Goal: Task Accomplishment & Management: Complete application form

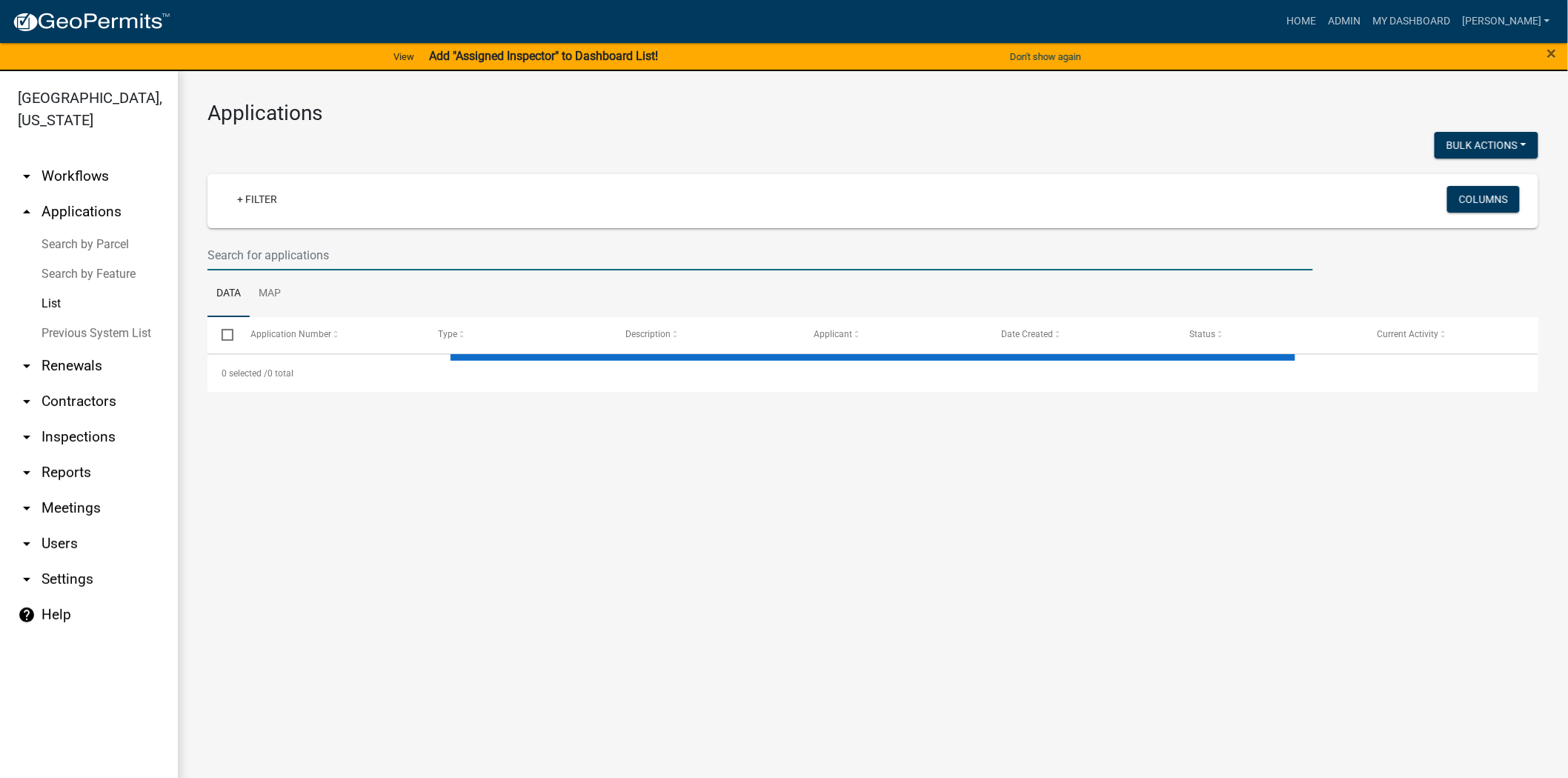
click at [431, 258] on input "text" at bounding box center [760, 256] width 1106 height 31
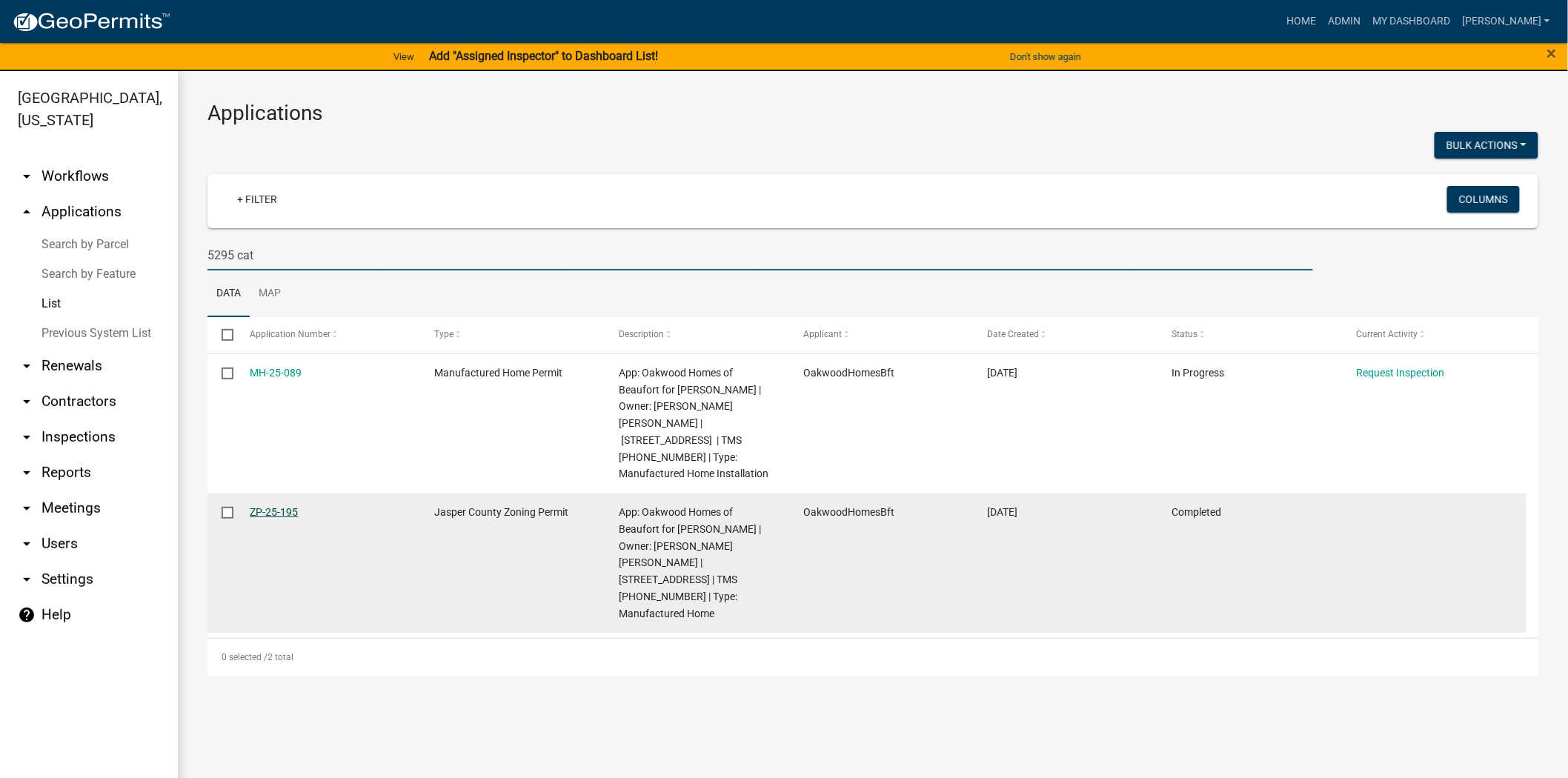
type input "5295 cat"
click at [282, 506] on link "ZP-25-195" at bounding box center [274, 512] width 49 height 12
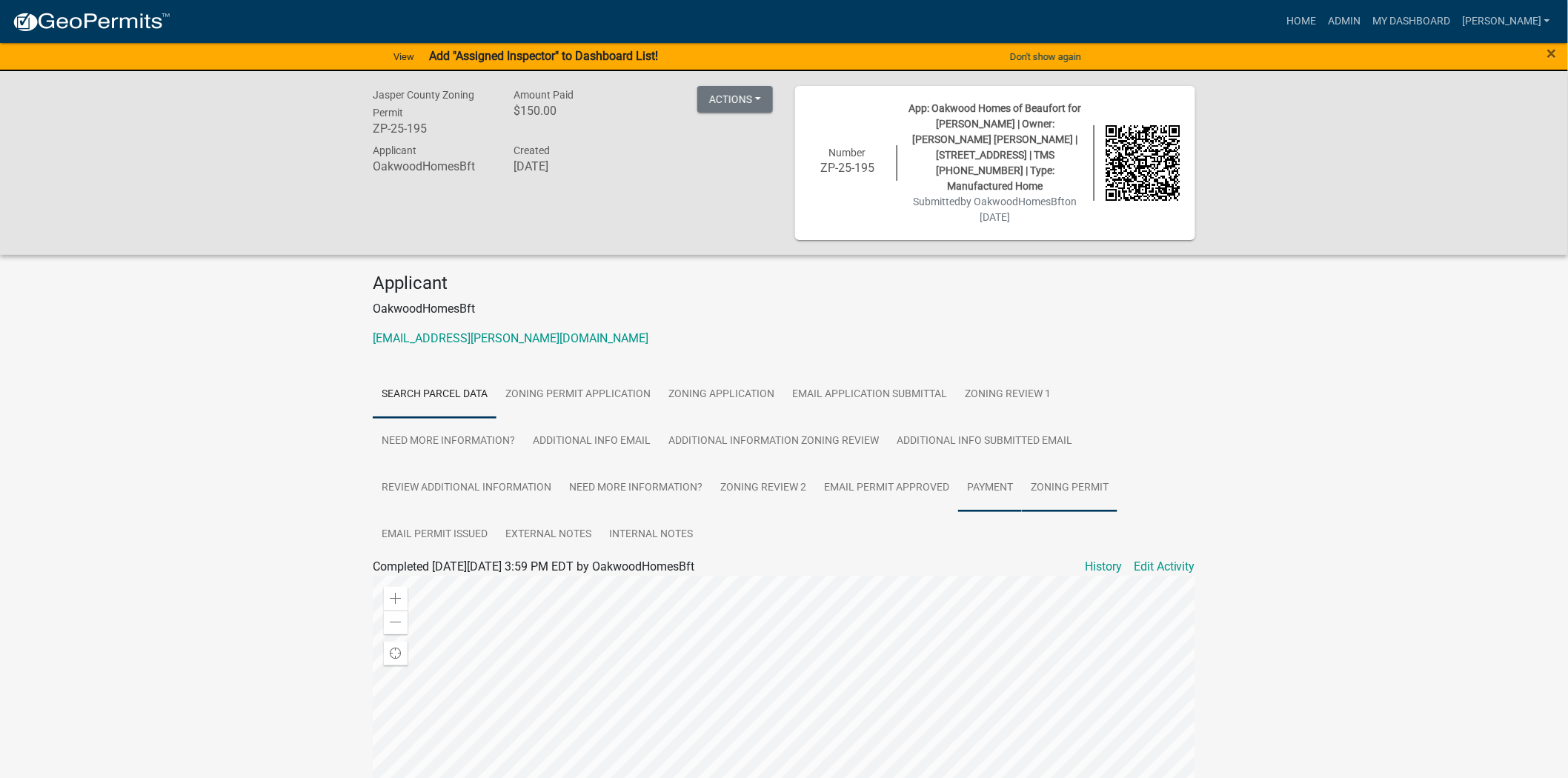
drag, startPoint x: 1031, startPoint y: 458, endPoint x: 993, endPoint y: 464, distance: 38.5
click at [1031, 465] on link "Zoning Permit" at bounding box center [1070, 488] width 96 height 48
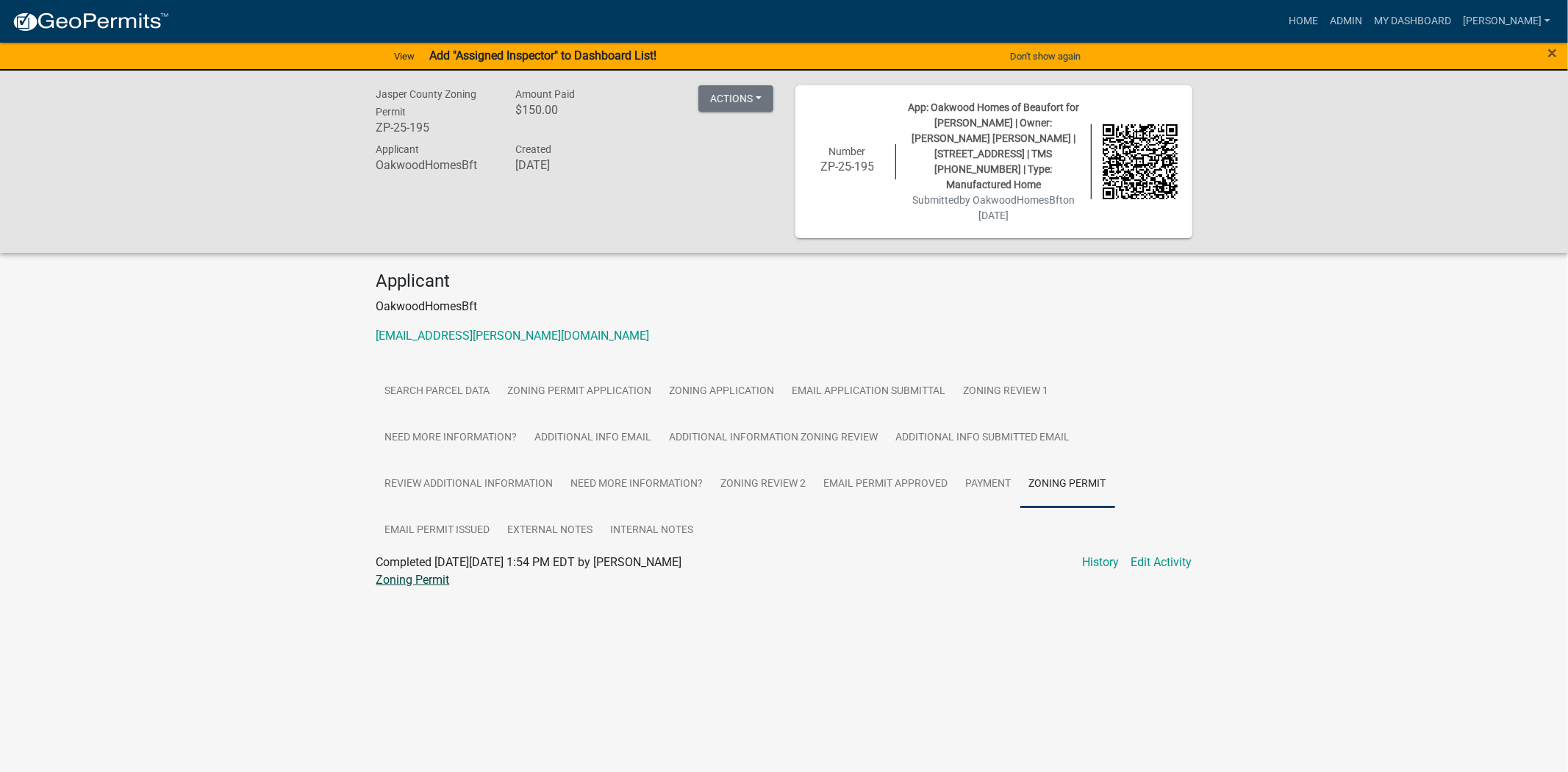
click at [405, 573] on link "Zoning Permit" at bounding box center [413, 579] width 74 height 14
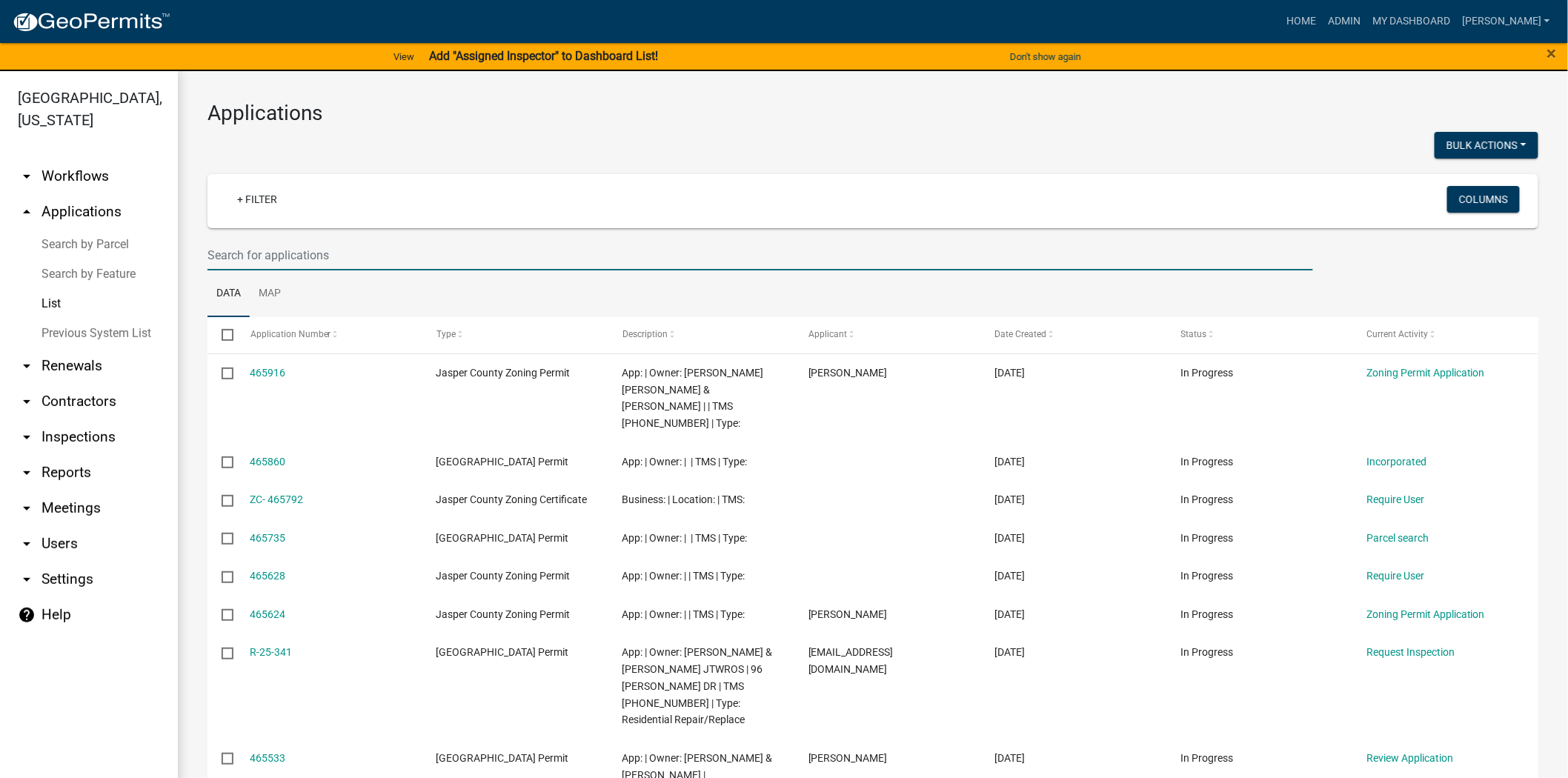
click at [321, 261] on input "text" at bounding box center [760, 256] width 1106 height 31
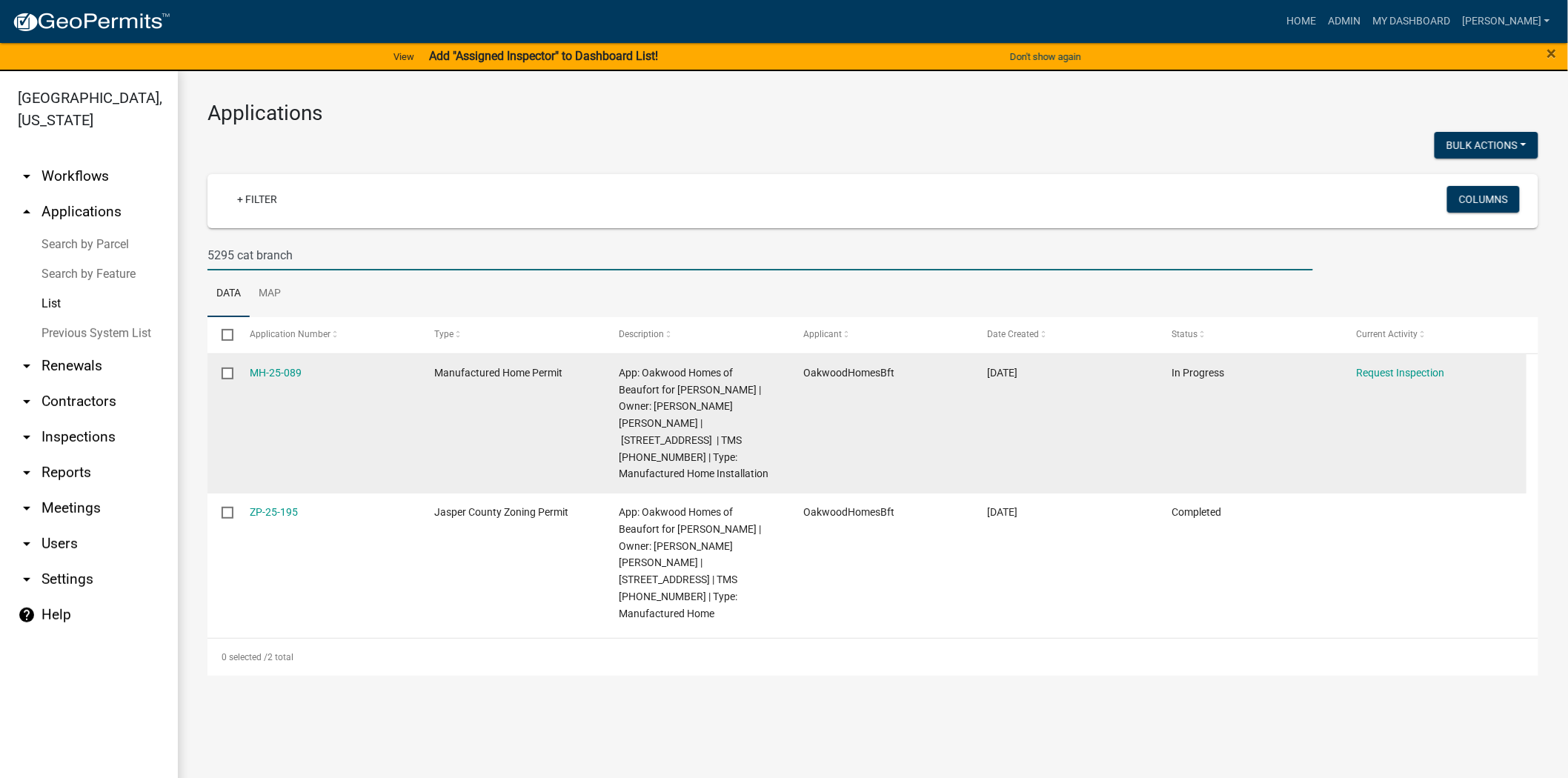
type input "5295 cat branch"
click at [261, 362] on datatable-body-cell "MH-25-089" at bounding box center [328, 424] width 185 height 139
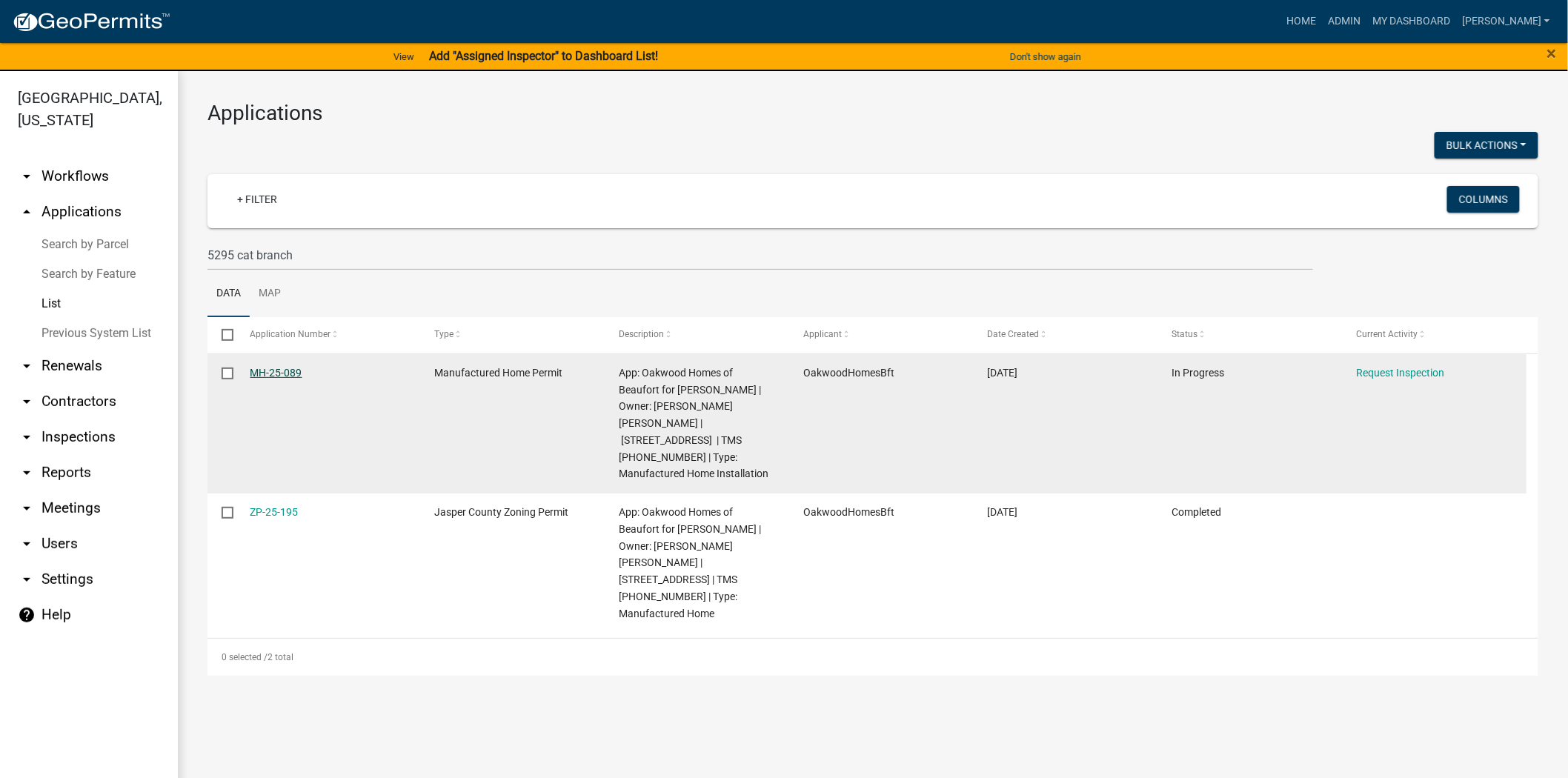
click at [261, 371] on link "MH-25-089" at bounding box center [276, 372] width 52 height 12
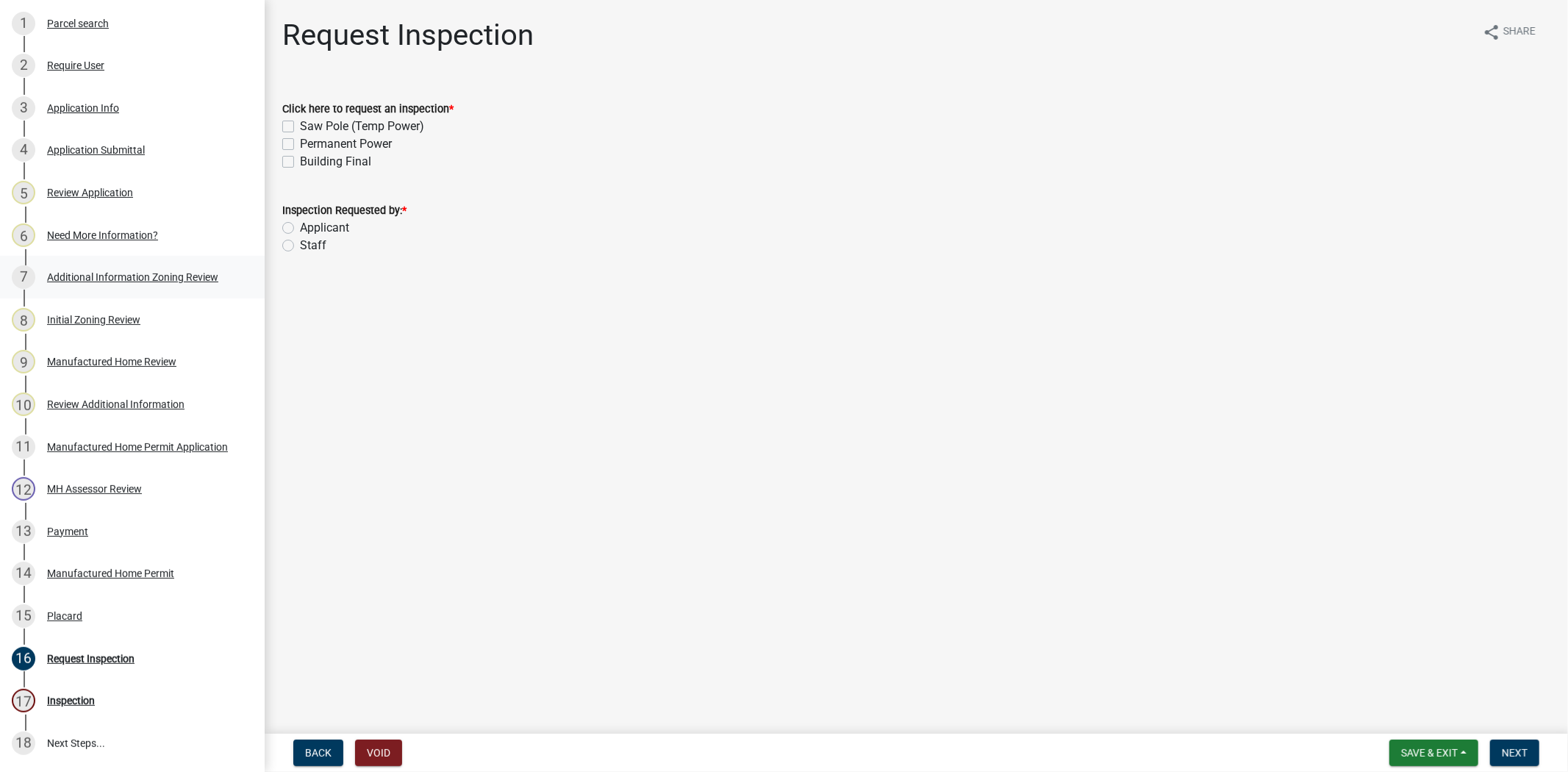
scroll to position [82, 0]
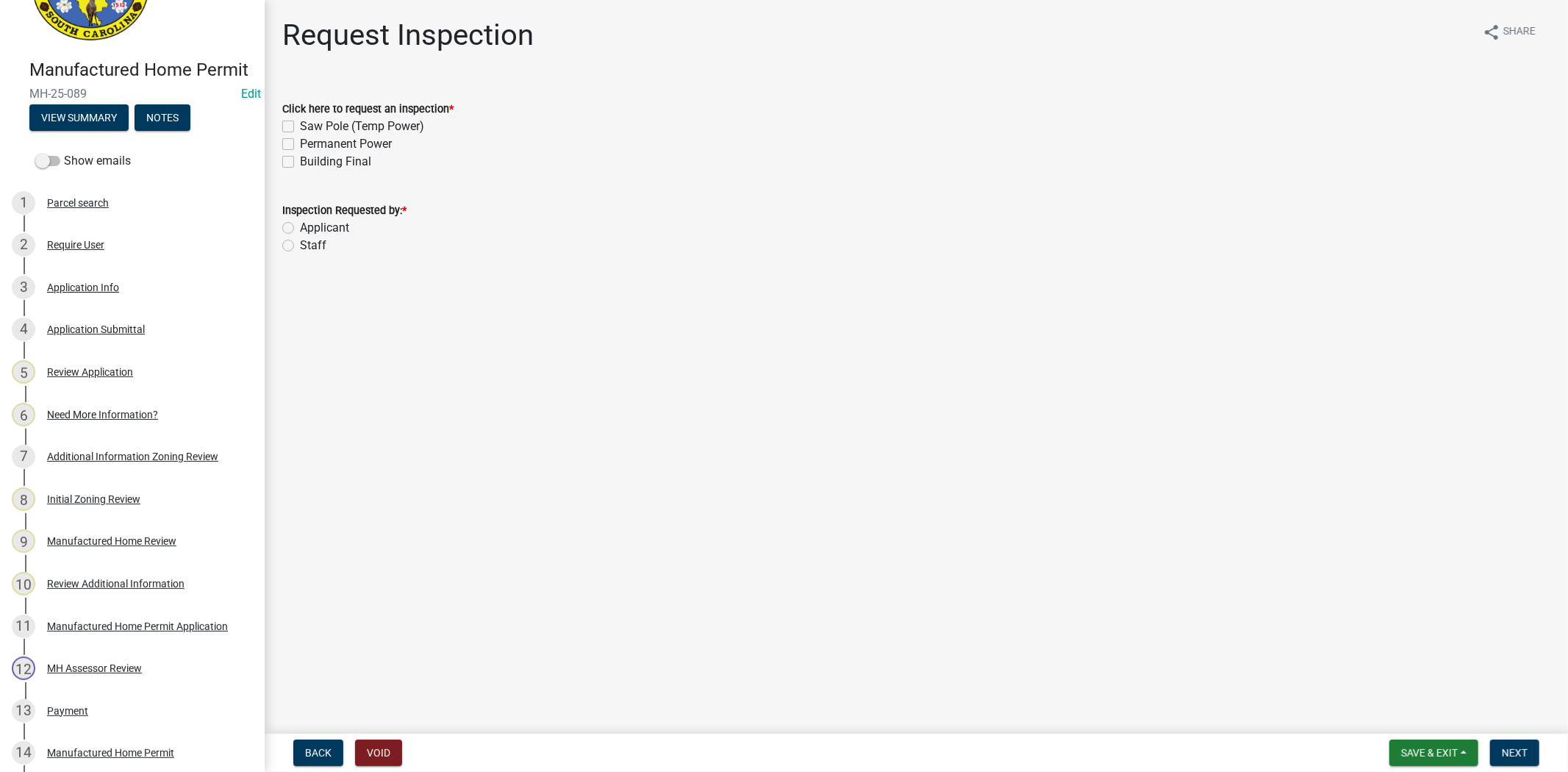
click at [135, 300] on div "3 Application Info" at bounding box center [127, 287] width 230 height 23
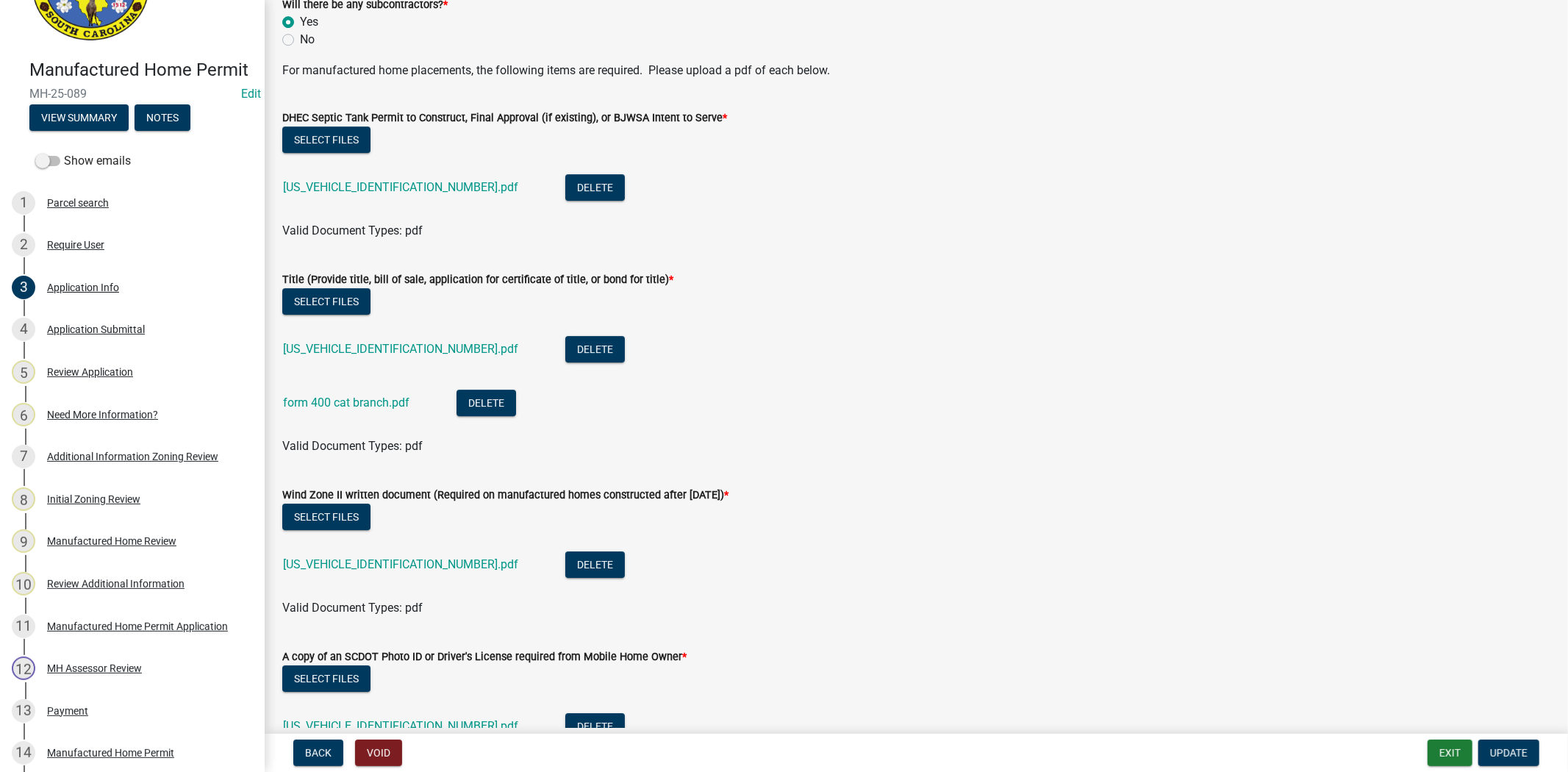
scroll to position [4004, 0]
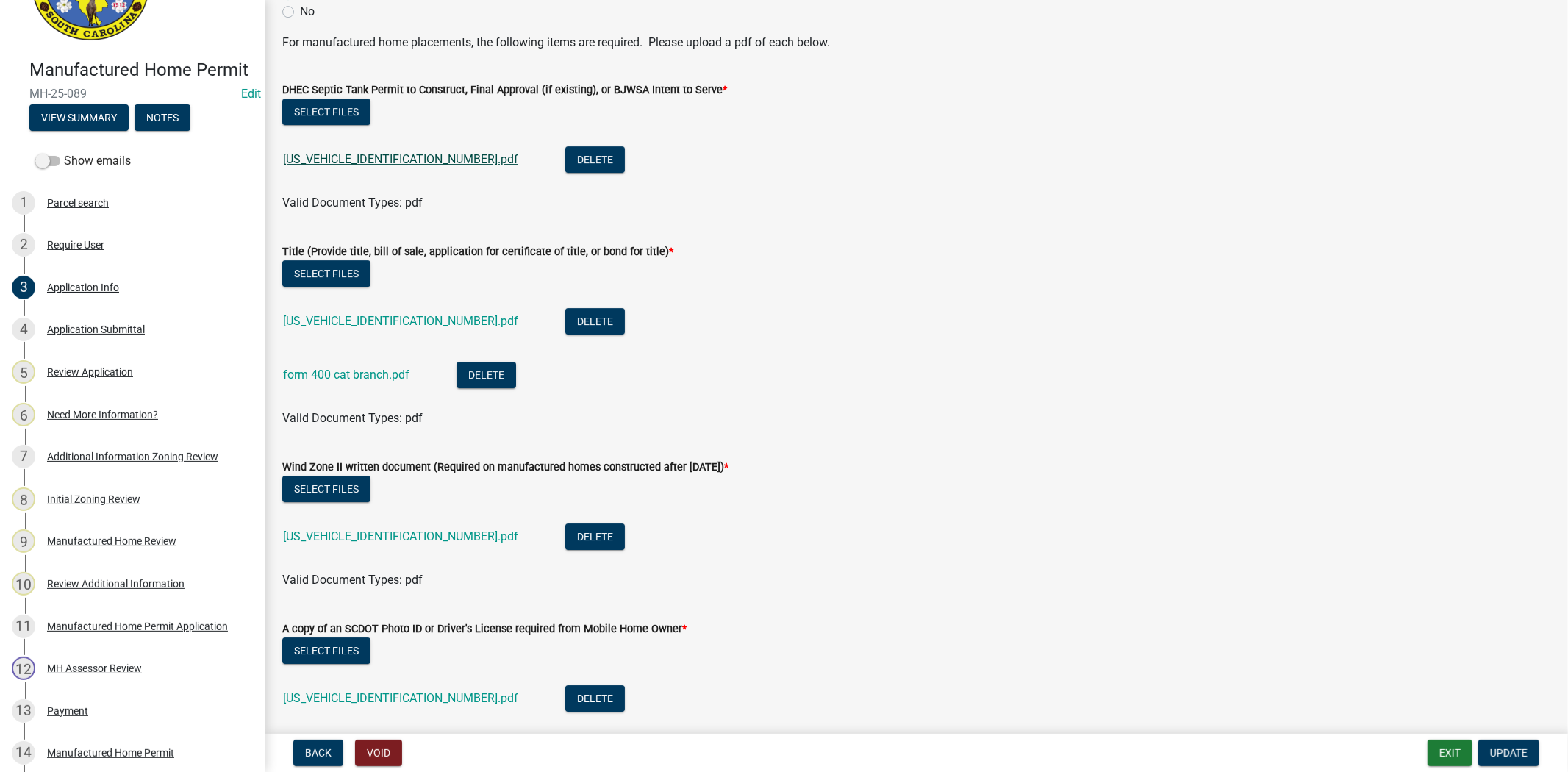
click at [356, 156] on link "SR110125063013572.pdf" at bounding box center [400, 159] width 235 height 14
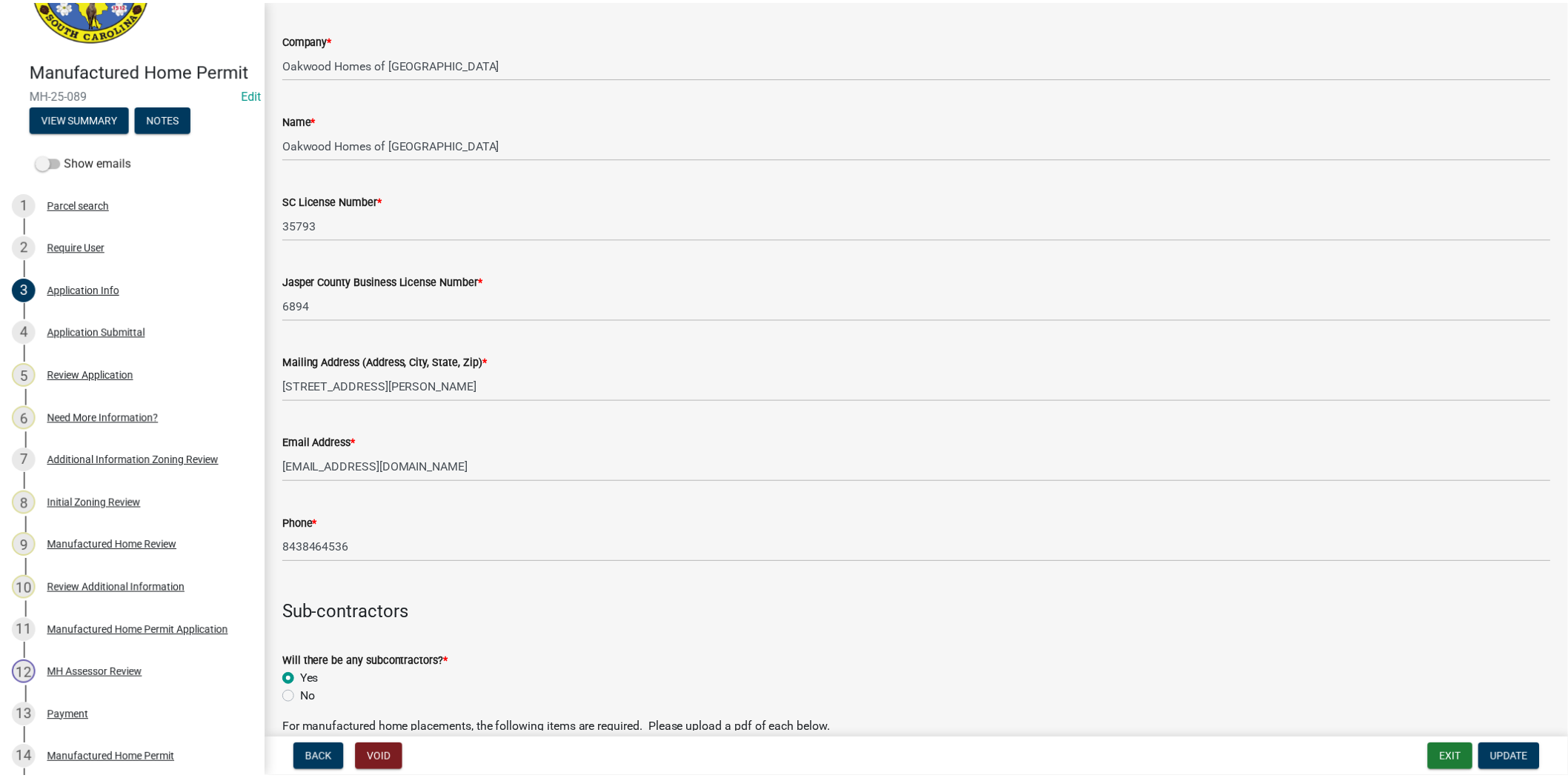
scroll to position [3212, 0]
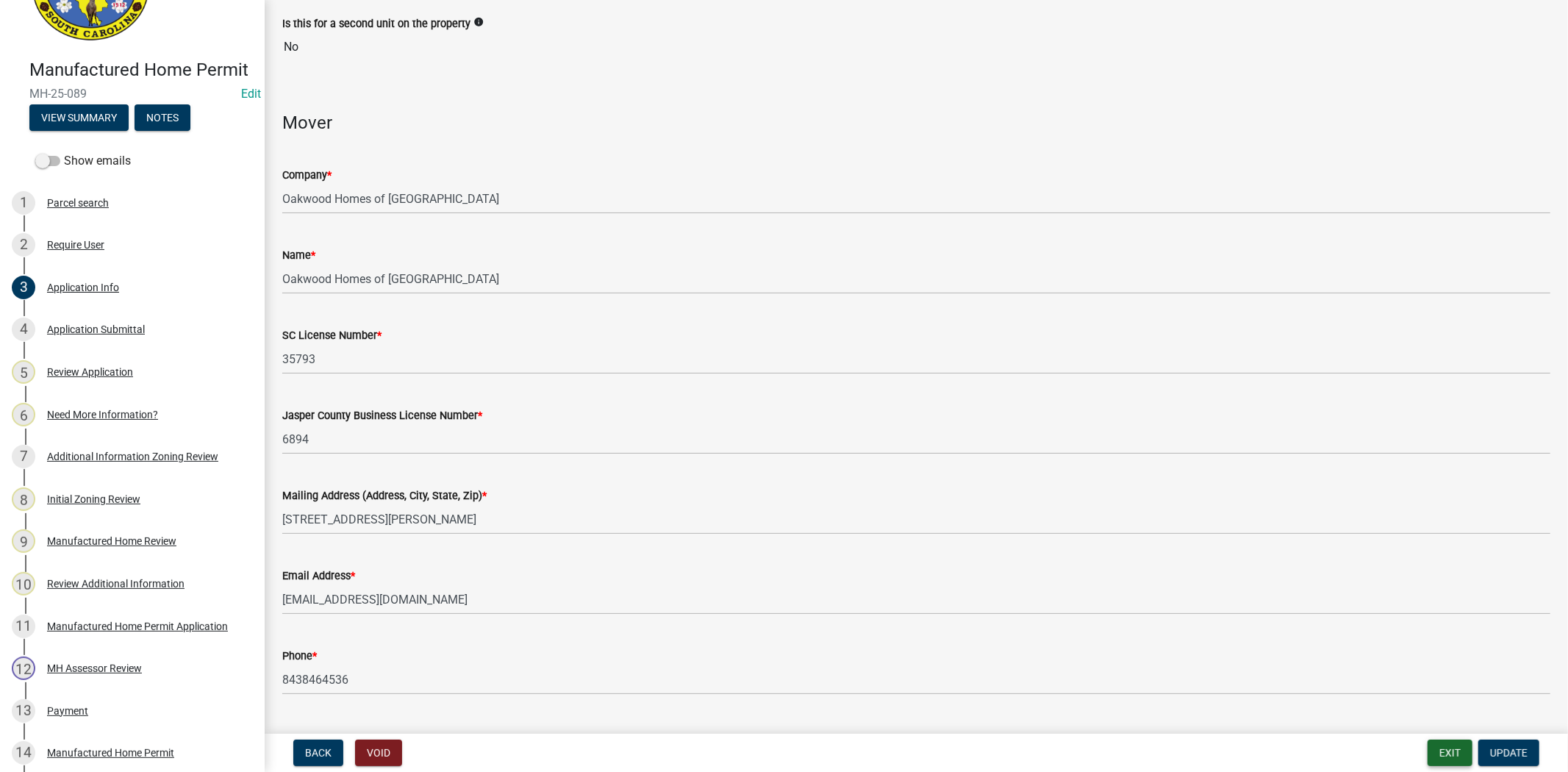
click at [1436, 753] on button "Exit" at bounding box center [1450, 753] width 45 height 27
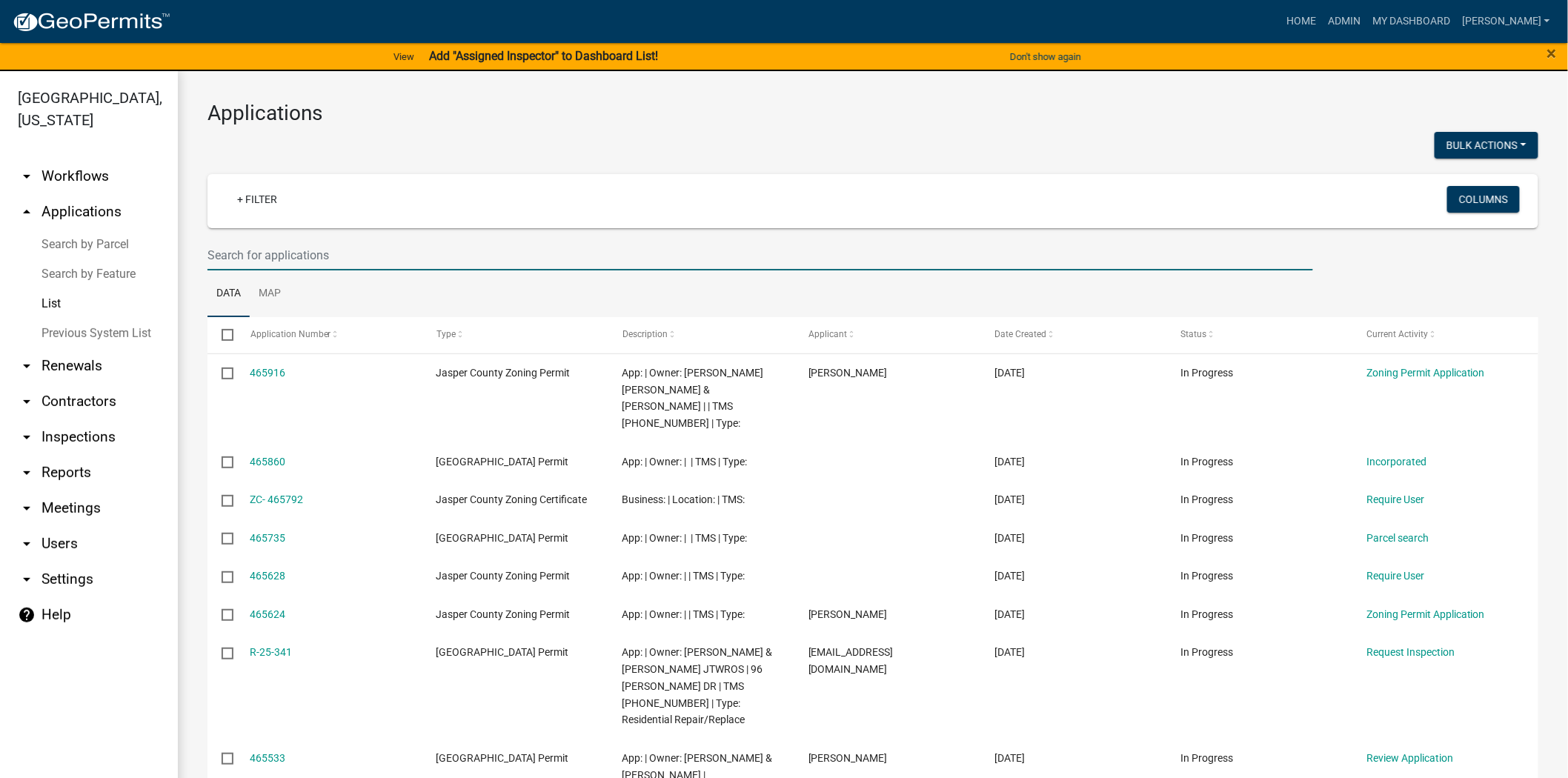
click at [402, 250] on input "text" at bounding box center [760, 256] width 1106 height 31
click at [1456, 11] on link "My Dashboard" at bounding box center [1411, 21] width 90 height 28
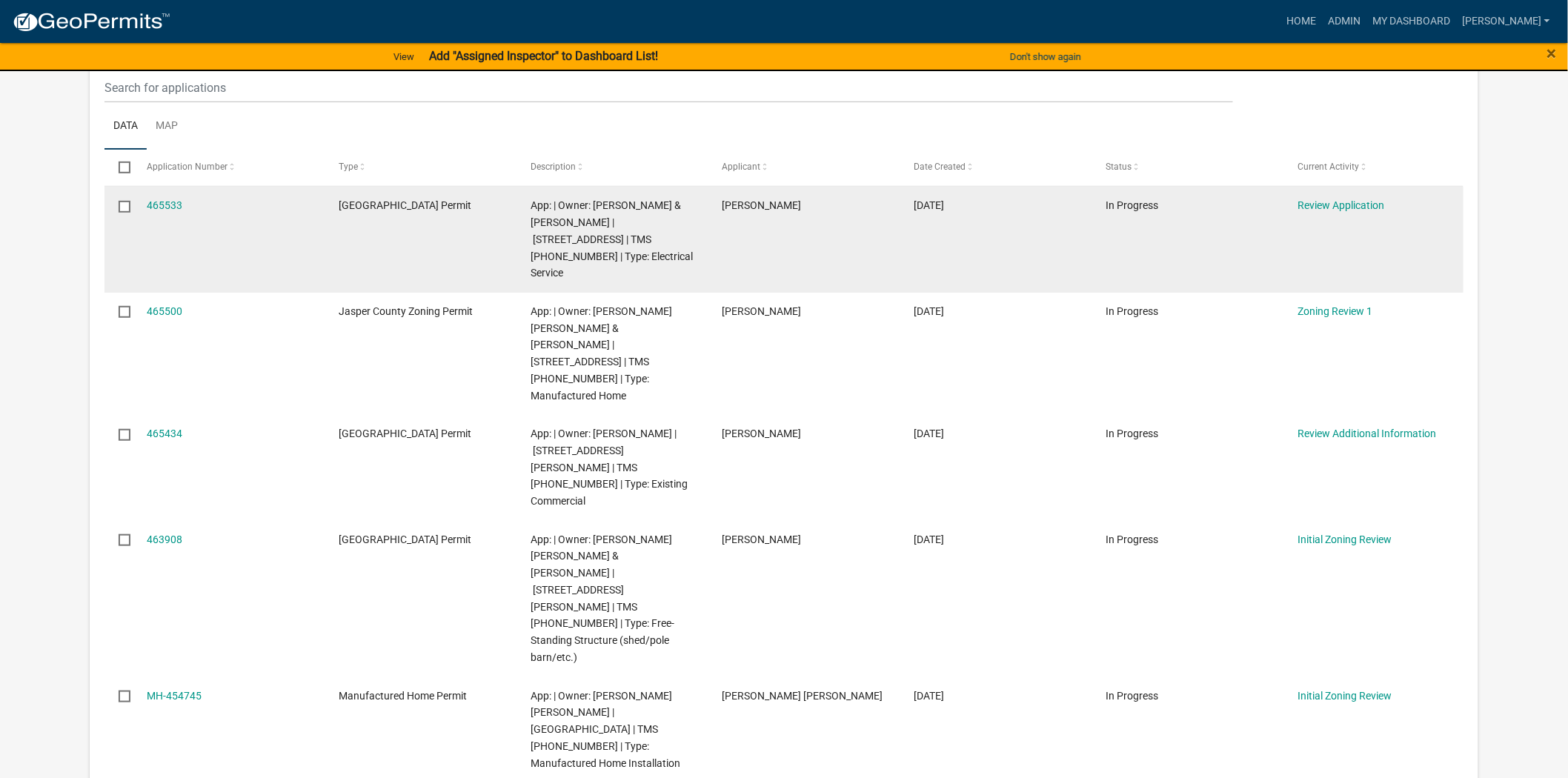
scroll to position [247, 0]
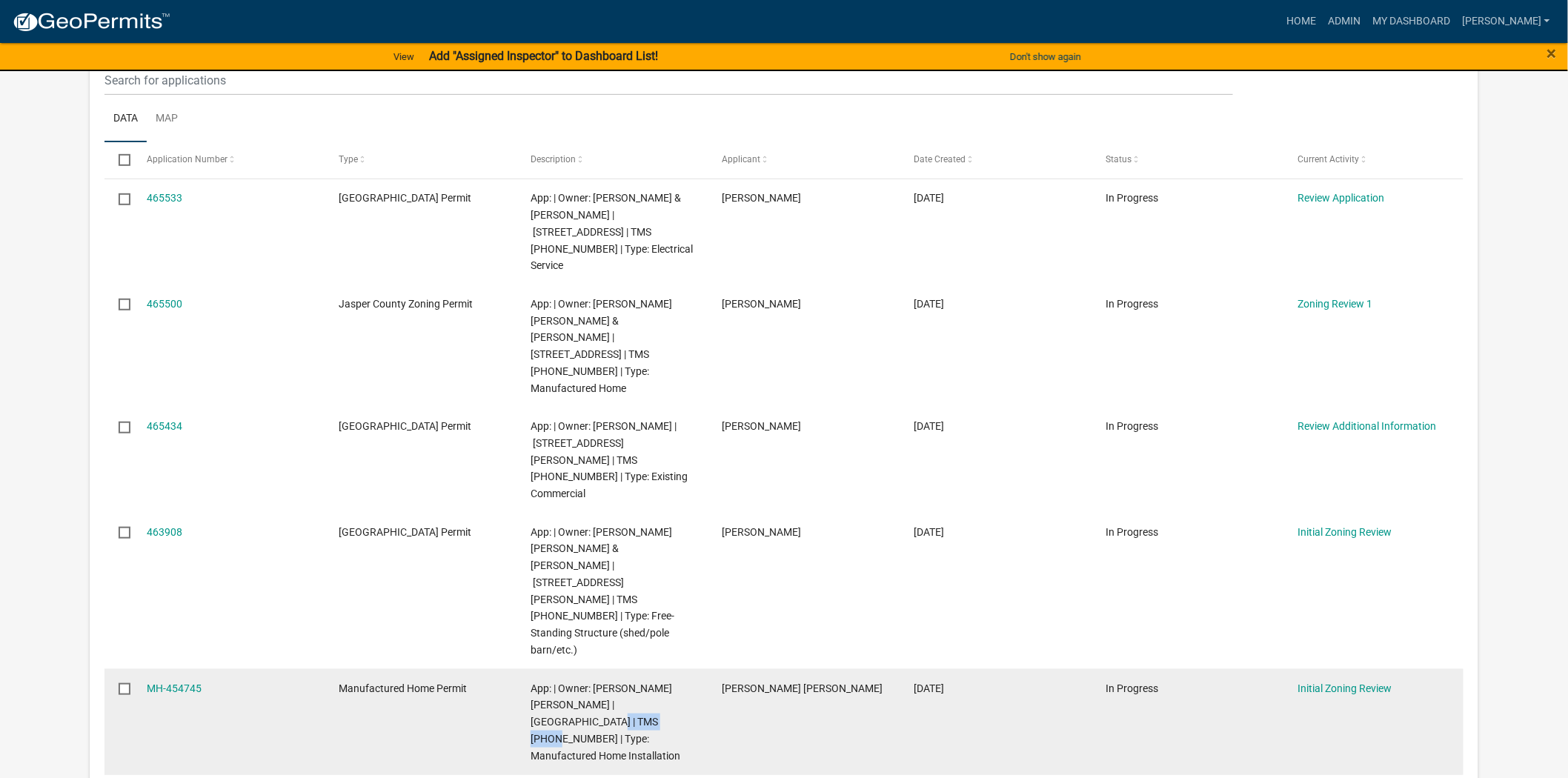
drag, startPoint x: 555, startPoint y: 602, endPoint x: 619, endPoint y: 603, distance: 64.0
click at [619, 682] on span "App: | Owner: AGUILAR JESUS AVILA | 1150 PRESCHOOL RD | TMS 046-00-05-140 | Typ…" at bounding box center [606, 722] width 150 height 79
copy span "046-00-05-140"
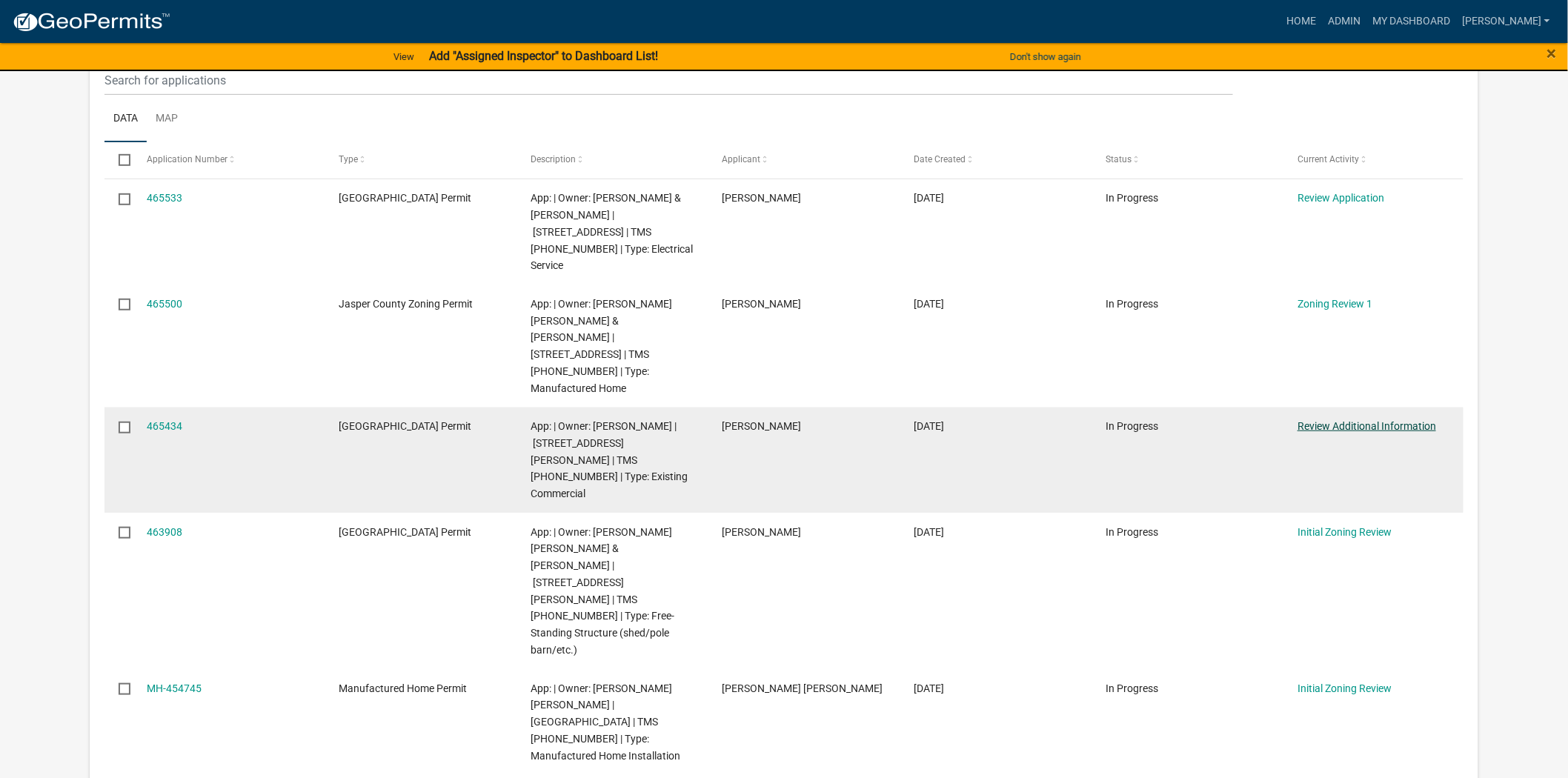
click at [1396, 420] on link "Review Additional Information" at bounding box center [1366, 426] width 138 height 12
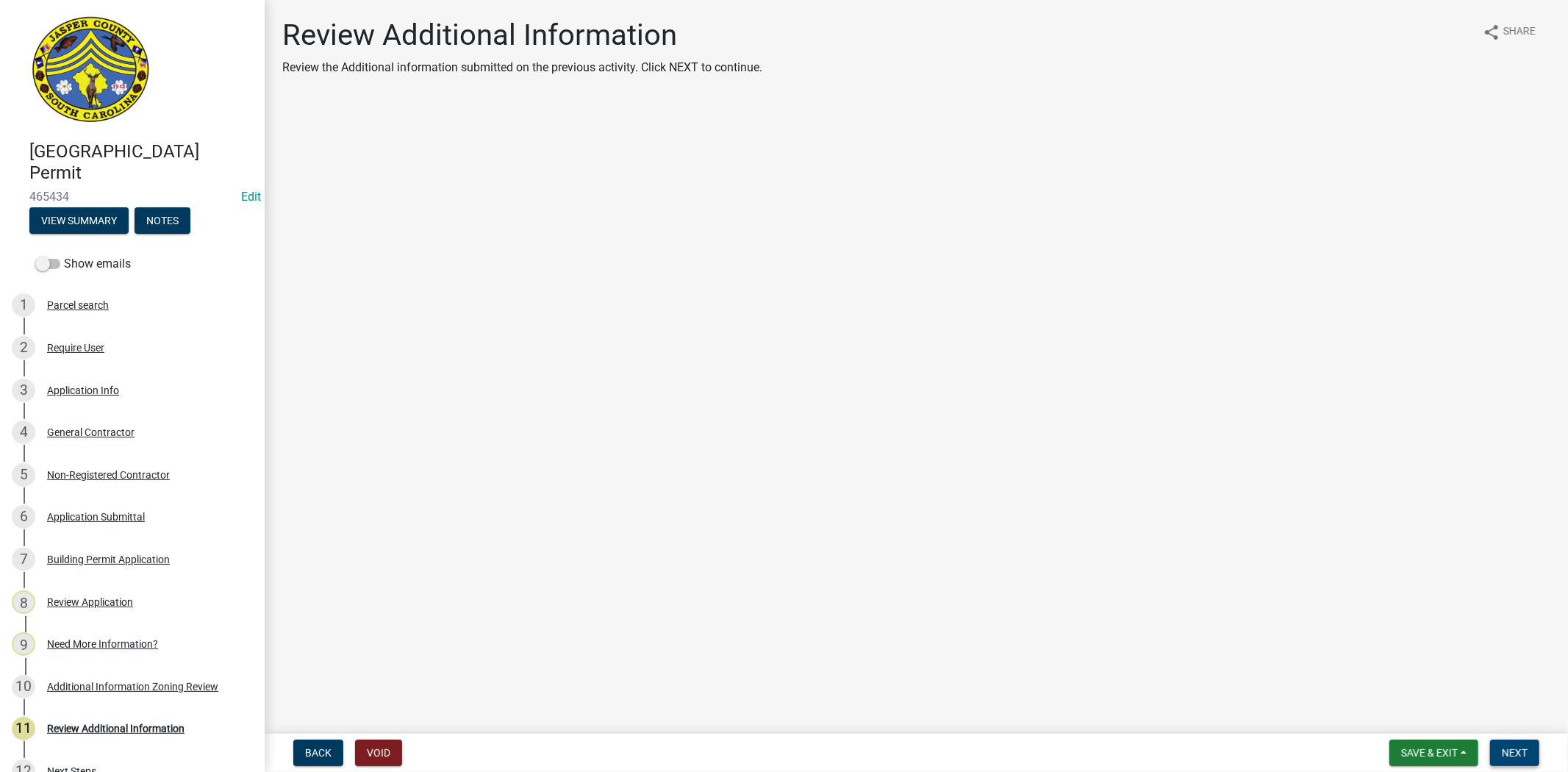
click at [1493, 741] on button "Next" at bounding box center [1514, 753] width 49 height 27
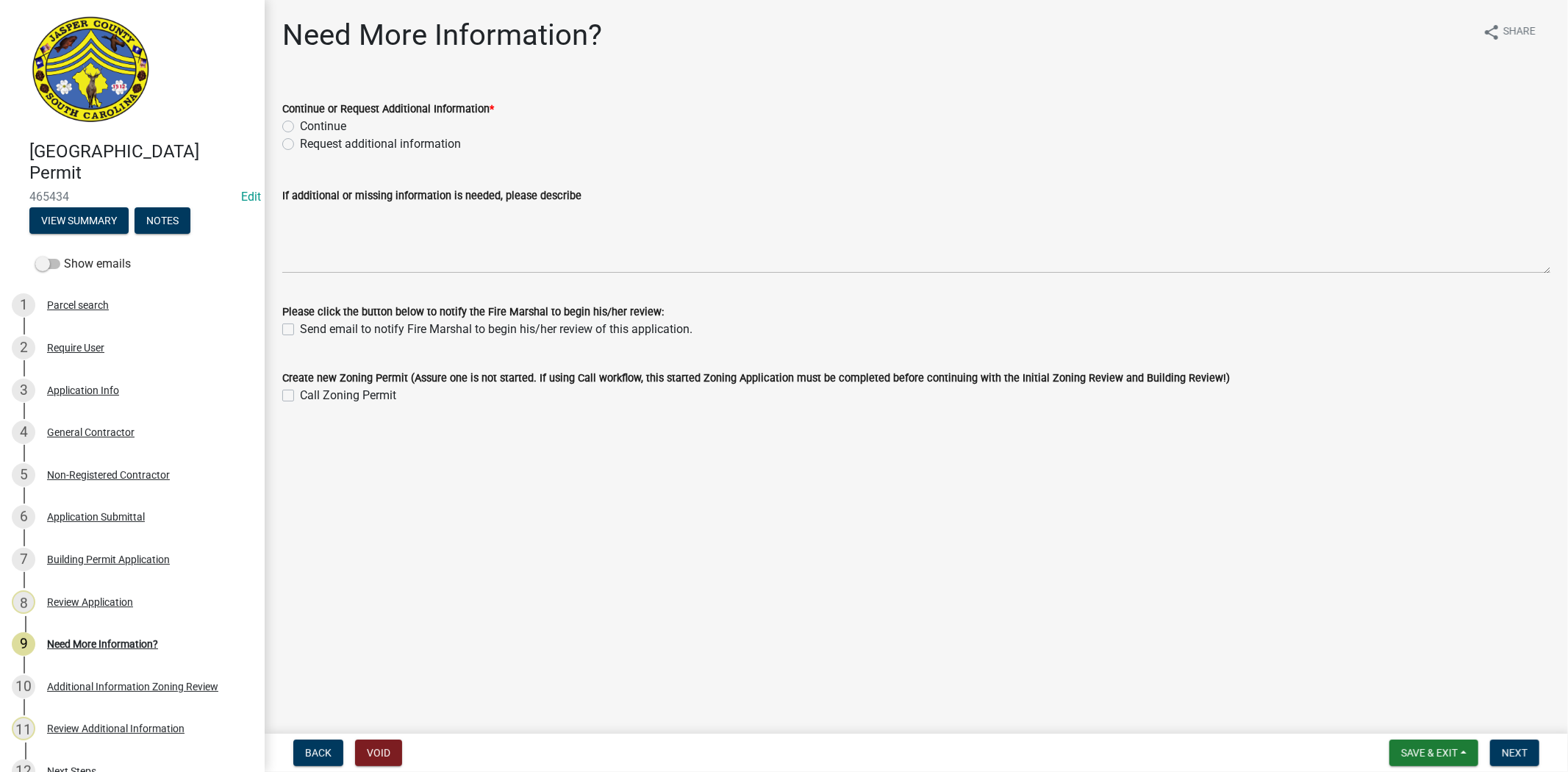
click at [300, 140] on label "Request additional information" at bounding box center [381, 144] width 161 height 18
click at [300, 140] on input "Request additional information" at bounding box center [305, 140] width 10 height 10
radio input "true"
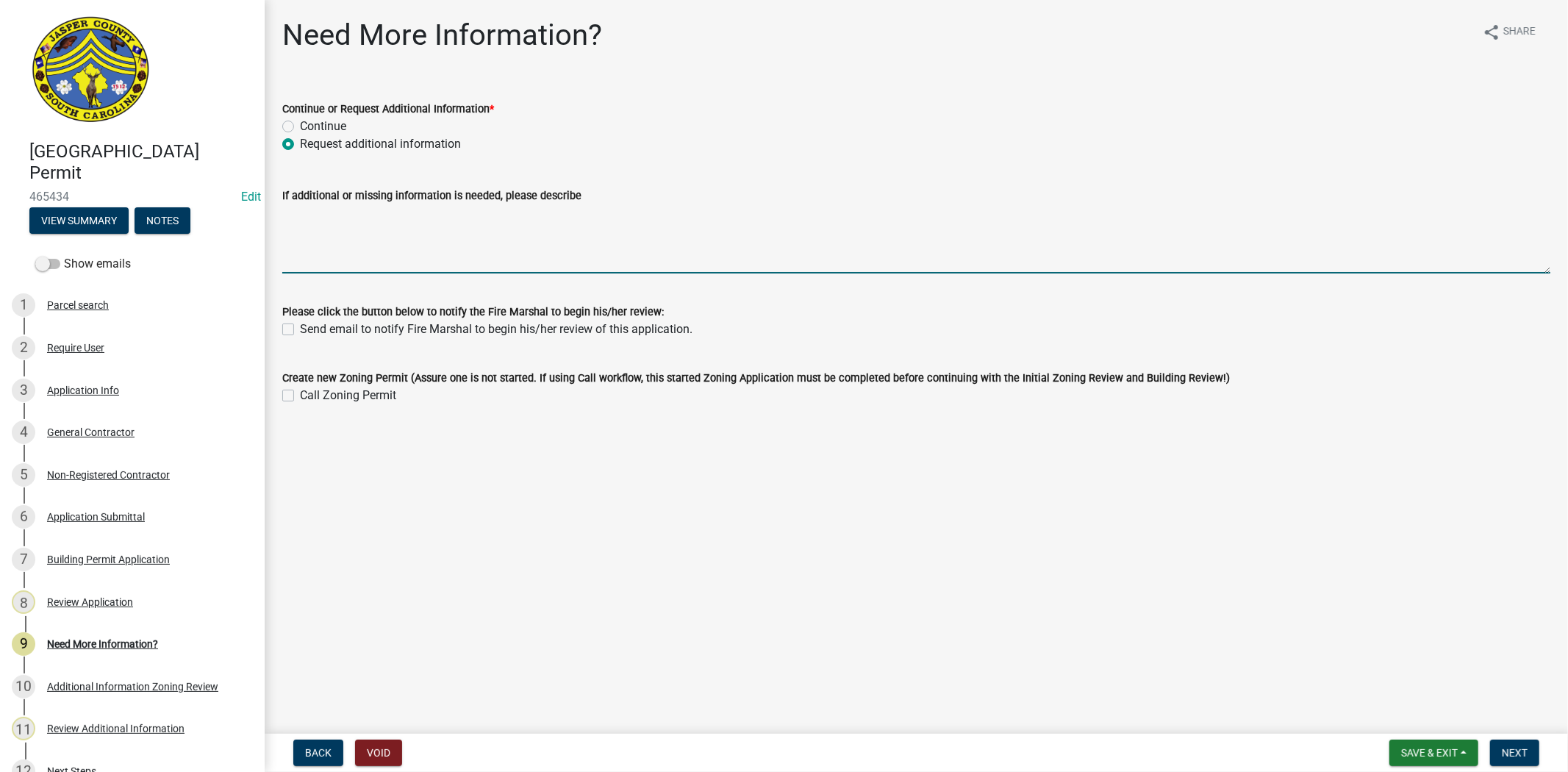
click at [288, 231] on textarea "If additional or missing information is needed, please describe" at bounding box center [916, 239] width 1268 height 69
type textarea "CURRENTLY WAITING FOR BUILDING OFFICIAL TO REVIEW PLANS"
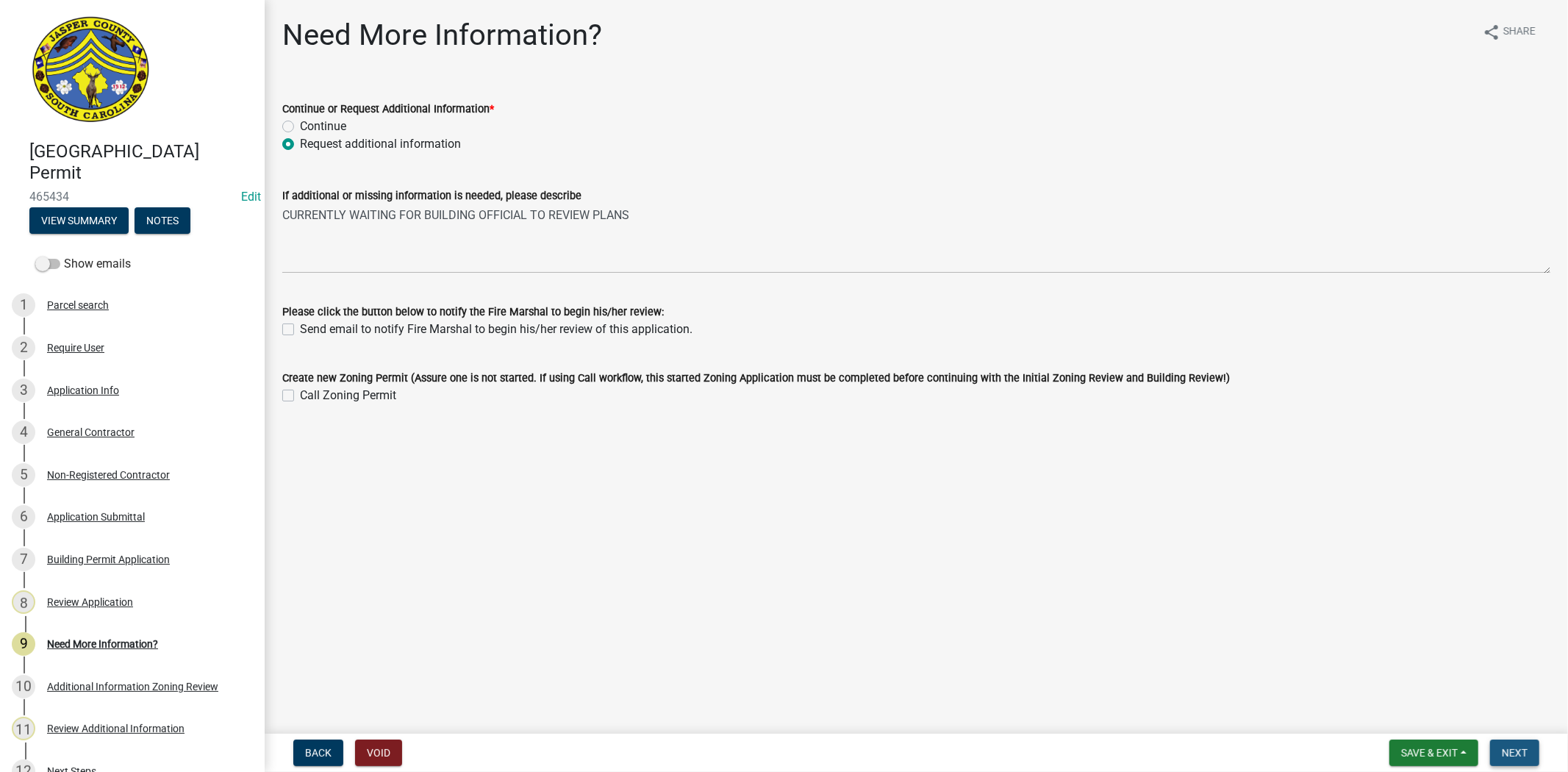
click at [1524, 749] on span "Next" at bounding box center [1515, 753] width 26 height 12
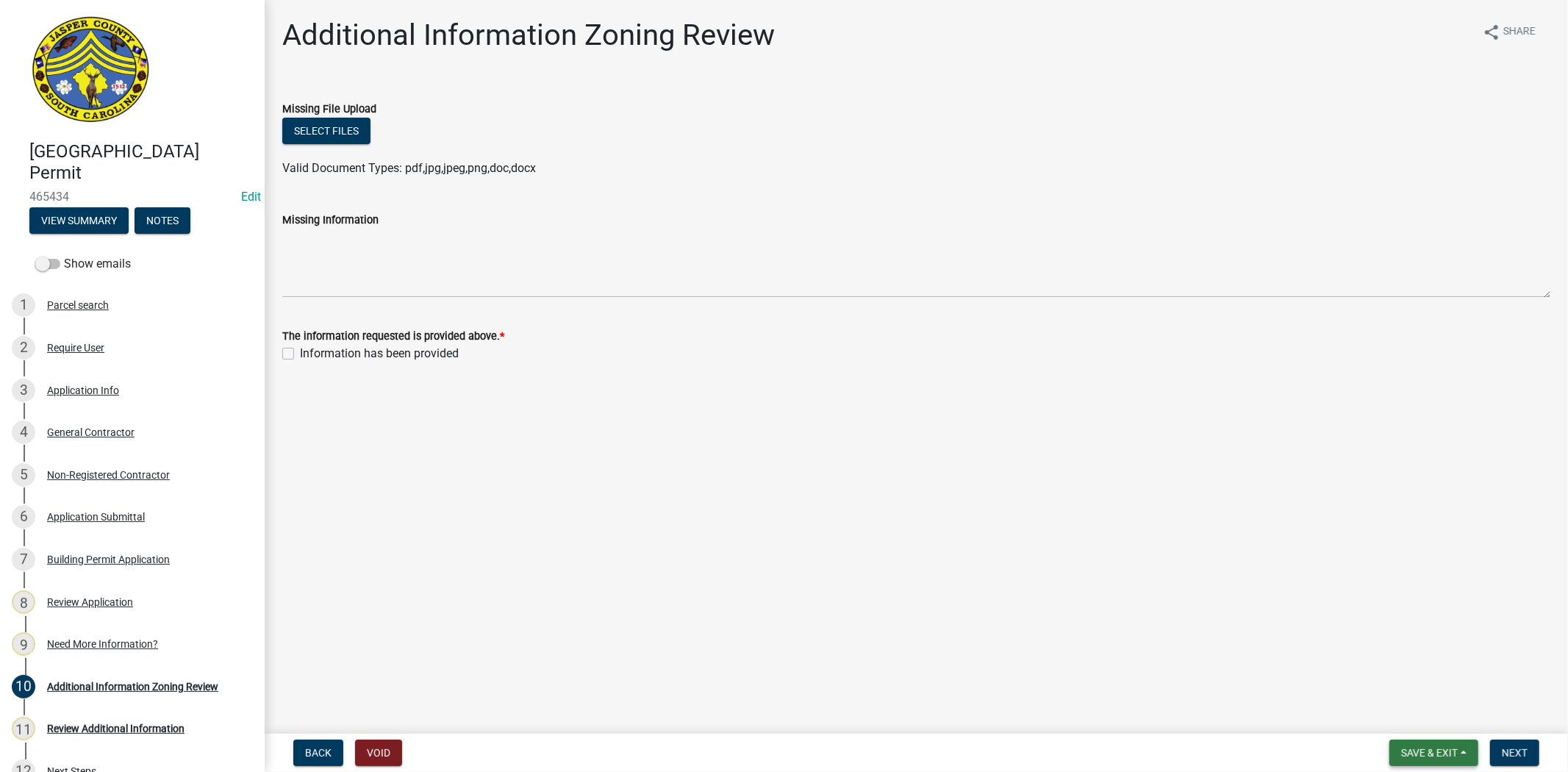
click at [1434, 756] on span "Save & Exit" at bounding box center [1429, 753] width 56 height 12
click at [1424, 733] on div "Save Save & Exit" at bounding box center [1419, 697] width 117 height 83
click at [1446, 714] on button "Save & Exit" at bounding box center [1419, 715] width 117 height 35
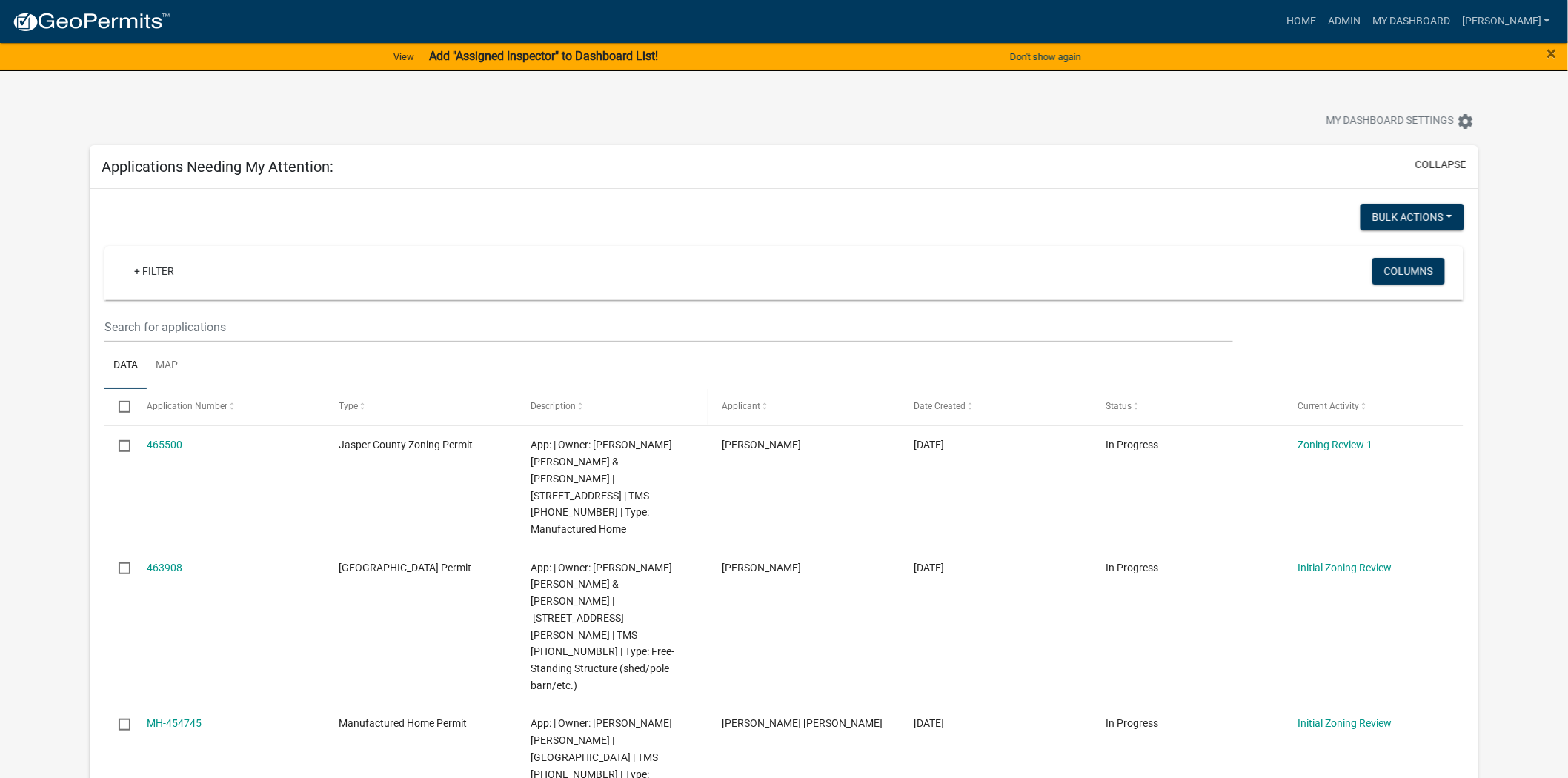
scroll to position [83, 0]
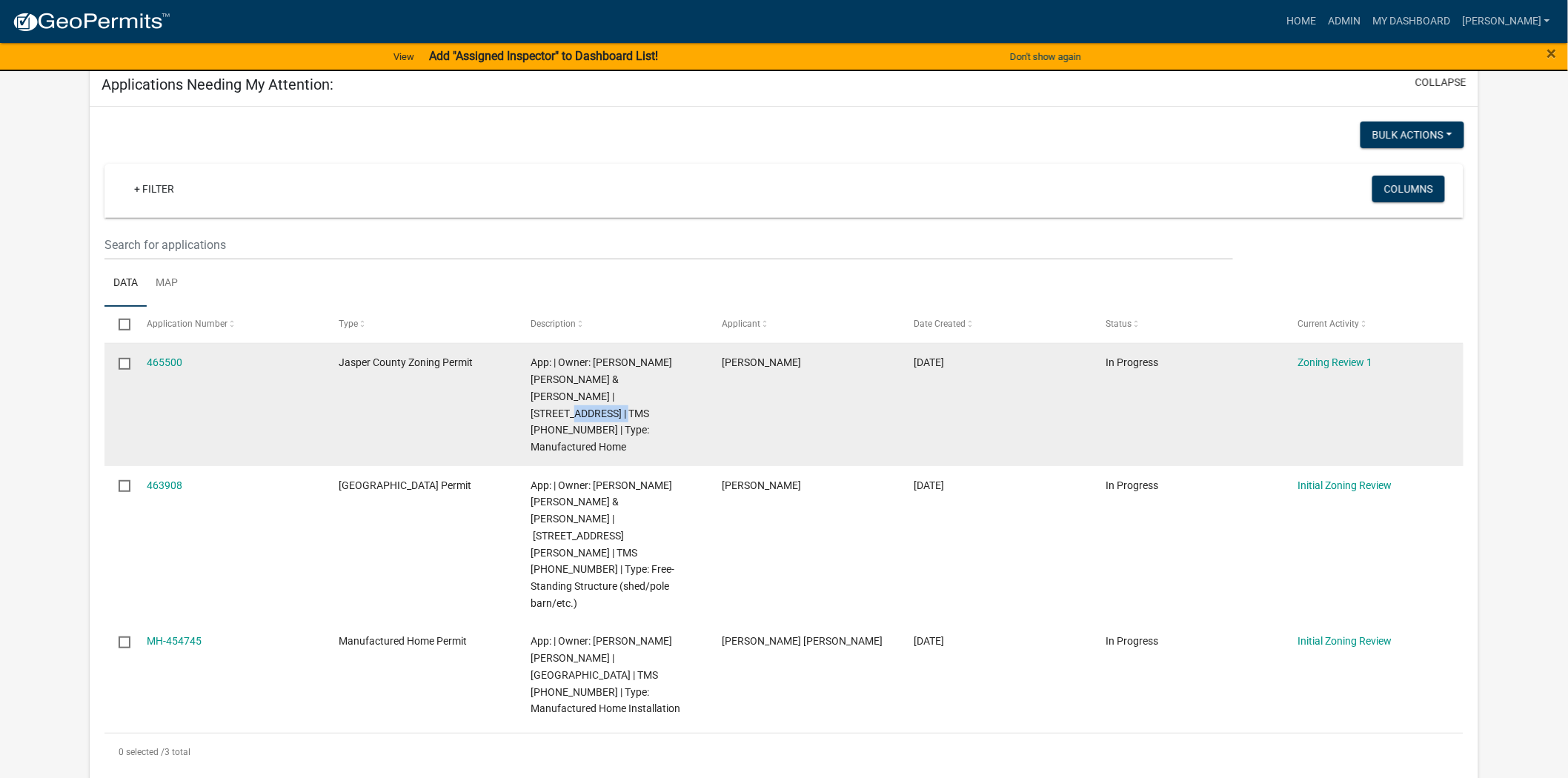
drag, startPoint x: 572, startPoint y: 396, endPoint x: 636, endPoint y: 395, distance: 64.0
click at [636, 395] on span "App: | Owner: [PERSON_NAME] [PERSON_NAME] & [PERSON_NAME] | [STREET_ADDRESS] | …" at bounding box center [601, 404] width 142 height 96
copy span "046-00-06-178"
click at [171, 363] on link "465500" at bounding box center [164, 362] width 36 height 12
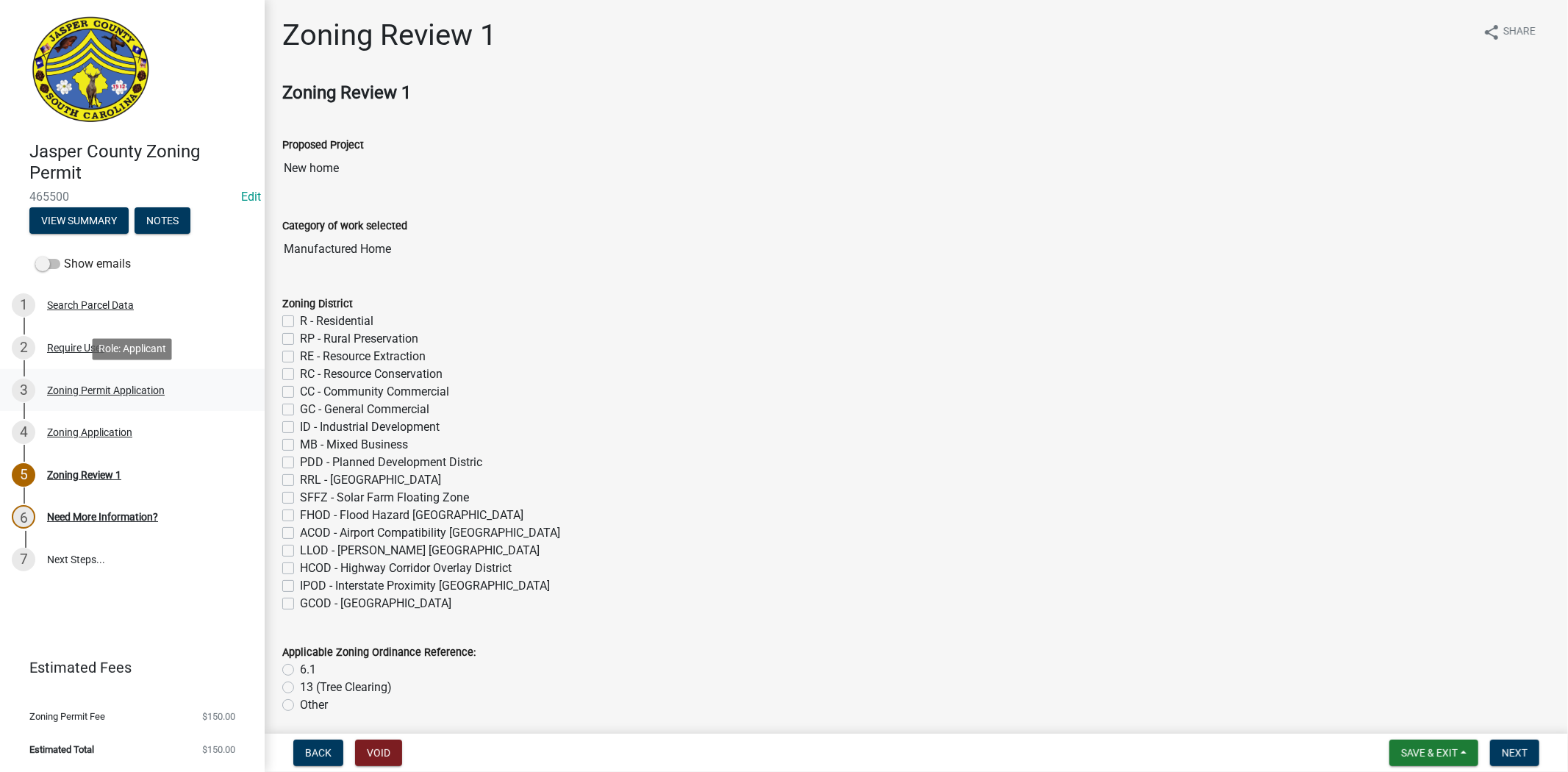
click at [71, 401] on div "3 Zoning Permit Application" at bounding box center [127, 390] width 230 height 23
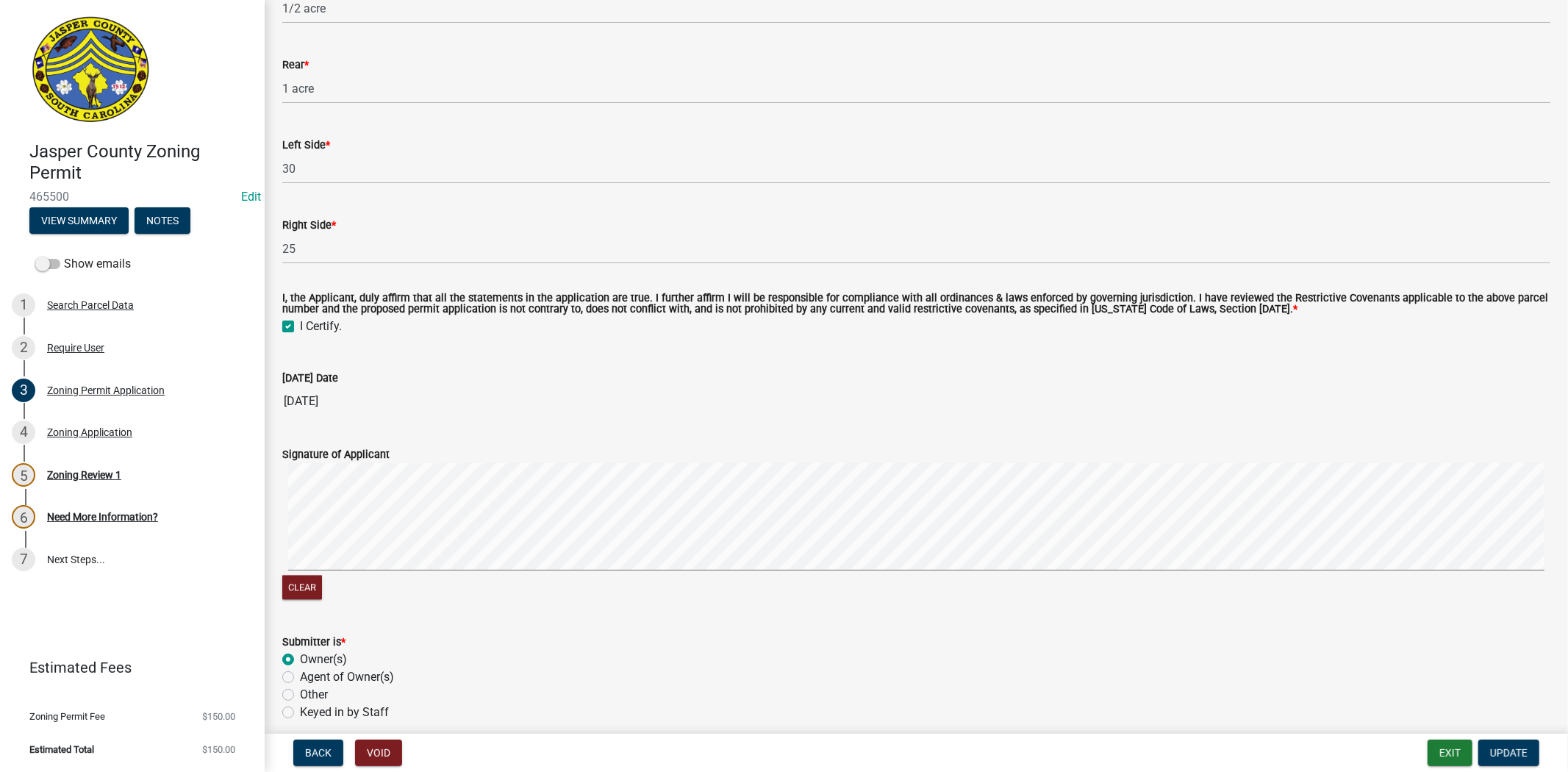
scroll to position [2718, 0]
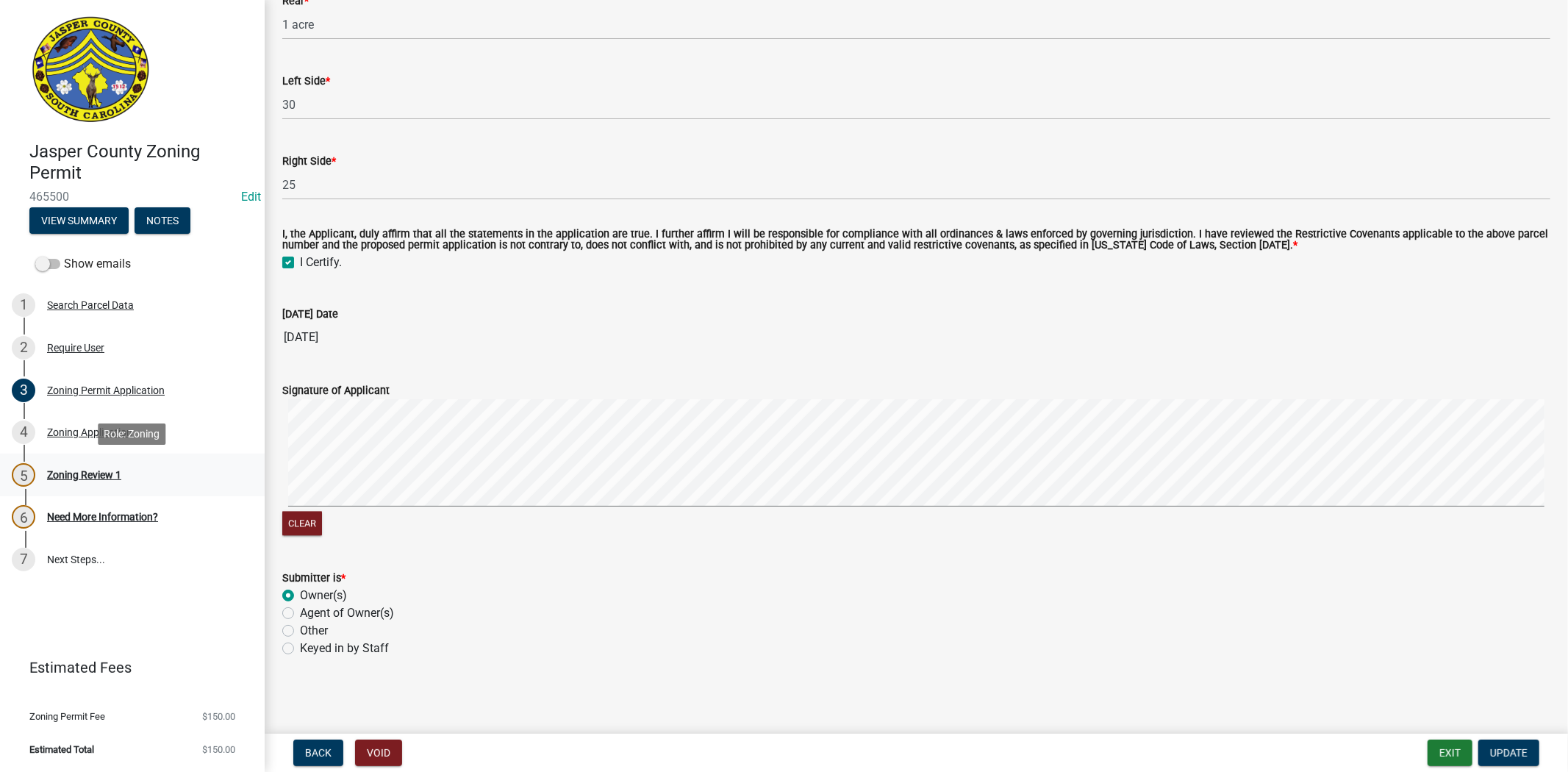
click at [59, 487] on link "5 Zoning Review 1" at bounding box center [132, 475] width 265 height 43
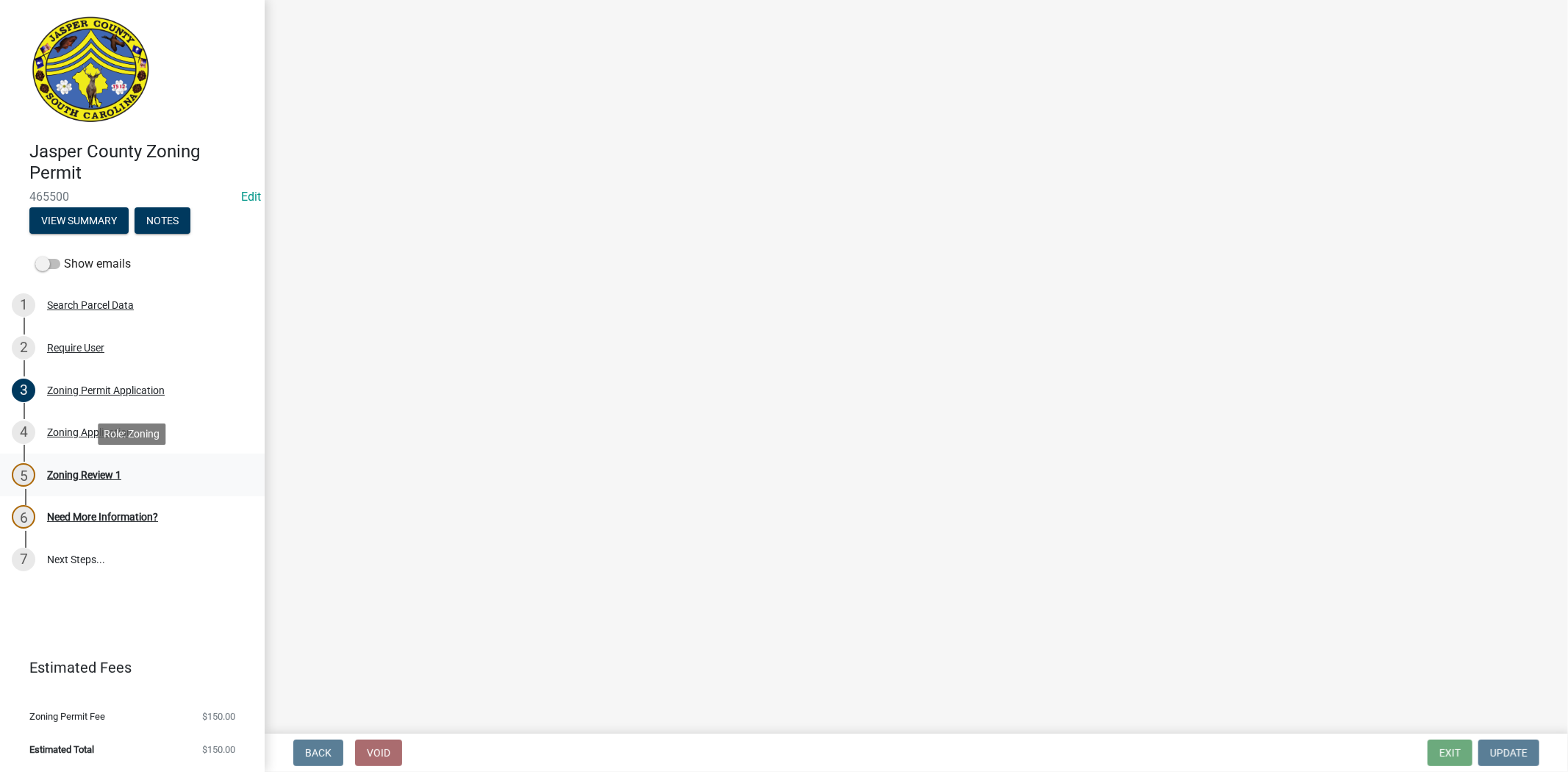
scroll to position [0, 0]
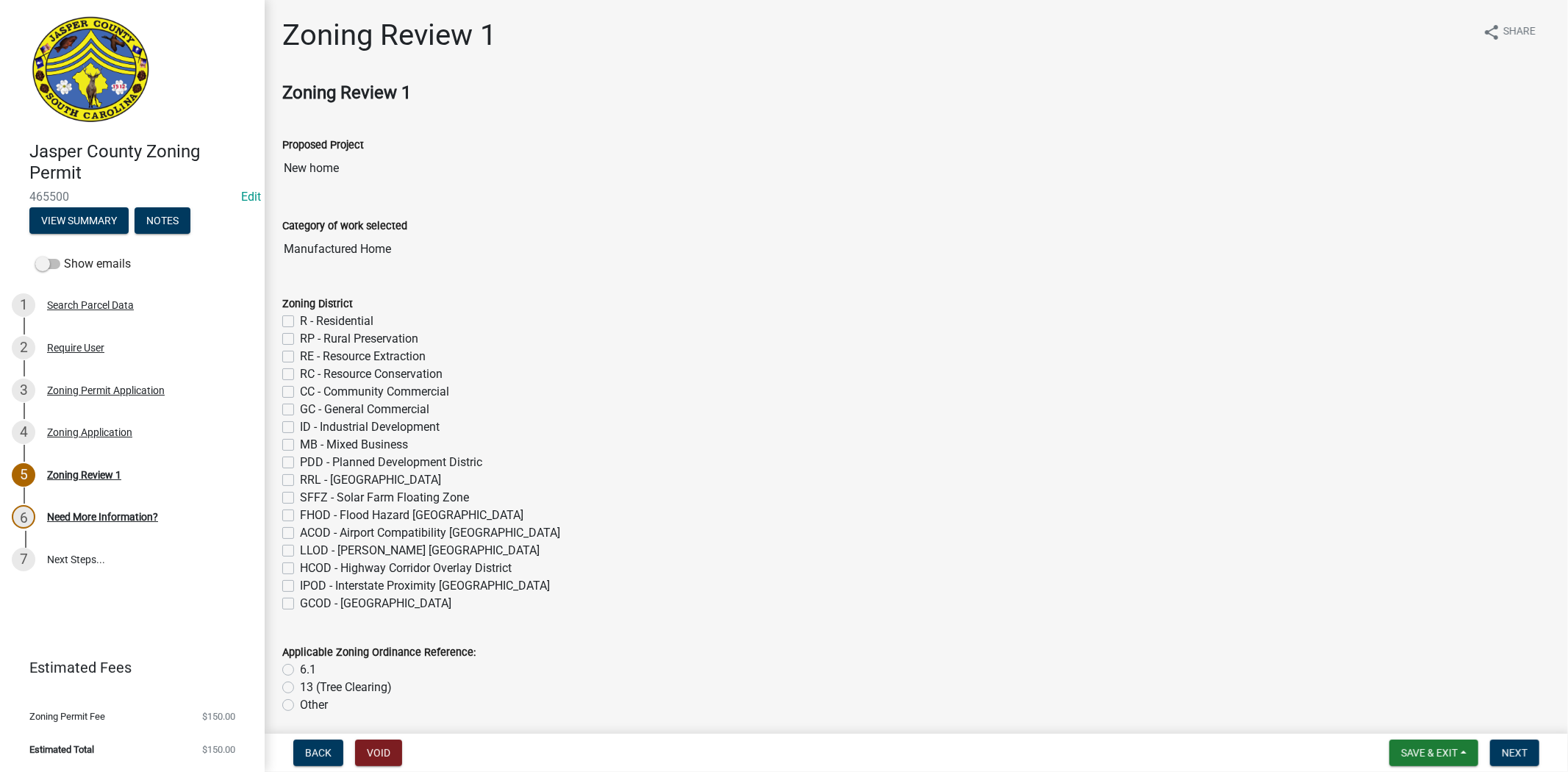
click at [300, 321] on label "R - Residential" at bounding box center [337, 321] width 74 height 18
click at [300, 321] on input "R - Residential" at bounding box center [305, 317] width 10 height 10
checkbox input "true"
checkbox input "false"
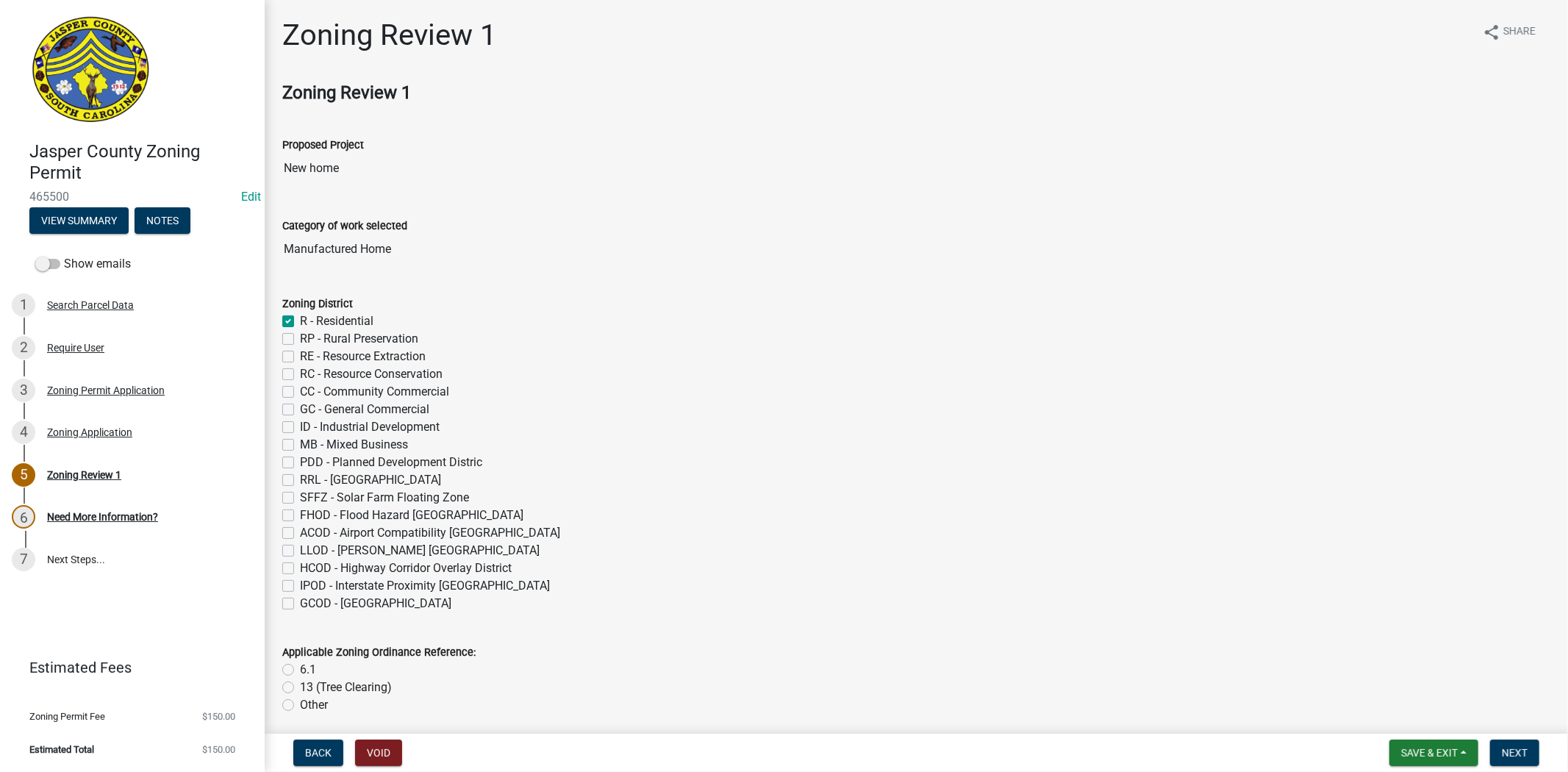
checkbox input "false"
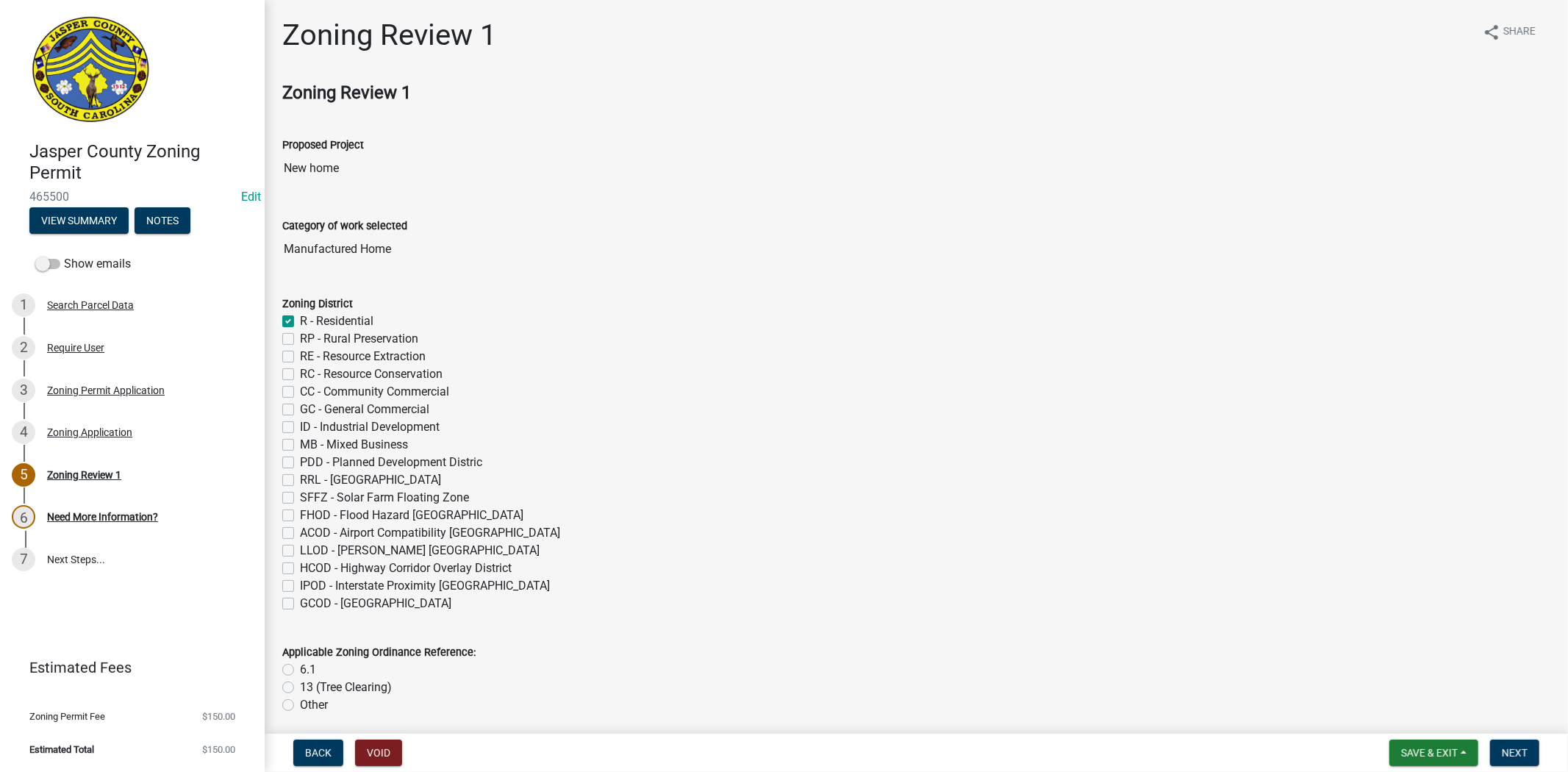
checkbox input "false"
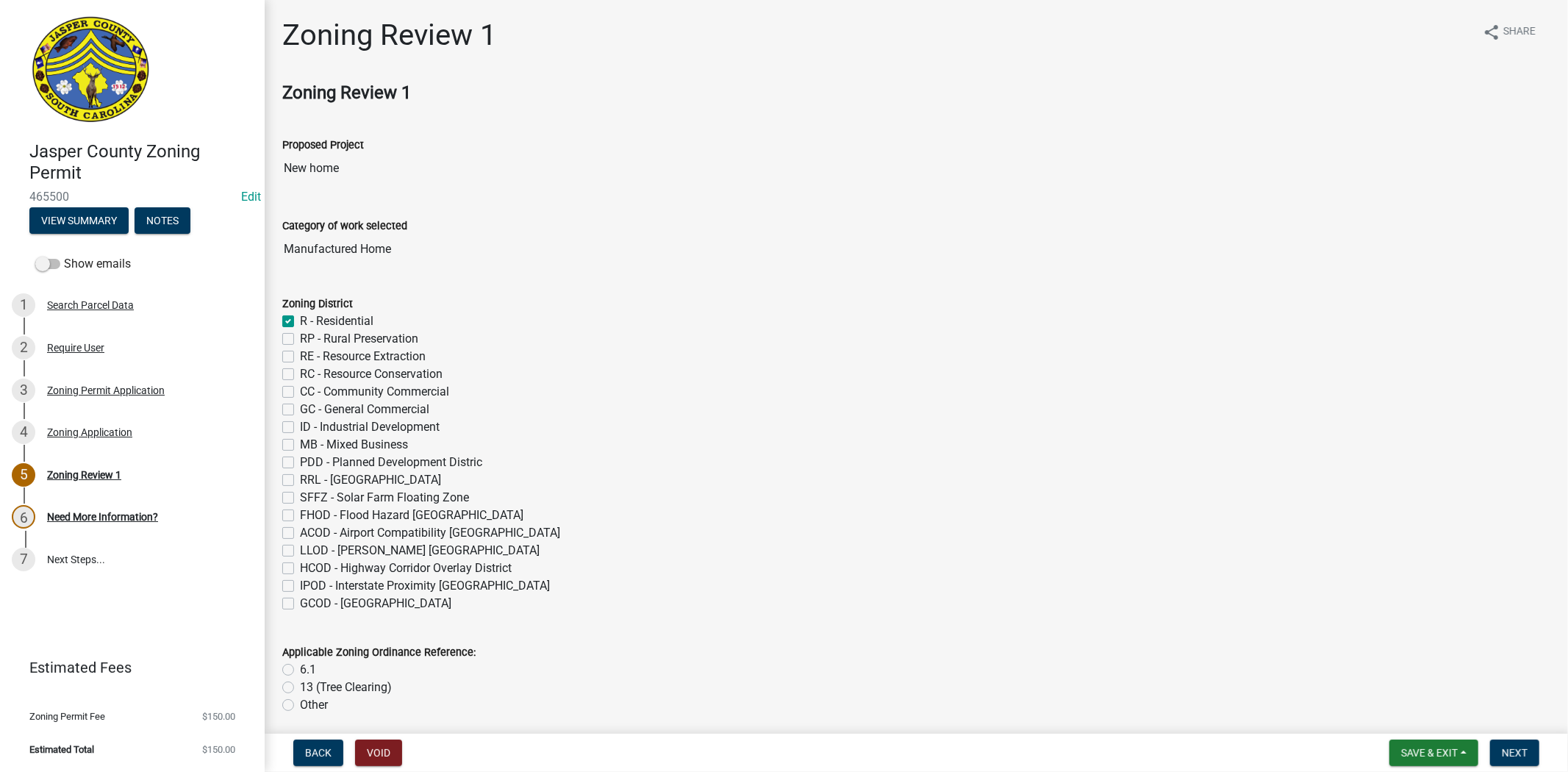
checkbox input "false"
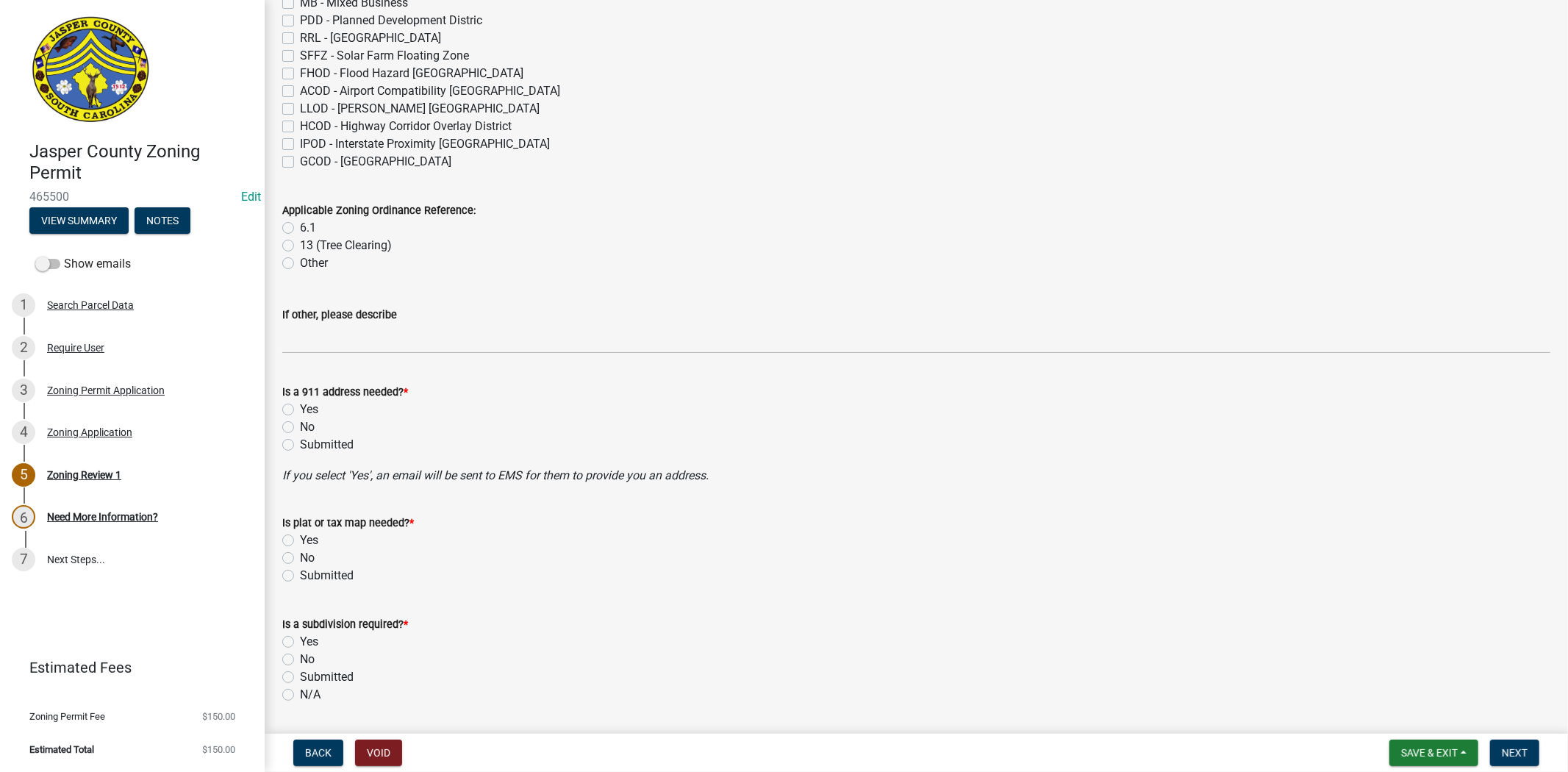
scroll to position [490, 0]
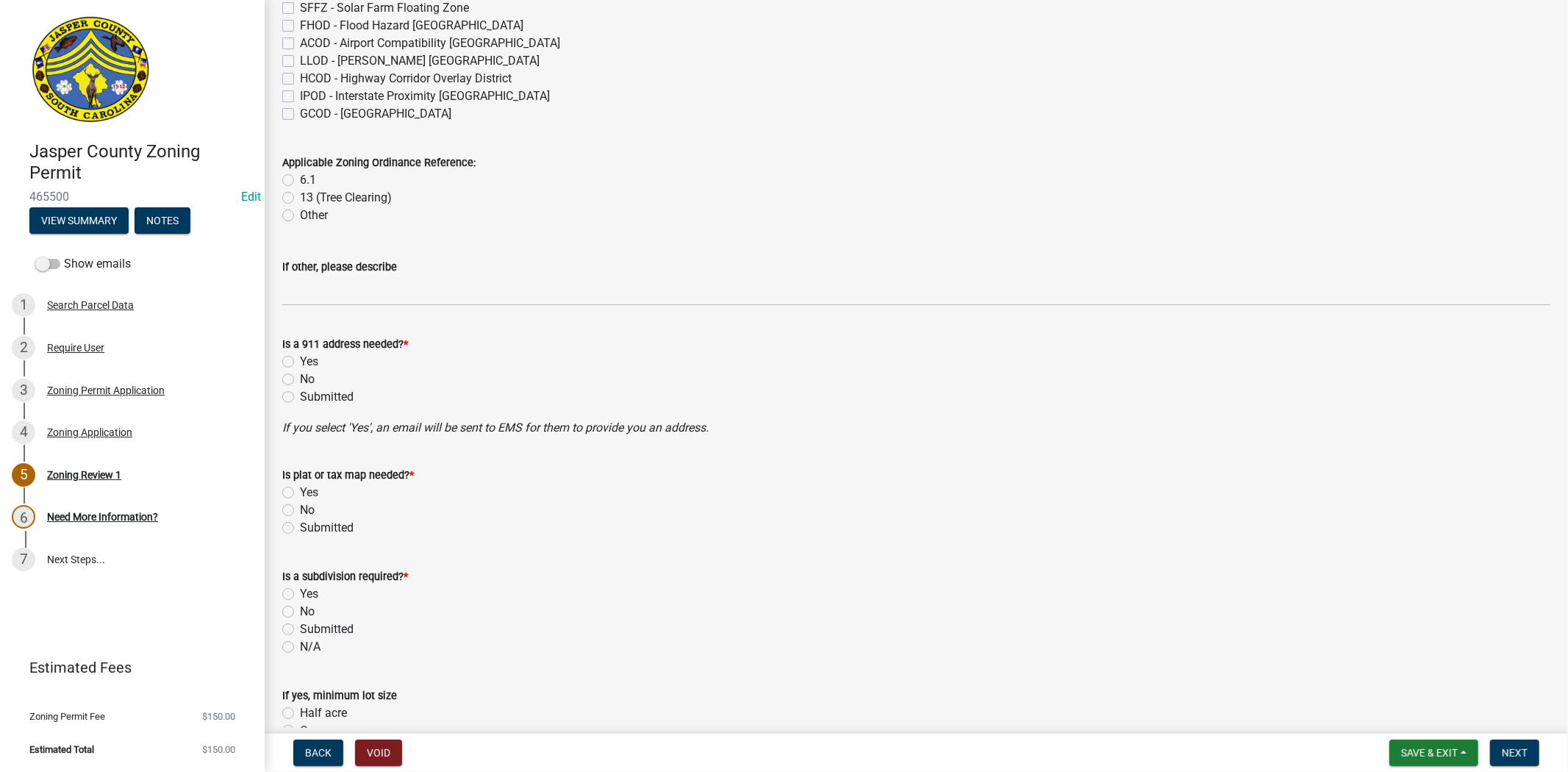
click at [300, 178] on label "6.1" at bounding box center [308, 180] width 16 height 18
click at [300, 178] on input "6.1" at bounding box center [305, 176] width 10 height 10
radio input "true"
click at [300, 373] on label "No" at bounding box center [307, 379] width 14 height 18
click at [300, 373] on input "No" at bounding box center [305, 375] width 10 height 10
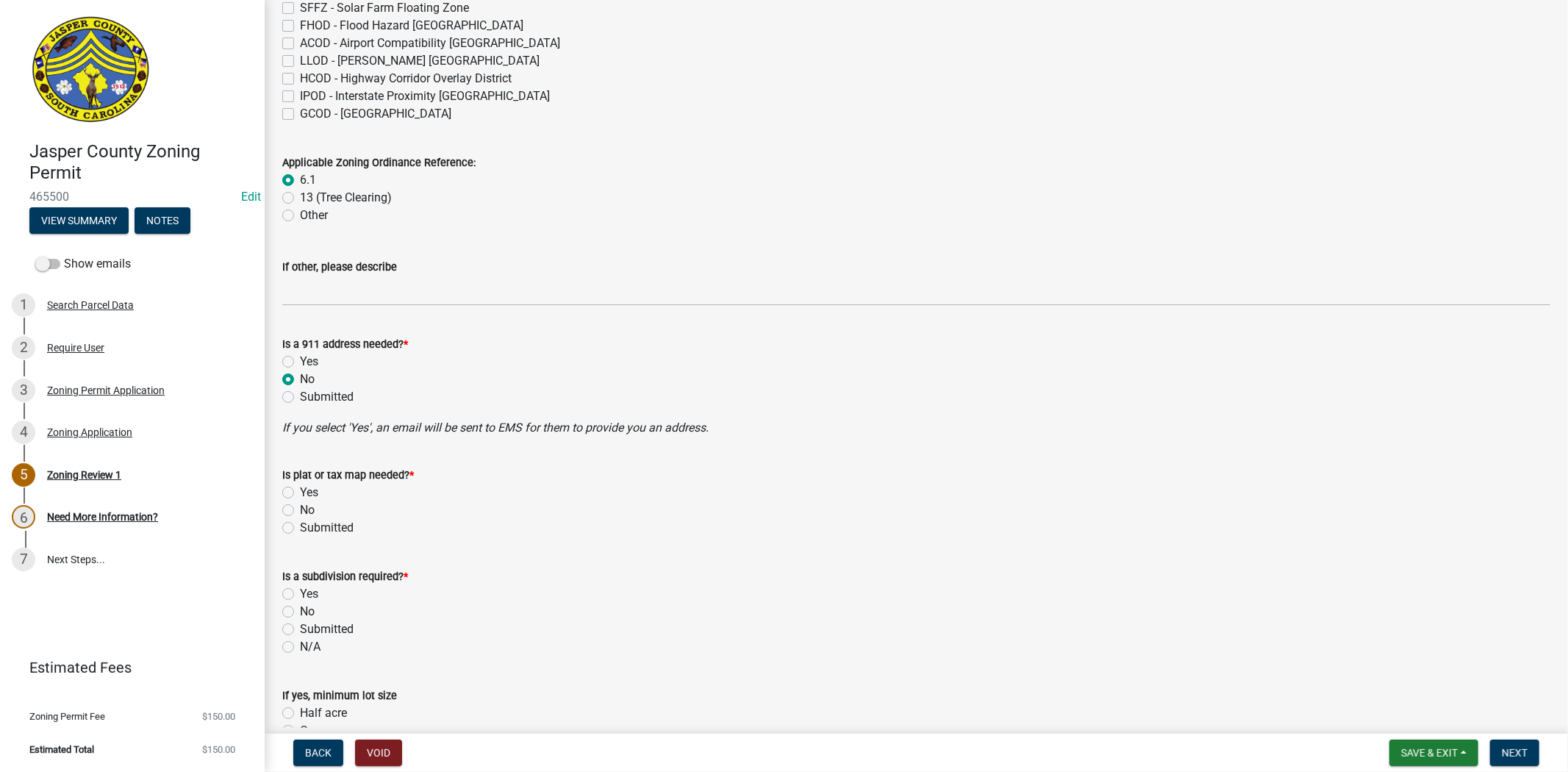
radio input "true"
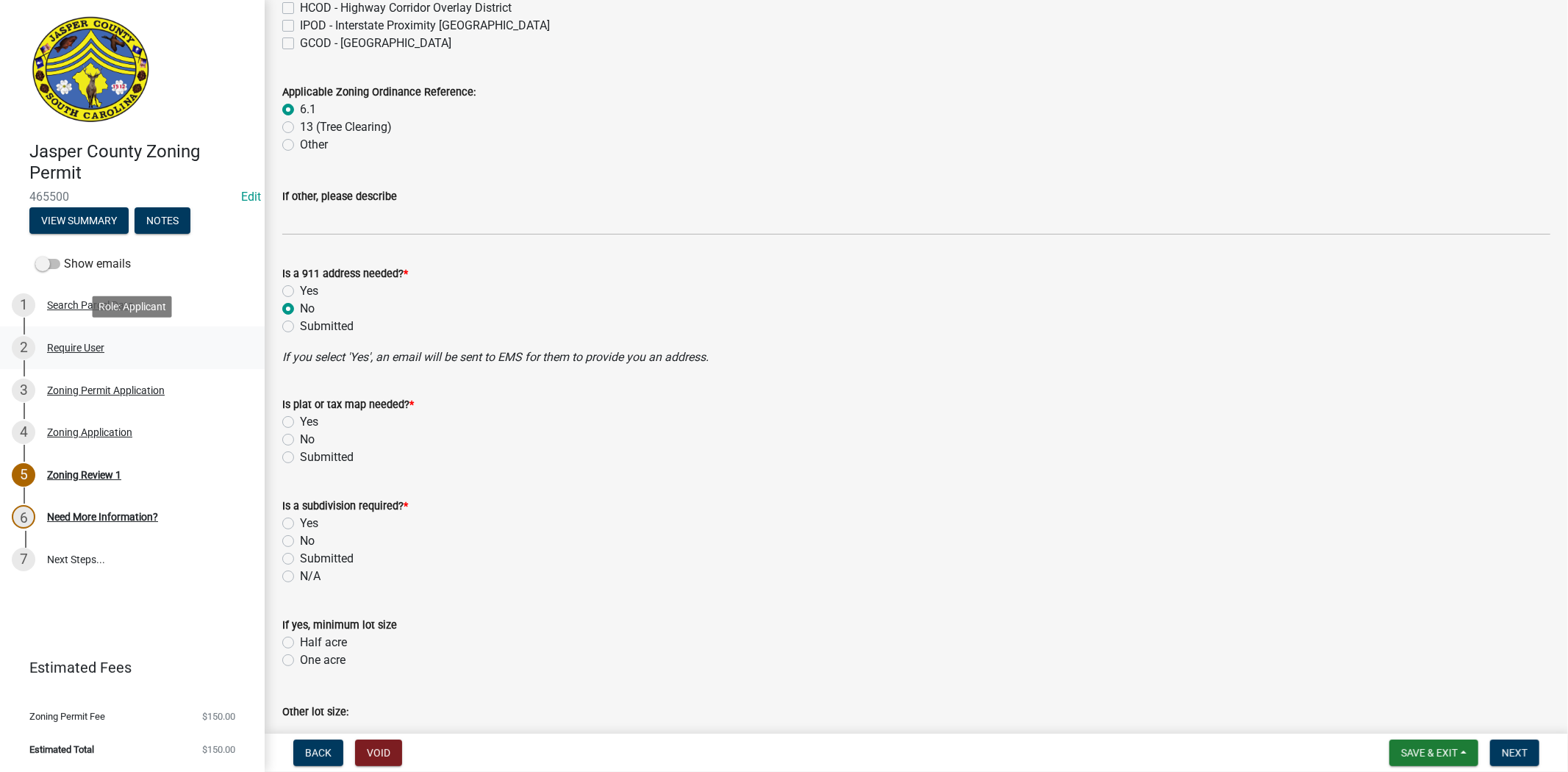
scroll to position [653, 0]
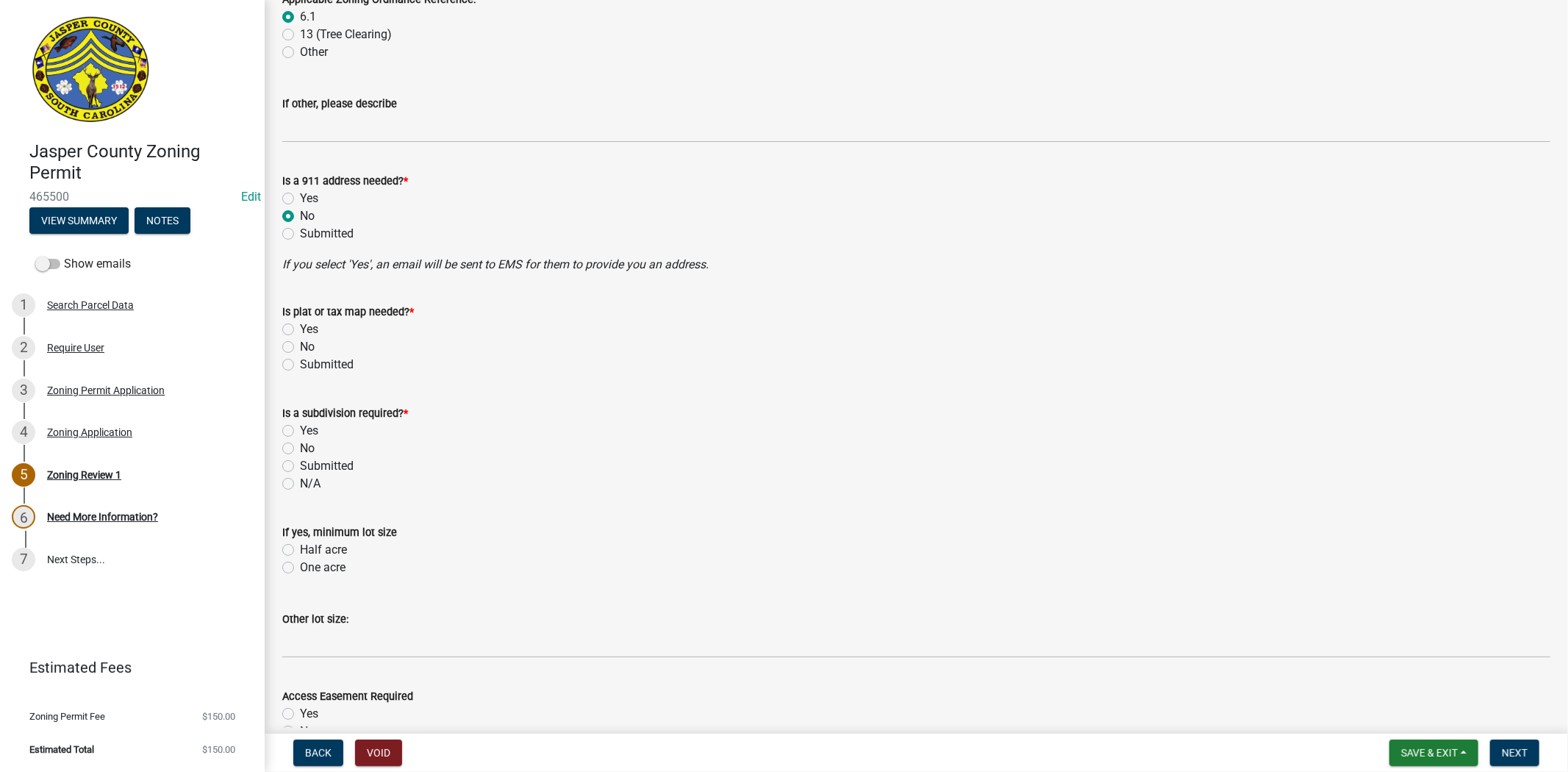
click at [300, 345] on label "No" at bounding box center [307, 347] width 14 height 18
click at [300, 345] on input "No" at bounding box center [305, 343] width 10 height 10
radio input "true"
click at [300, 450] on label "No" at bounding box center [307, 449] width 14 height 18
click at [300, 449] on input "No" at bounding box center [305, 445] width 10 height 10
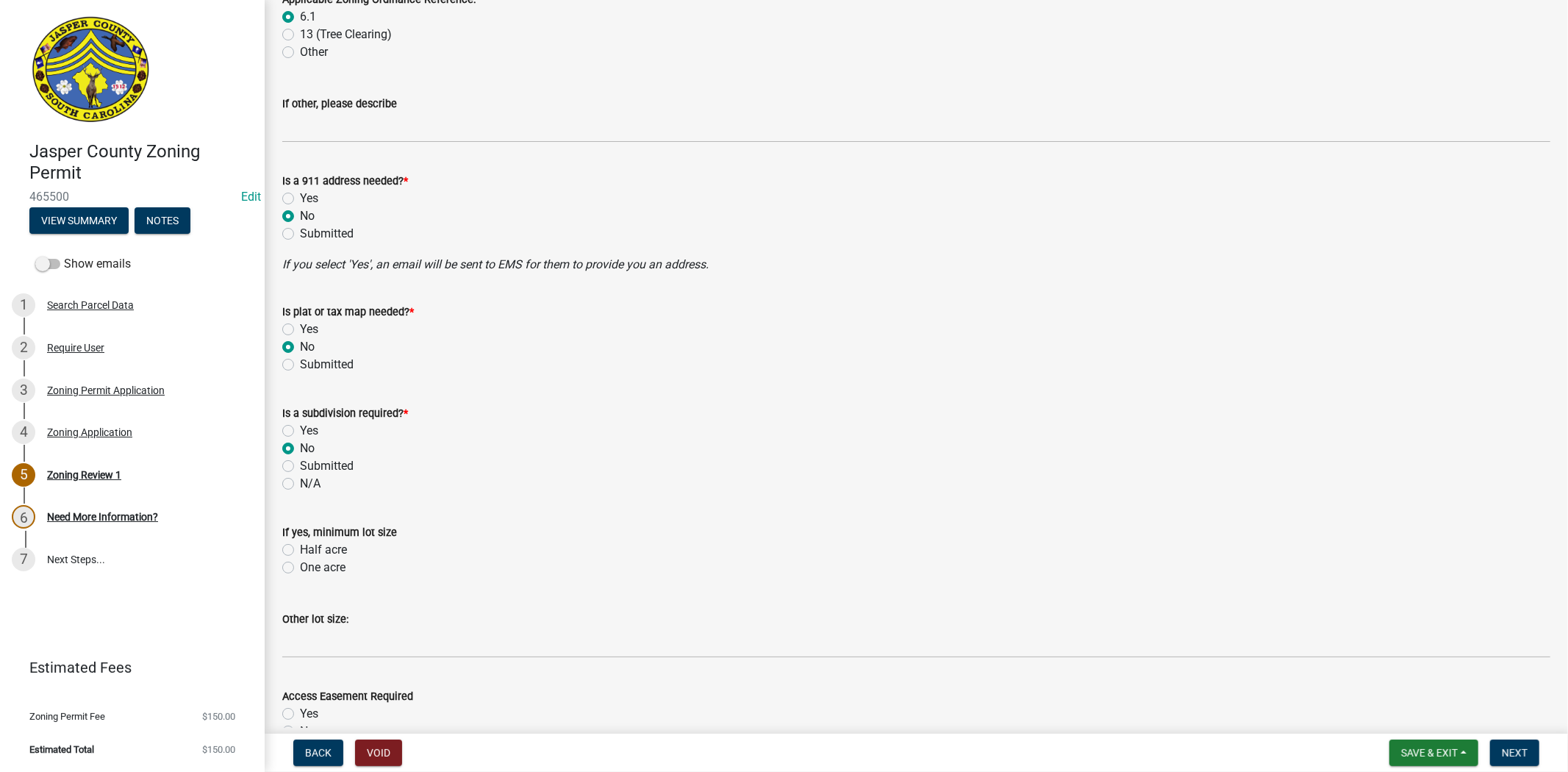
radio input "true"
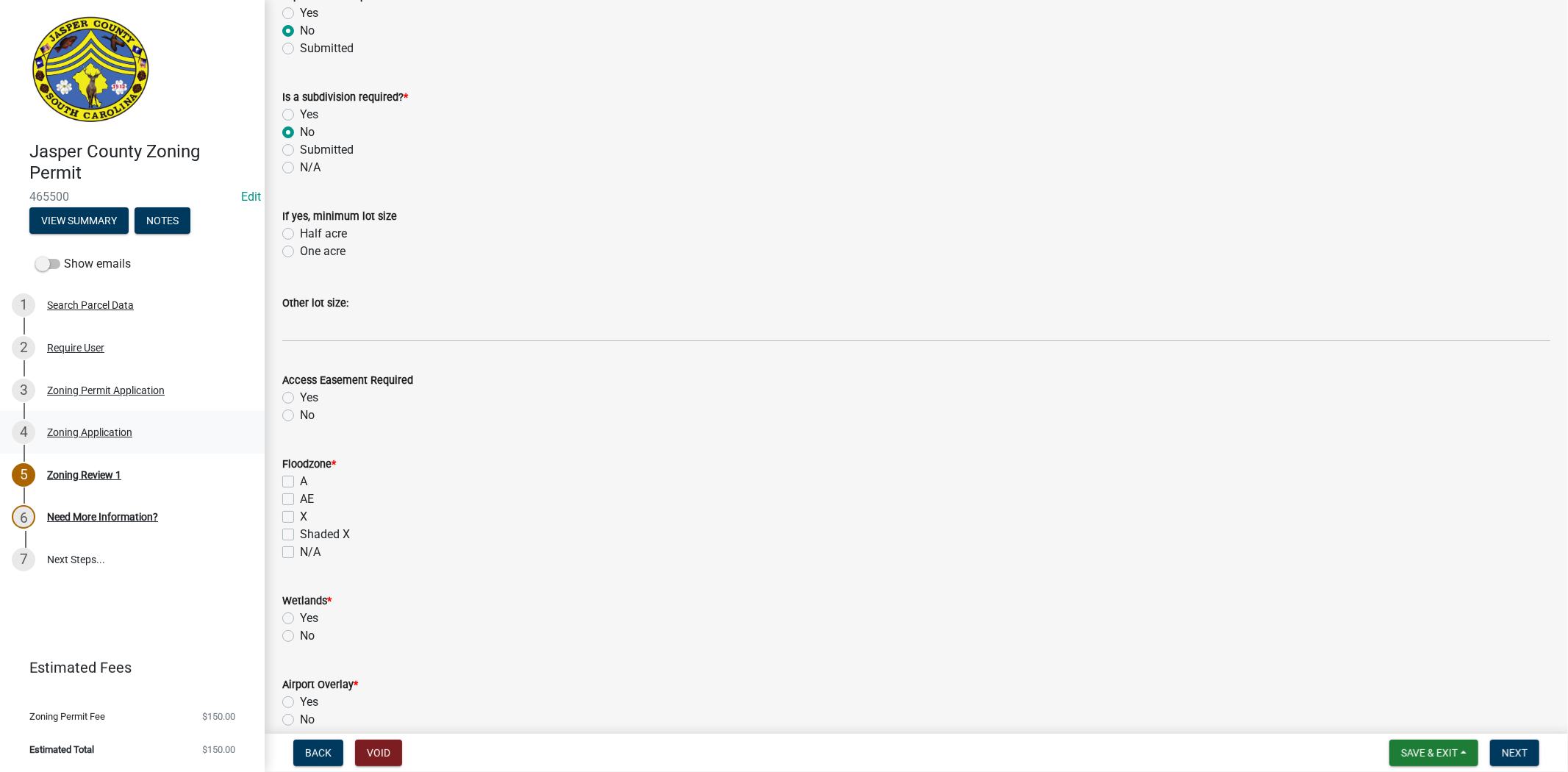
scroll to position [980, 0]
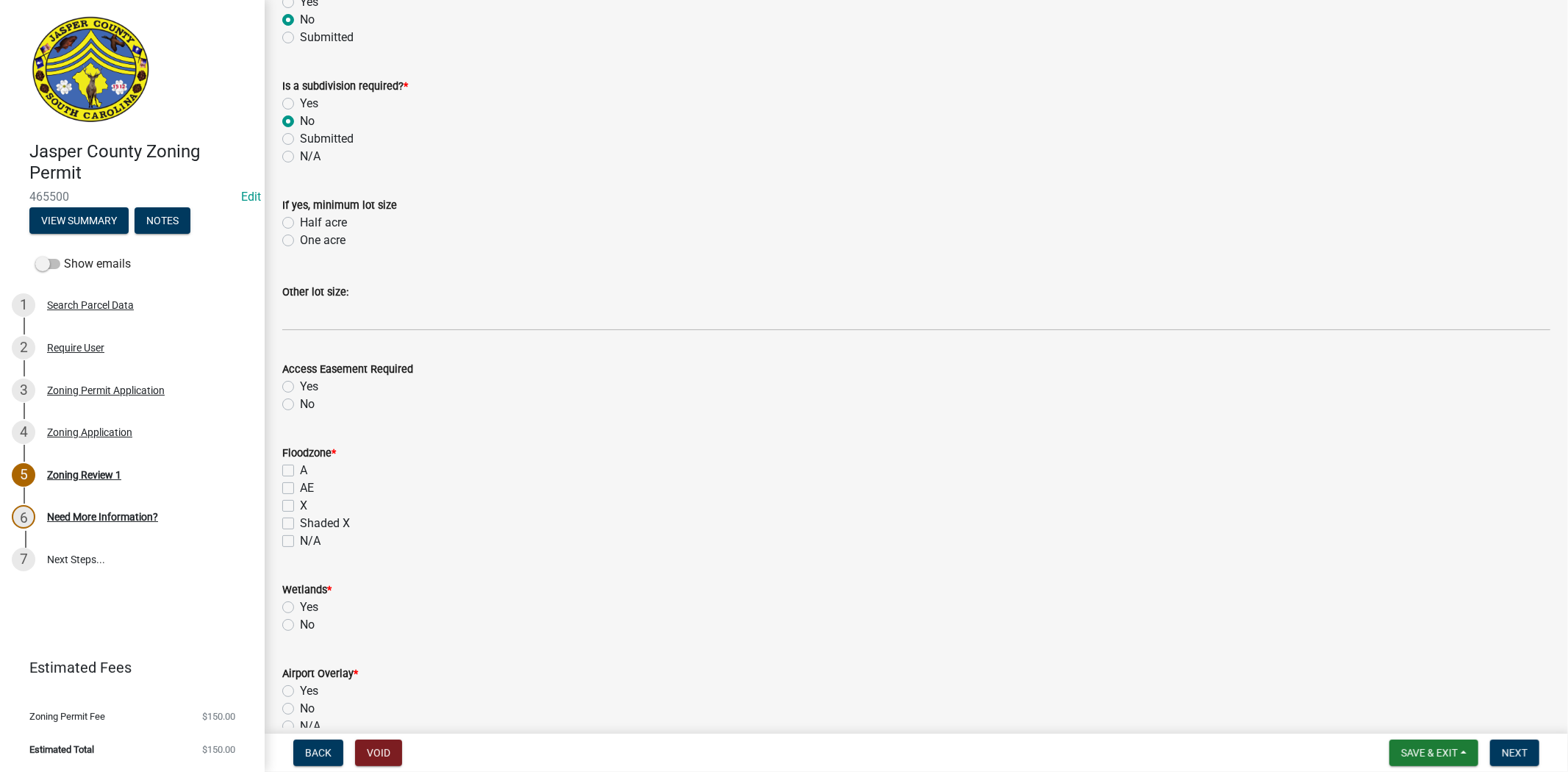
click at [300, 402] on label "No" at bounding box center [307, 405] width 14 height 18
click at [300, 402] on input "No" at bounding box center [305, 401] width 10 height 10
radio input "true"
click at [285, 512] on div "X" at bounding box center [916, 506] width 1268 height 18
click at [300, 510] on label "X" at bounding box center [303, 506] width 7 height 18
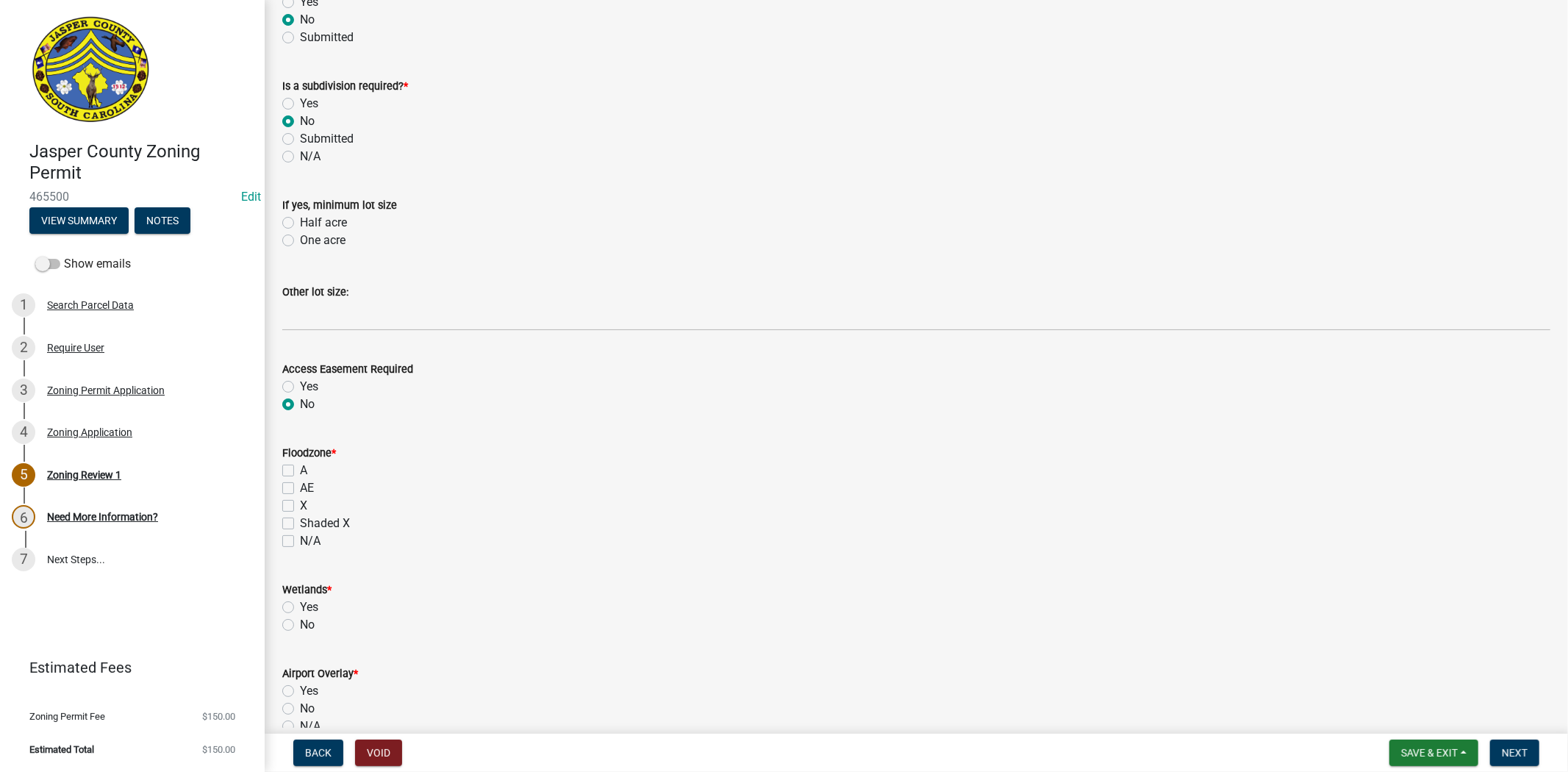
click at [300, 507] on input "X" at bounding box center [305, 502] width 10 height 10
checkbox input "true"
checkbox input "false"
checkbox input "true"
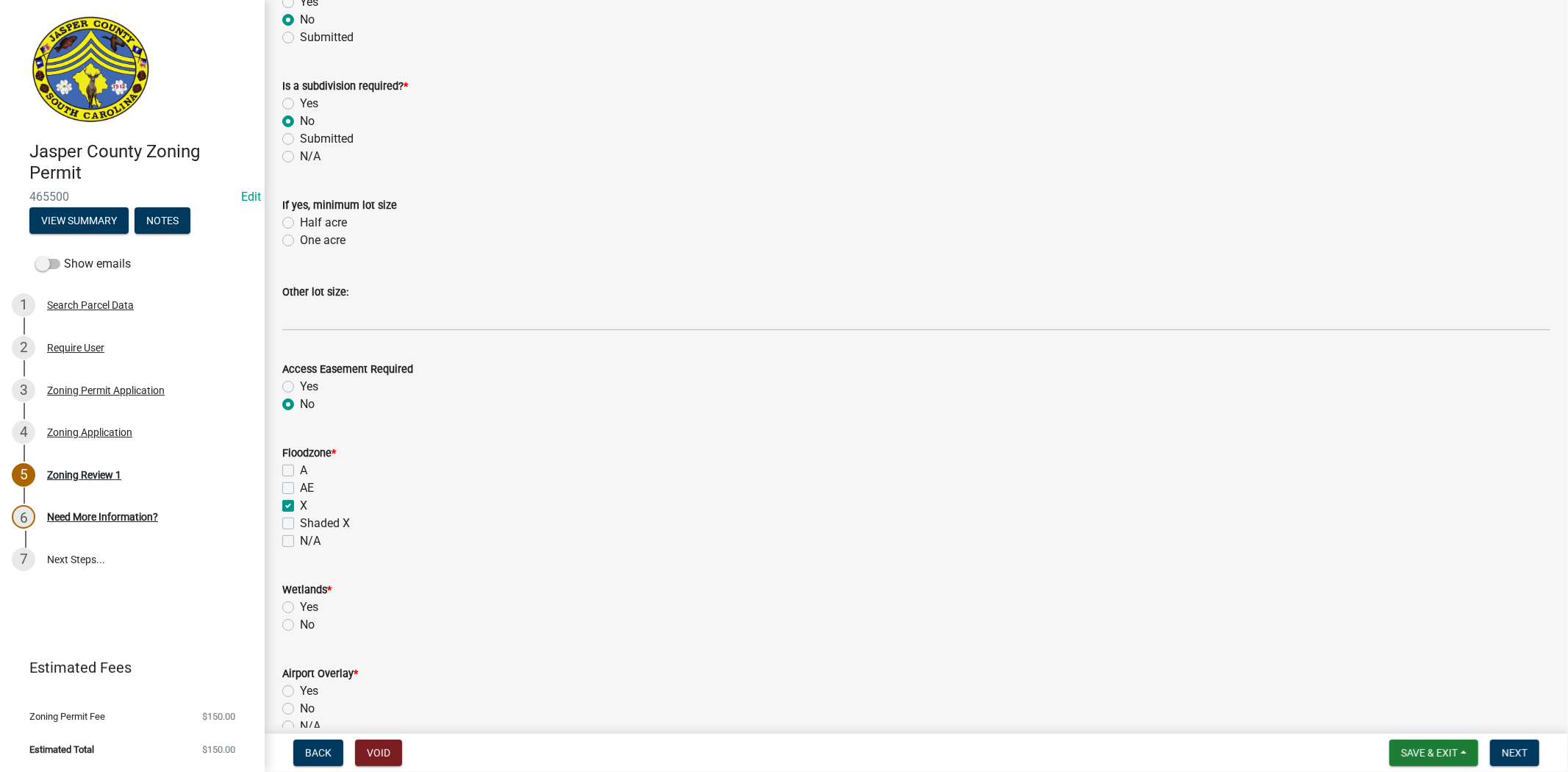
checkbox input "false"
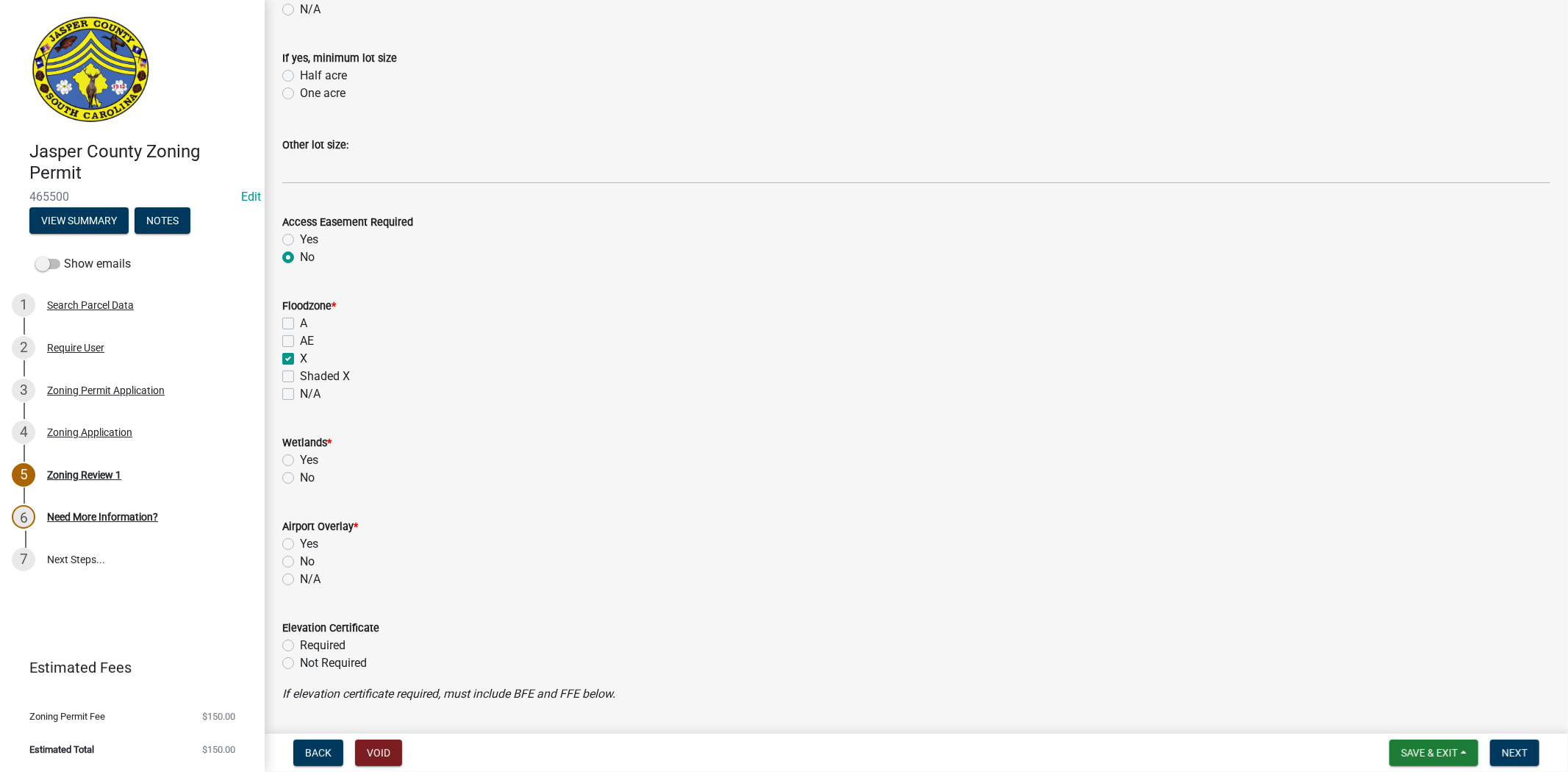
scroll to position [1307, 0]
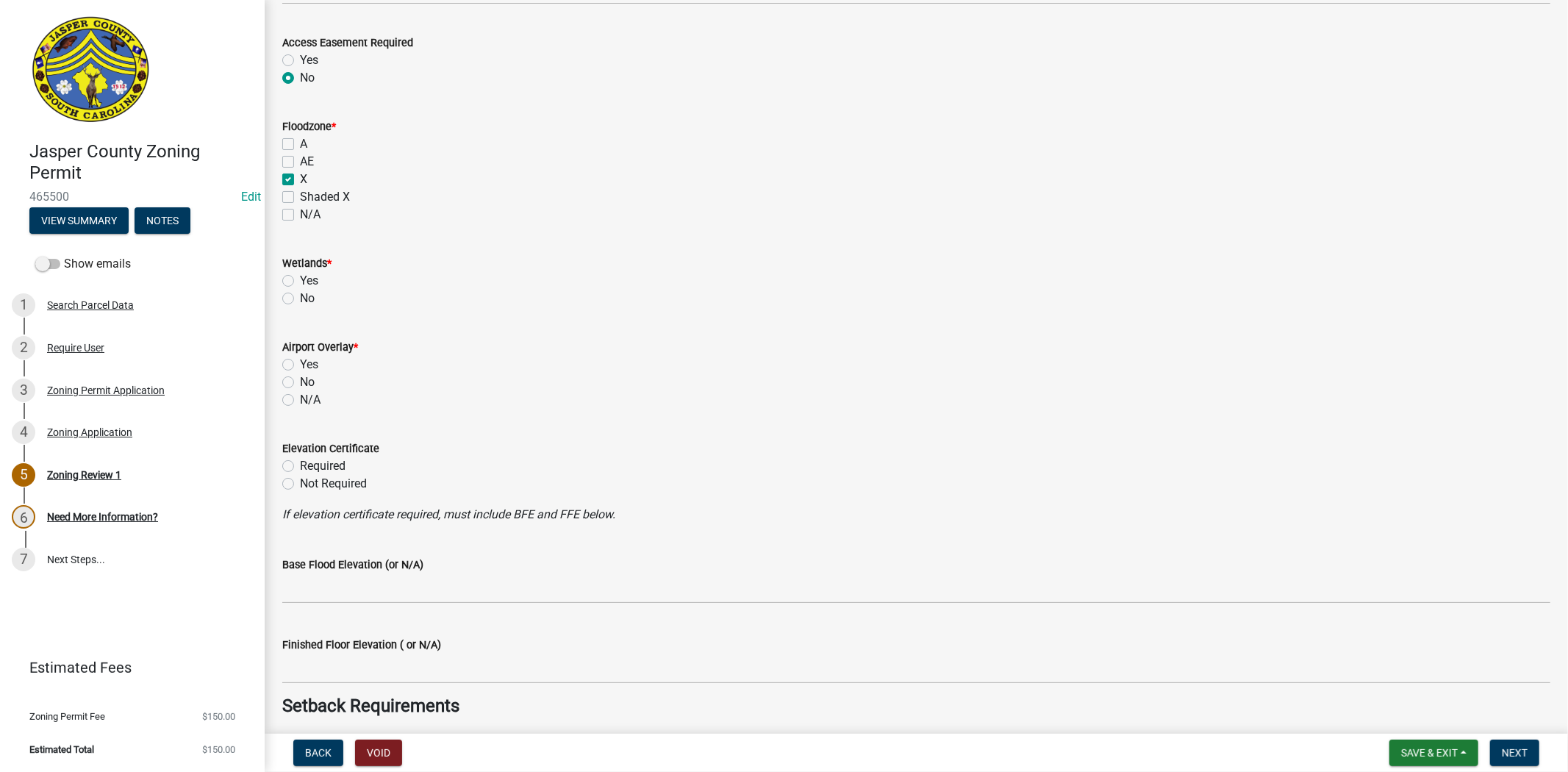
click at [300, 296] on label "No" at bounding box center [307, 299] width 14 height 18
click at [300, 296] on input "No" at bounding box center [305, 295] width 10 height 10
radio input "true"
click at [300, 379] on label "No" at bounding box center [307, 382] width 14 height 18
click at [300, 379] on input "No" at bounding box center [305, 378] width 10 height 10
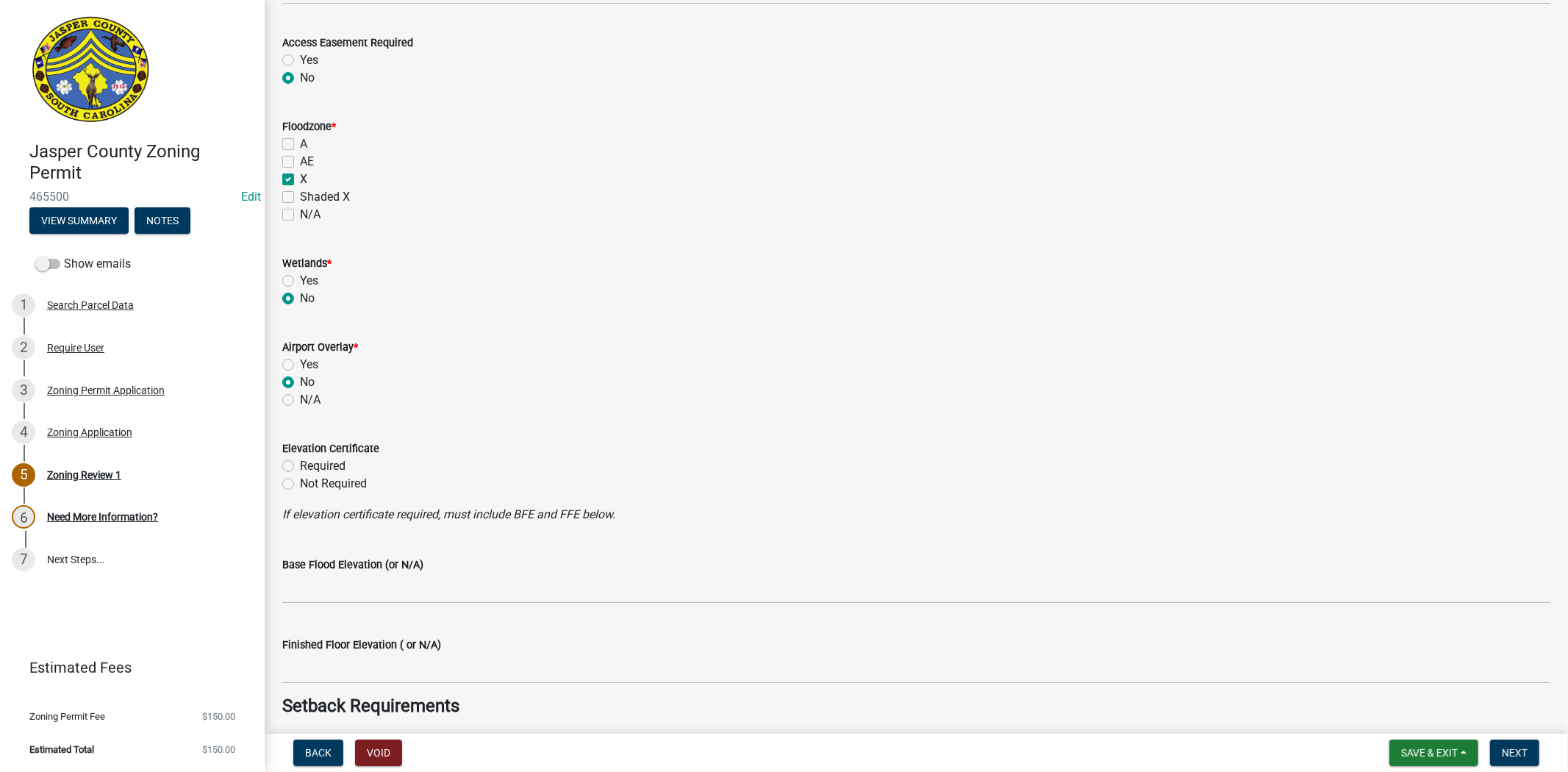
radio input "true"
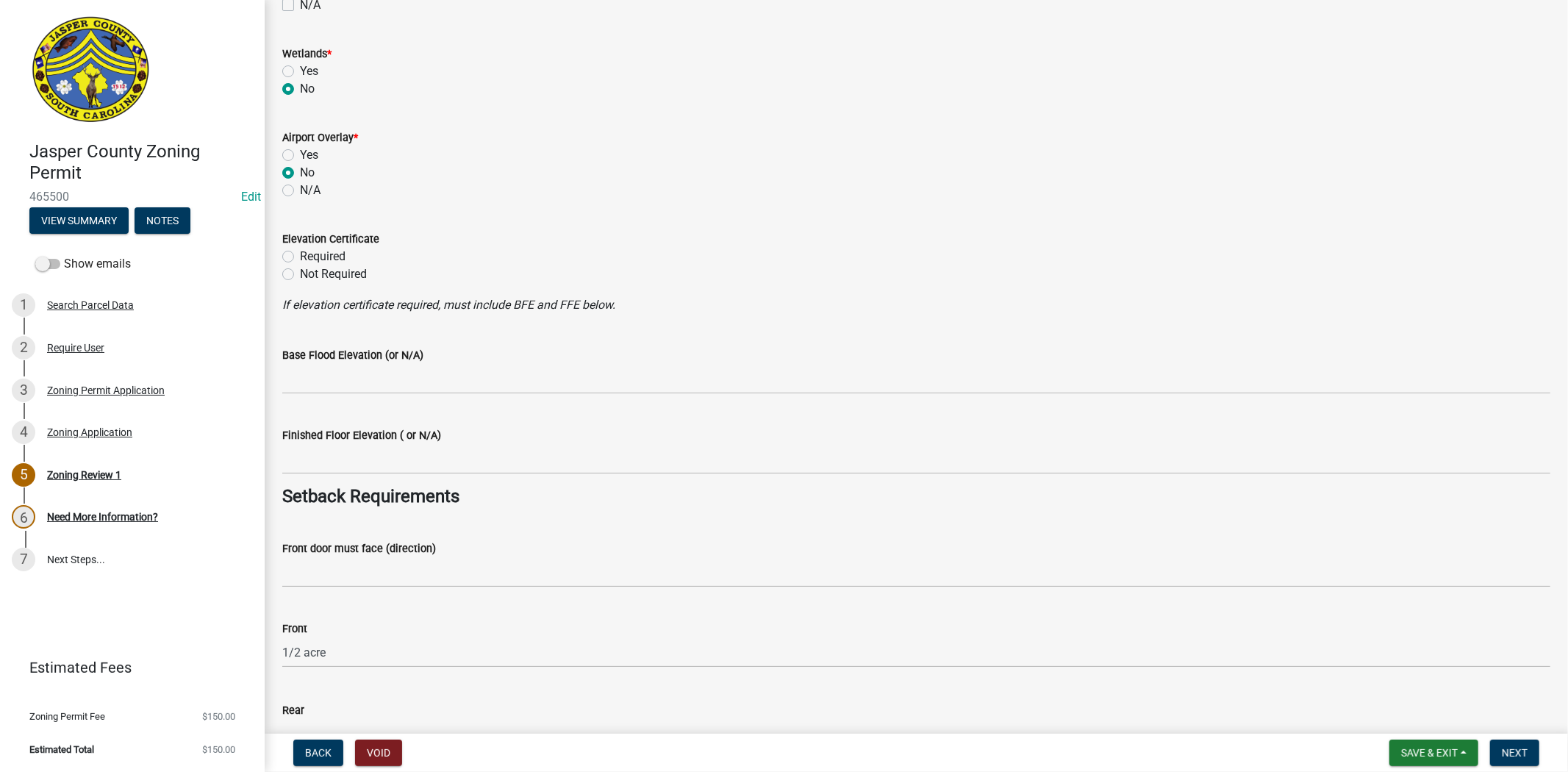
scroll to position [1553, 0]
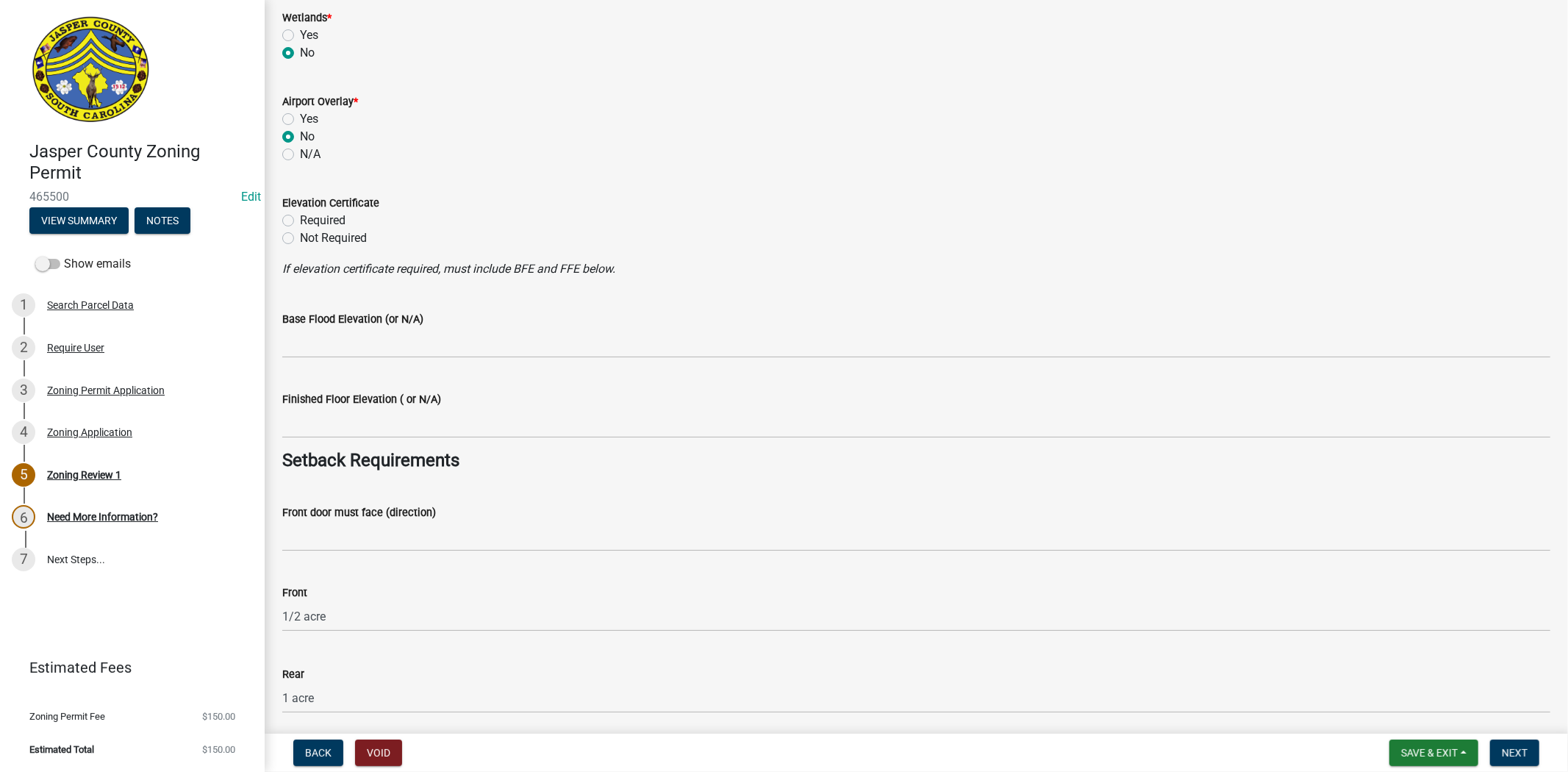
click at [300, 238] on label "Not Required" at bounding box center [333, 239] width 67 height 18
click at [300, 238] on input "Not Required" at bounding box center [305, 235] width 10 height 10
radio input "true"
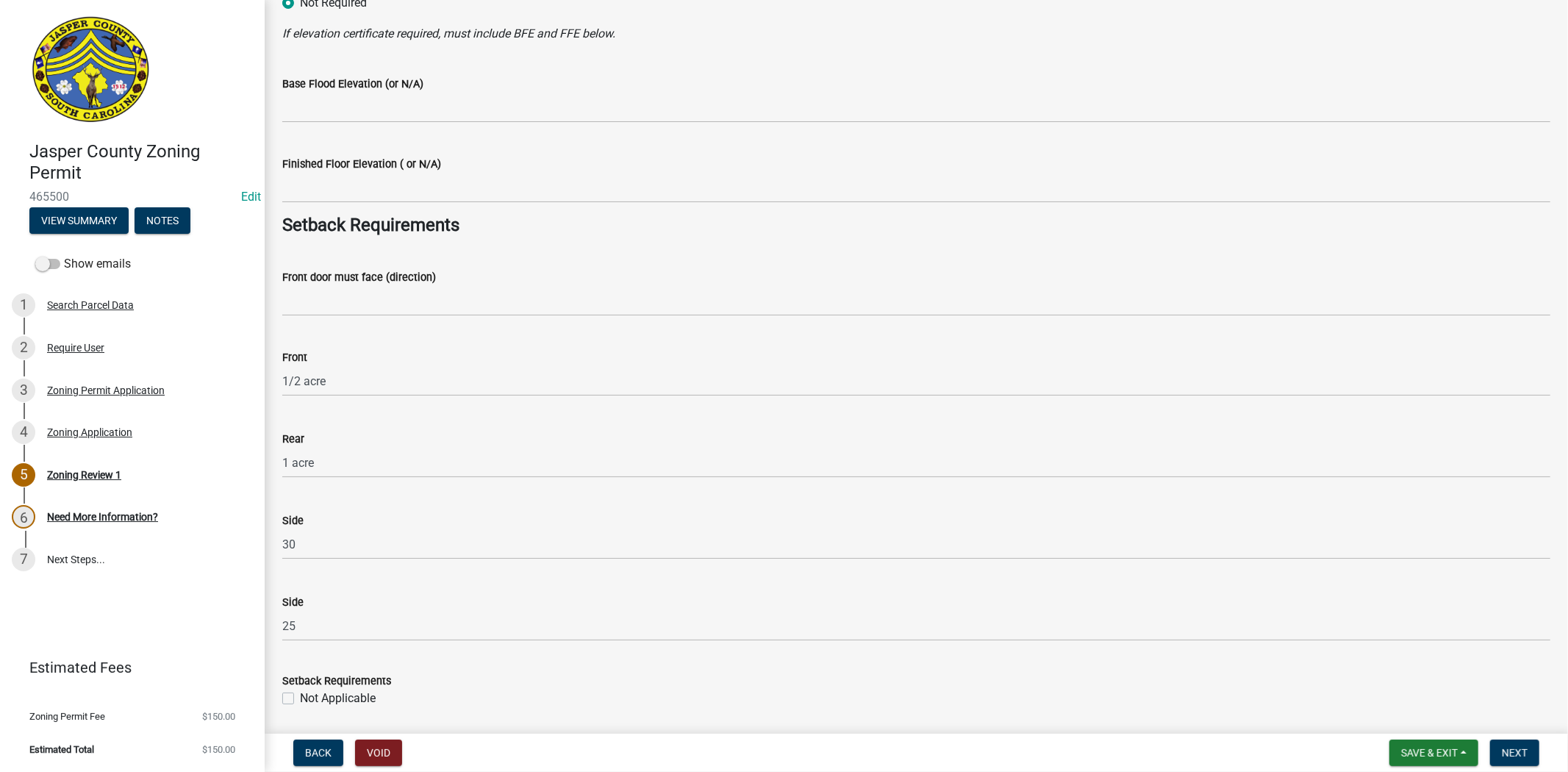
scroll to position [1879, 0]
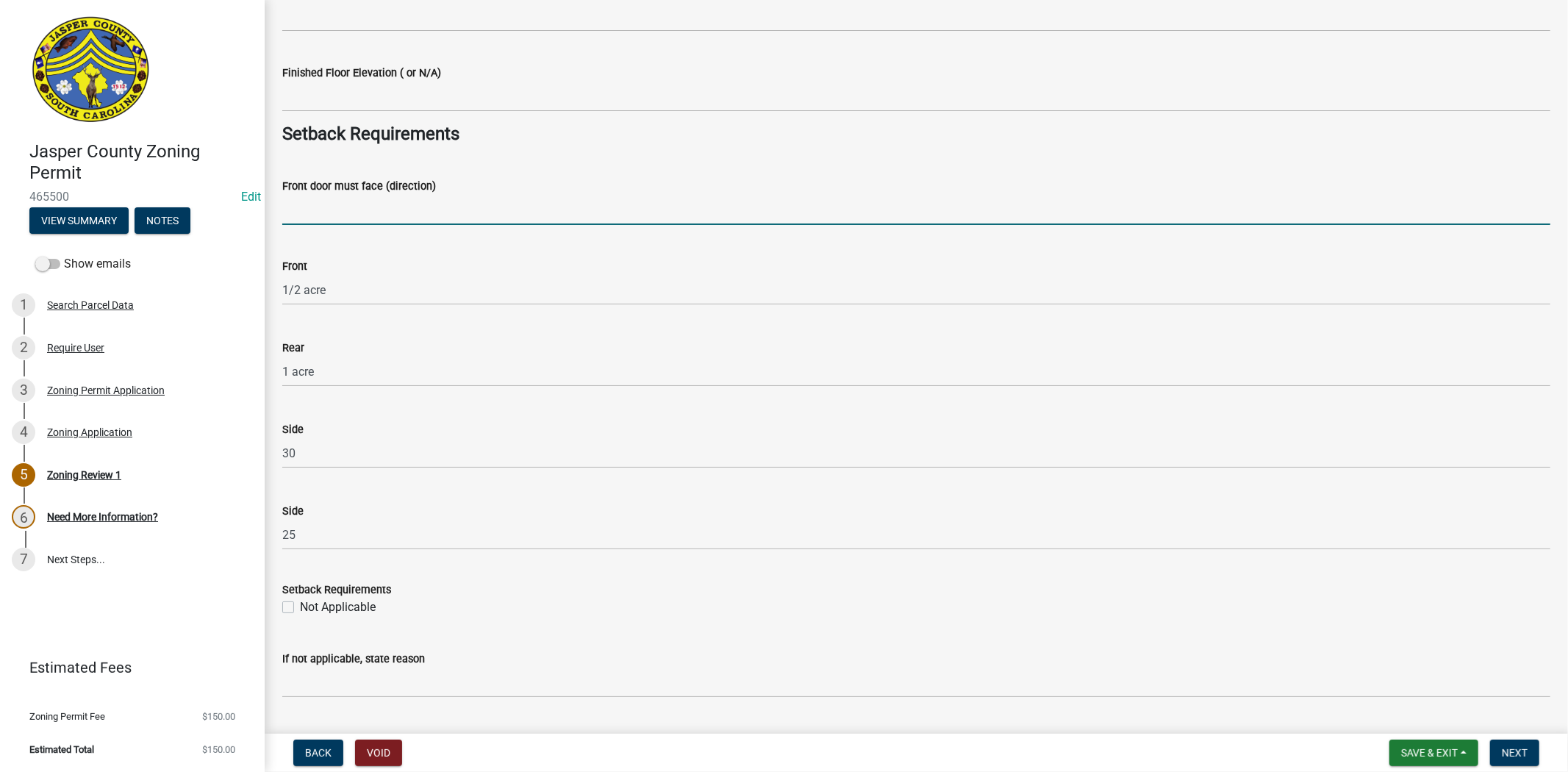
click at [344, 216] on input "Front door must face (direction)" at bounding box center [916, 210] width 1268 height 31
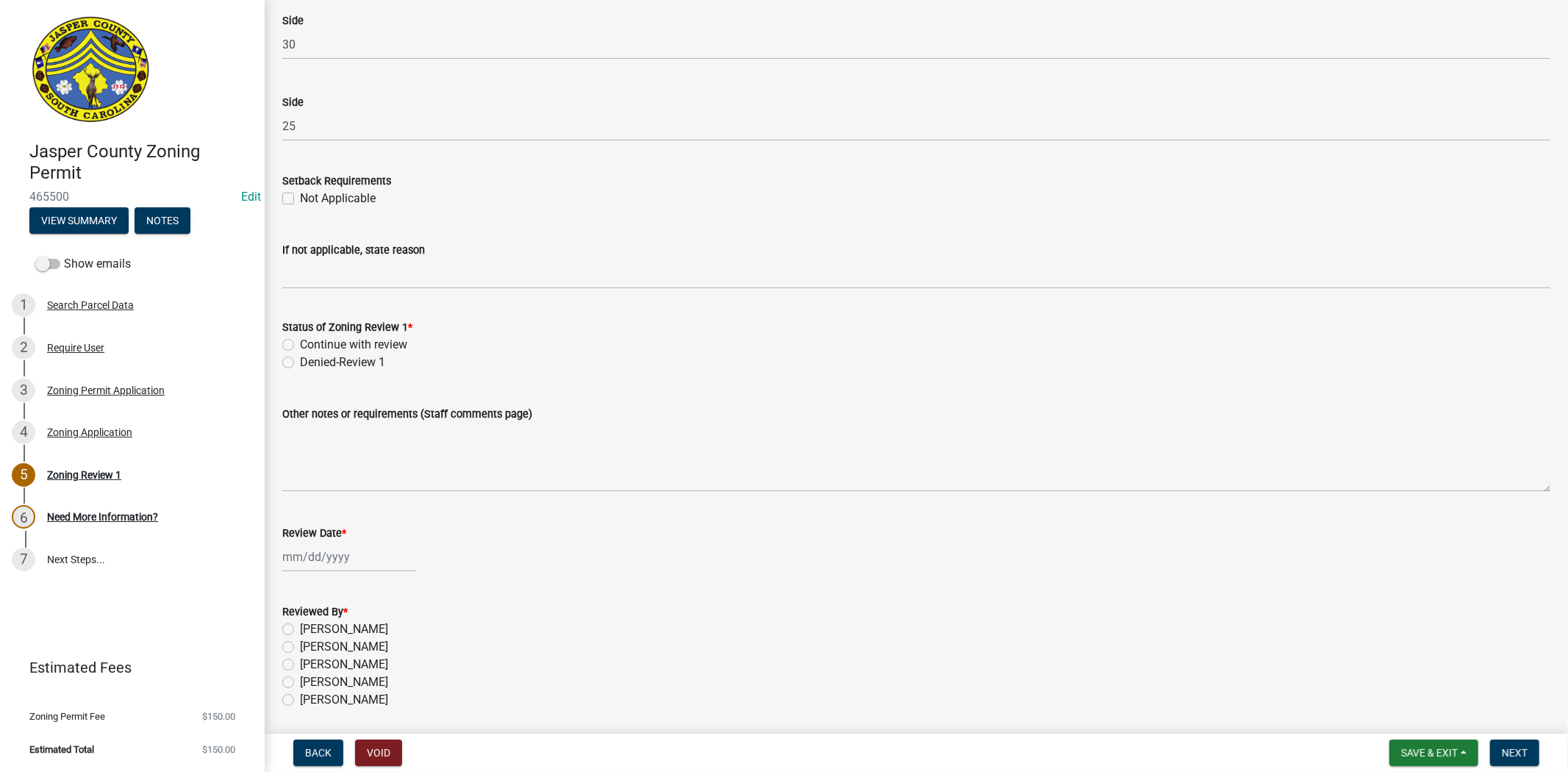
scroll to position [2339, 0]
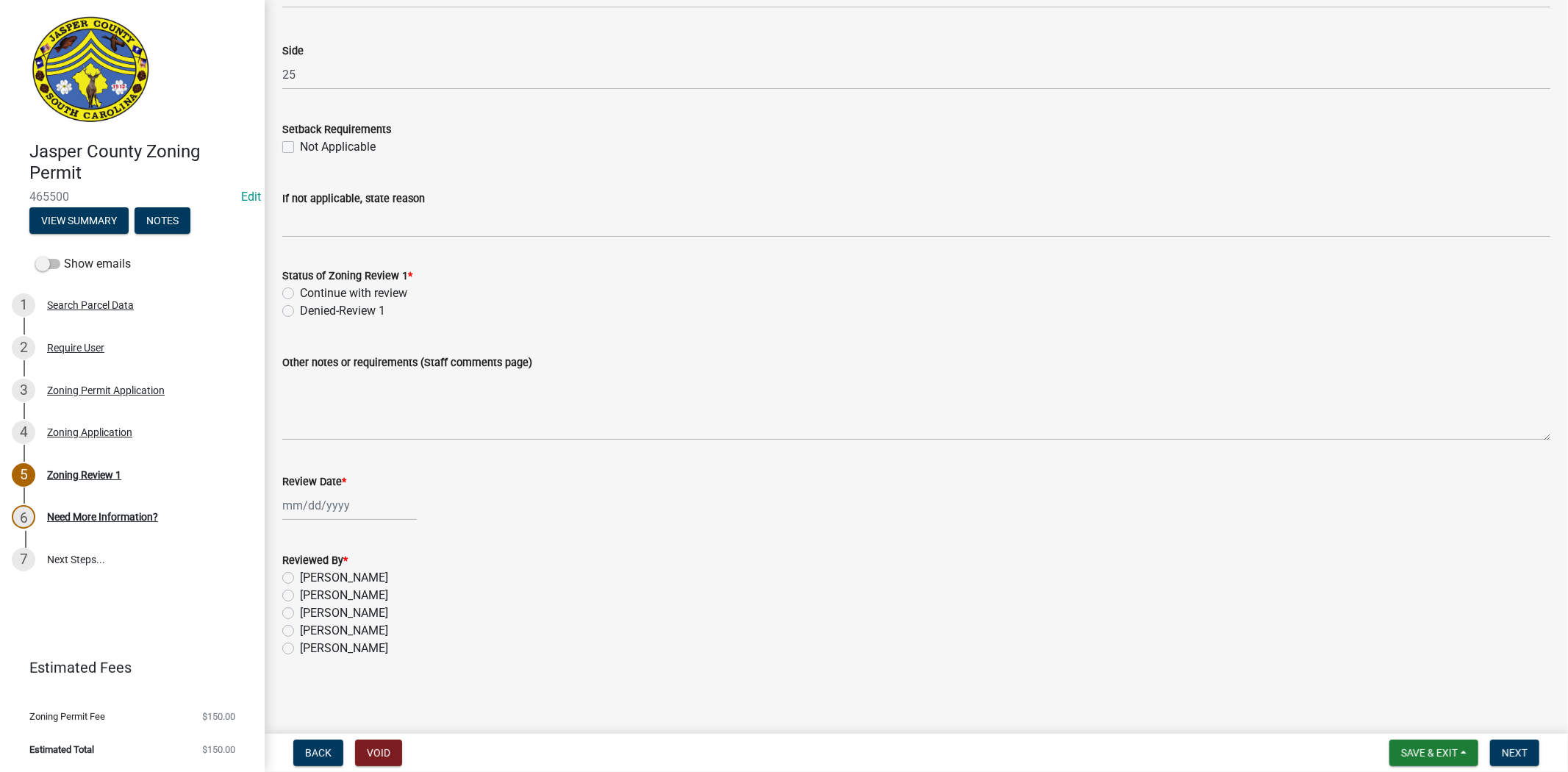
click at [281, 285] on div "Status of Zoning Review 1 * Continue with review Denied-Review 1" at bounding box center [916, 284] width 1290 height 71
click at [300, 292] on label "Continue with review" at bounding box center [354, 293] width 108 height 18
click at [300, 292] on input "Continue with review" at bounding box center [305, 289] width 10 height 10
radio input "true"
select select "8"
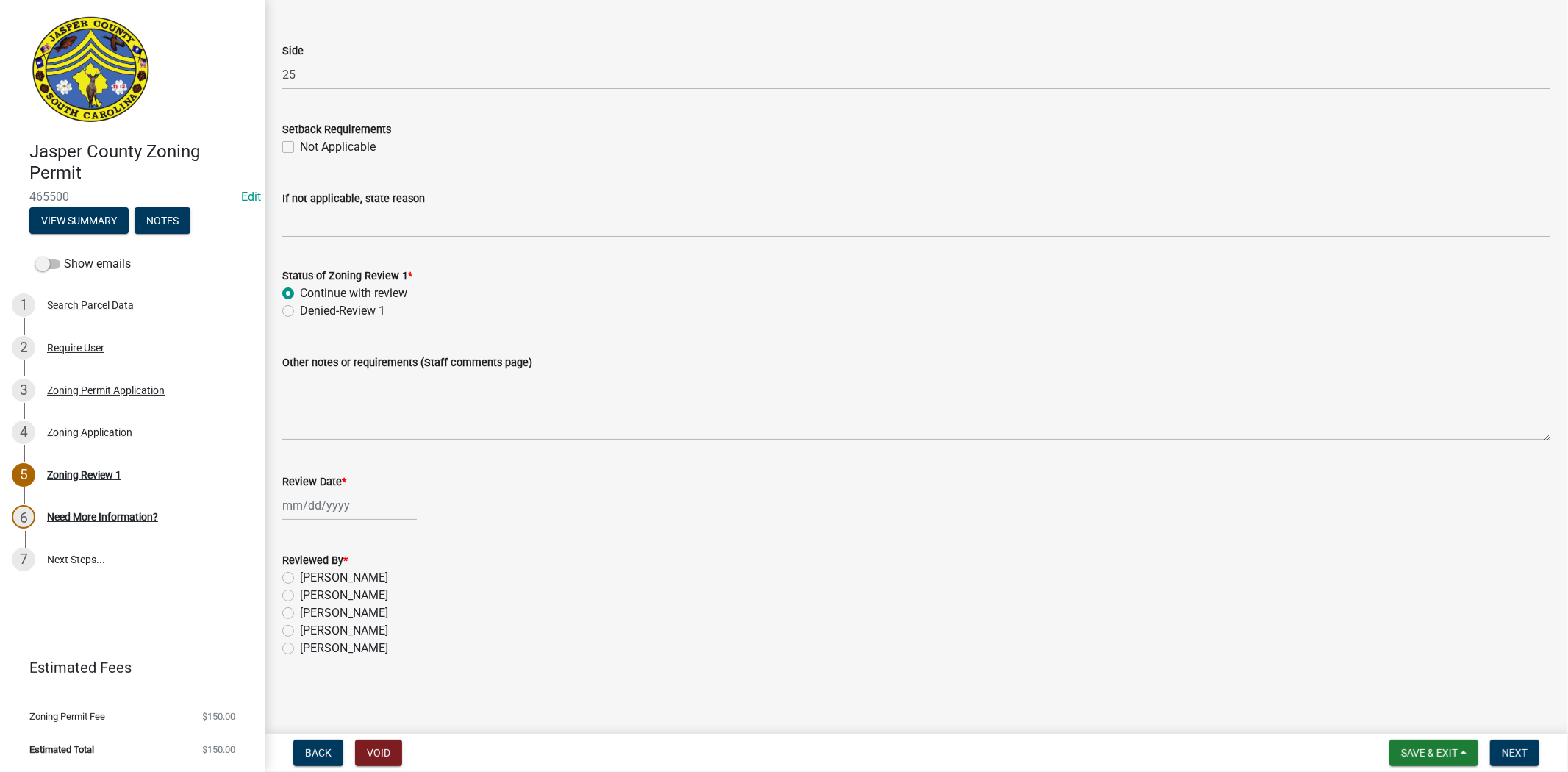
select select "2025"
click at [295, 511] on div "Jan Feb Mar Apr May Jun Jul Aug Sep Oct Nov Dec 1525 1526 1527 1528 1529 1530 1…" at bounding box center [350, 506] width 135 height 31
click at [315, 655] on div "19" at bounding box center [320, 653] width 23 height 23
type input "[DATE]"
click at [300, 572] on label "Ciara Chapman" at bounding box center [344, 578] width 88 height 18
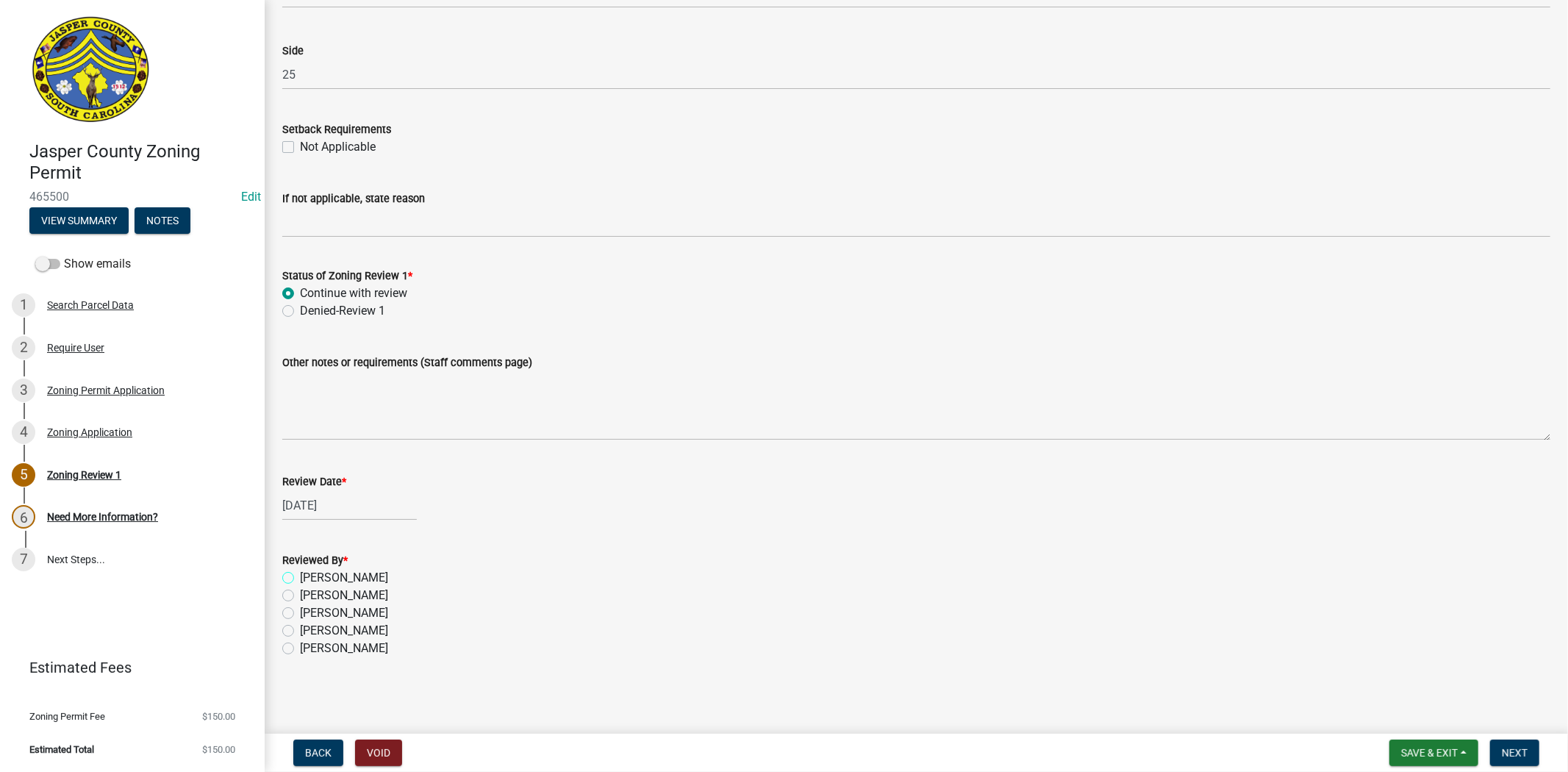
click at [300, 572] on input "Ciara Chapman" at bounding box center [305, 574] width 10 height 10
radio input "true"
click at [1510, 758] on span "Next" at bounding box center [1515, 753] width 26 height 12
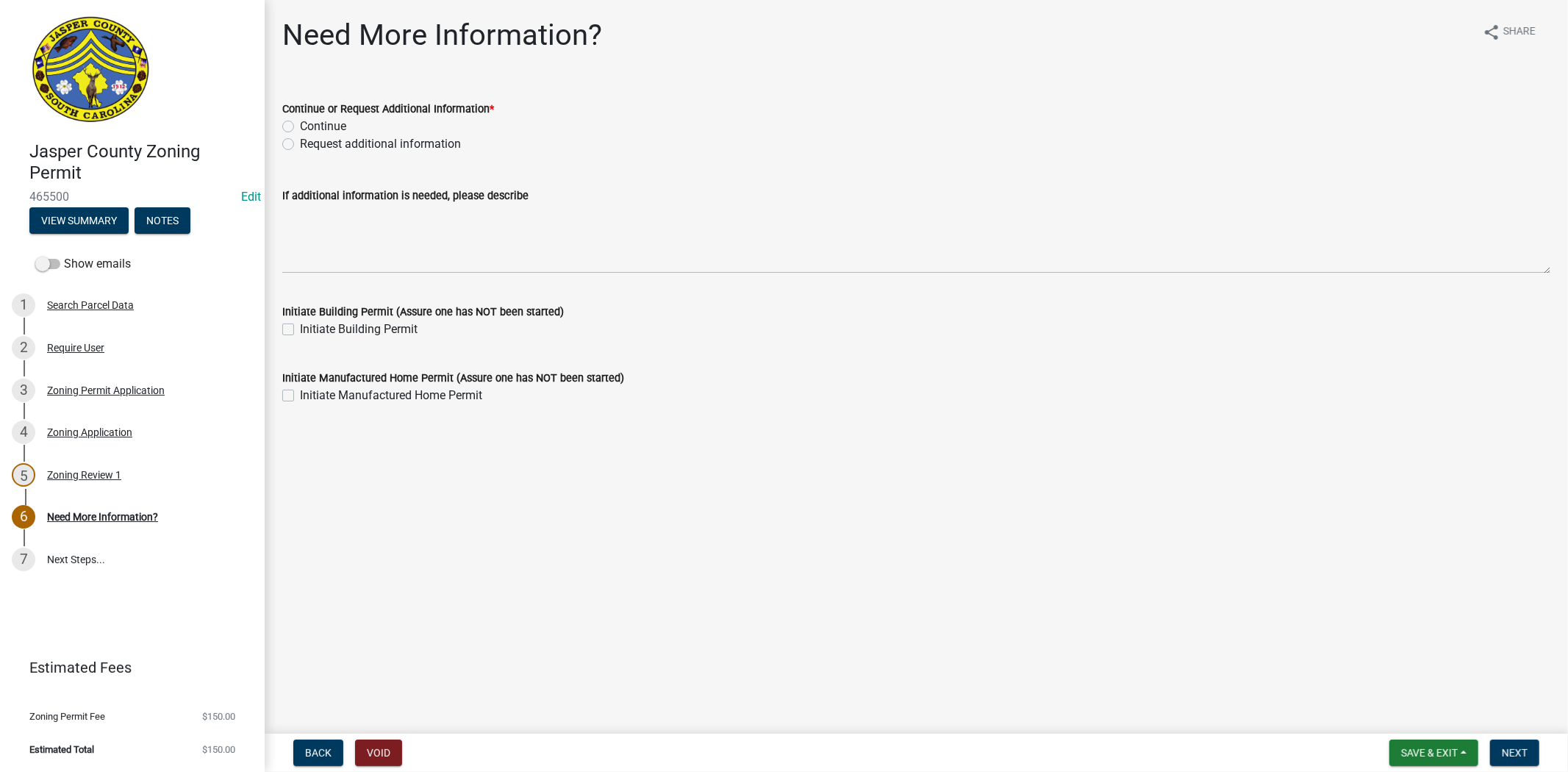
click at [300, 143] on label "Request additional information" at bounding box center [381, 144] width 161 height 18
click at [300, 143] on input "Request additional information" at bounding box center [305, 140] width 10 height 10
radio input "true"
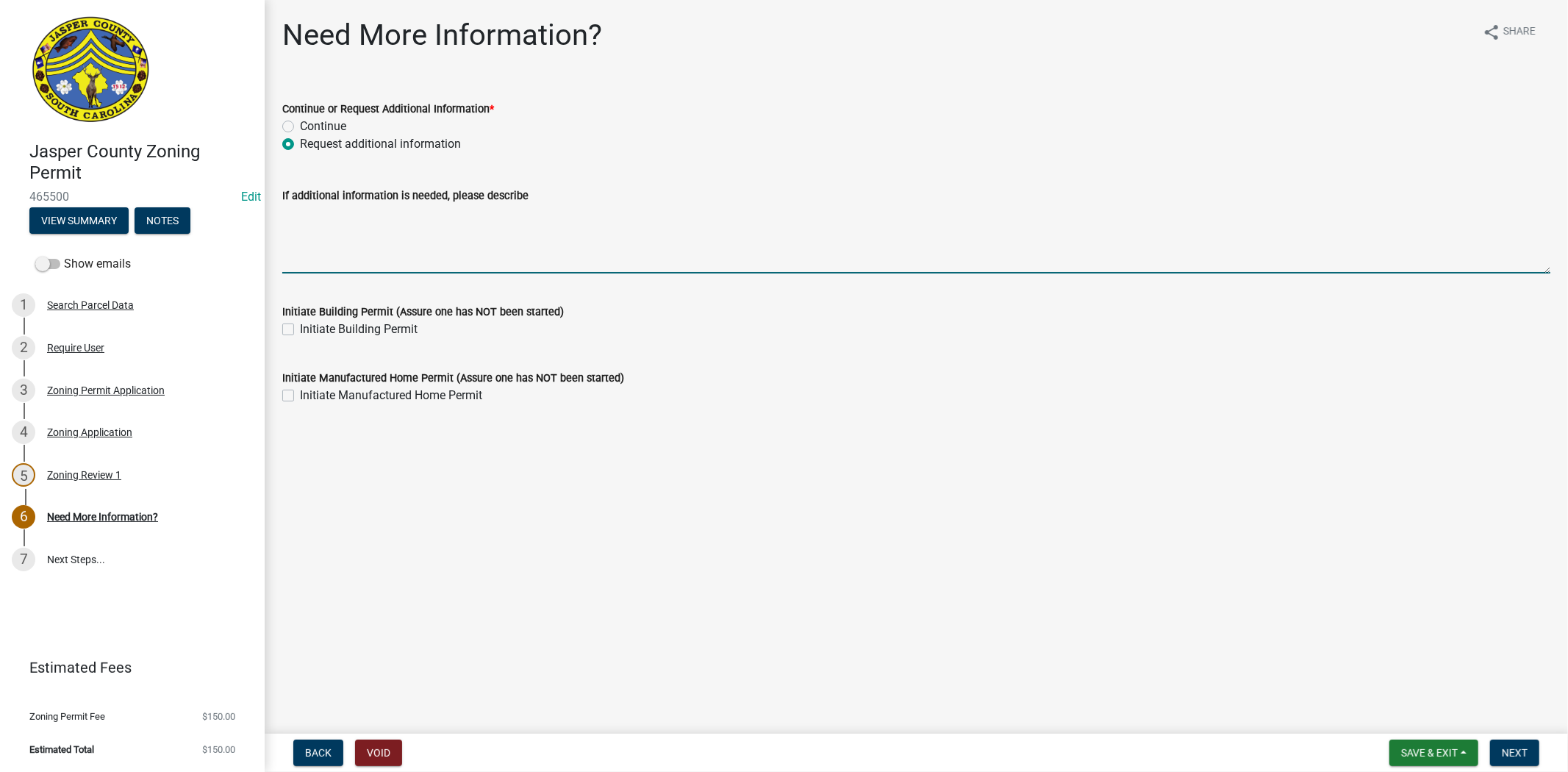
drag, startPoint x: 312, startPoint y: 228, endPoint x: 326, endPoint y: 229, distance: 14.0
click at [312, 229] on textarea "If additional information is needed, please describe" at bounding box center [916, 239] width 1268 height 69
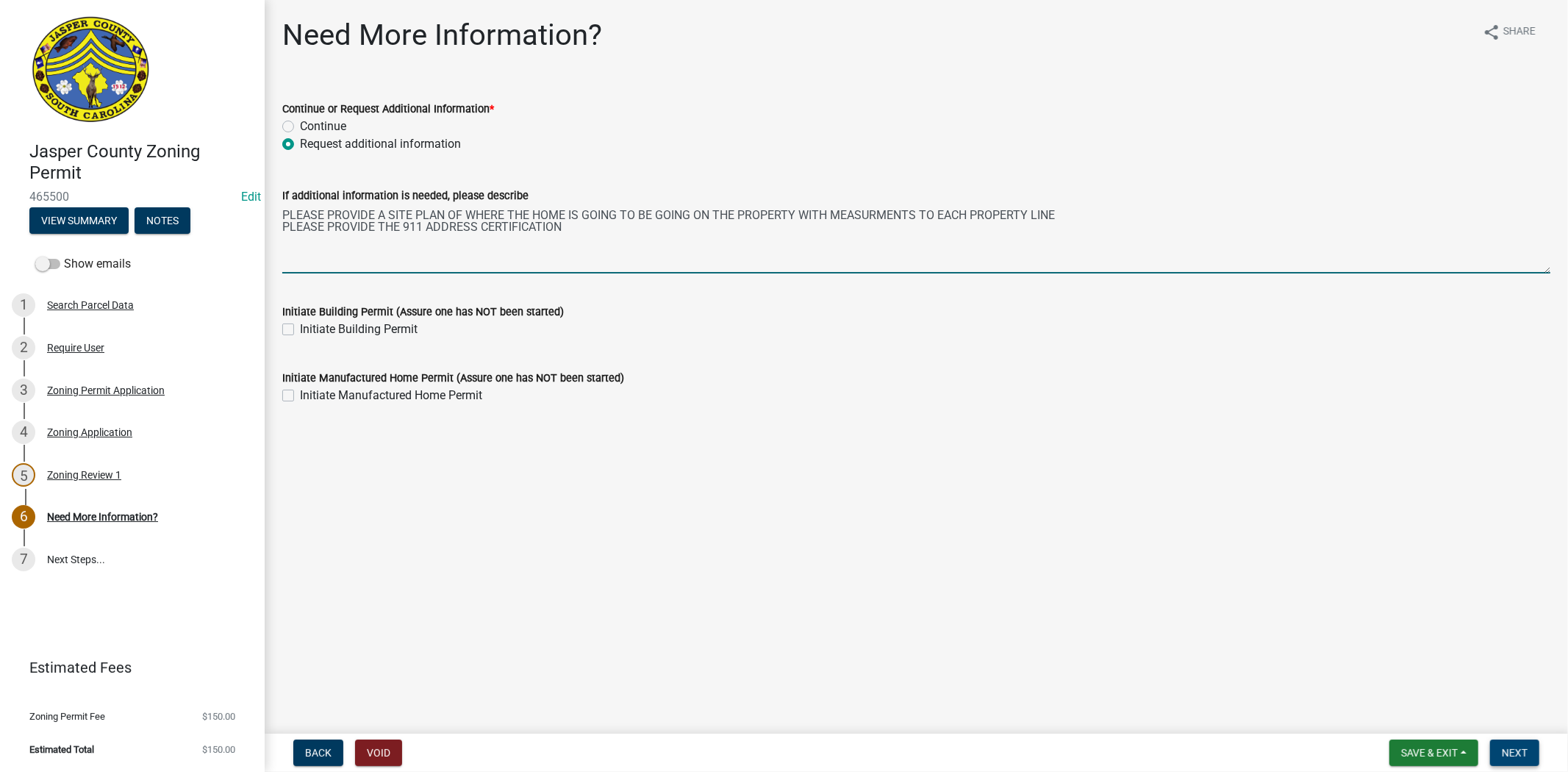
type textarea "PLEASE PROVIDE A SITE PLAN OF WHERE THE HOME IS GOING TO BE GOING ON THE PROPER…"
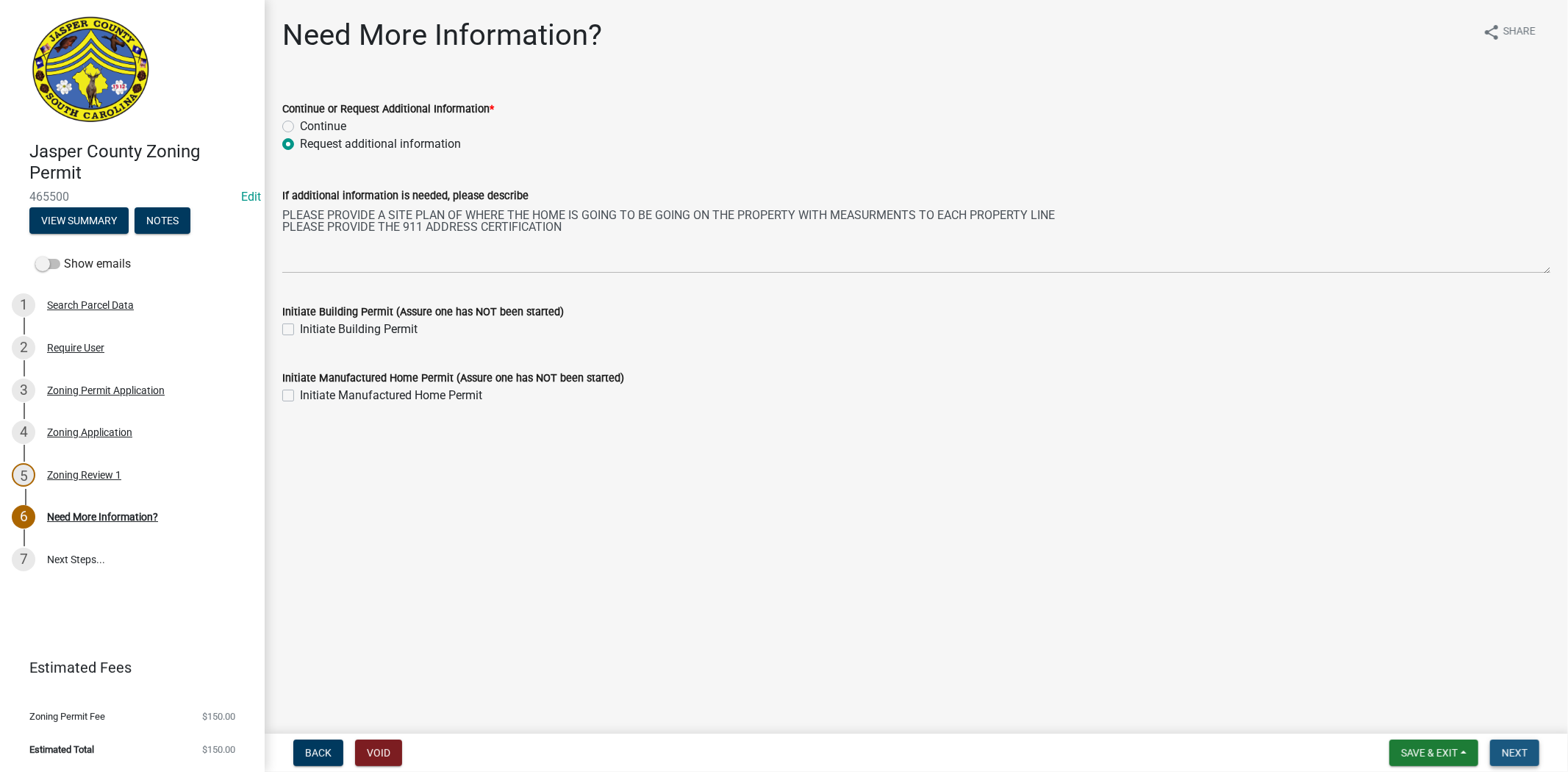
click at [1509, 754] on span "Next" at bounding box center [1515, 753] width 26 height 12
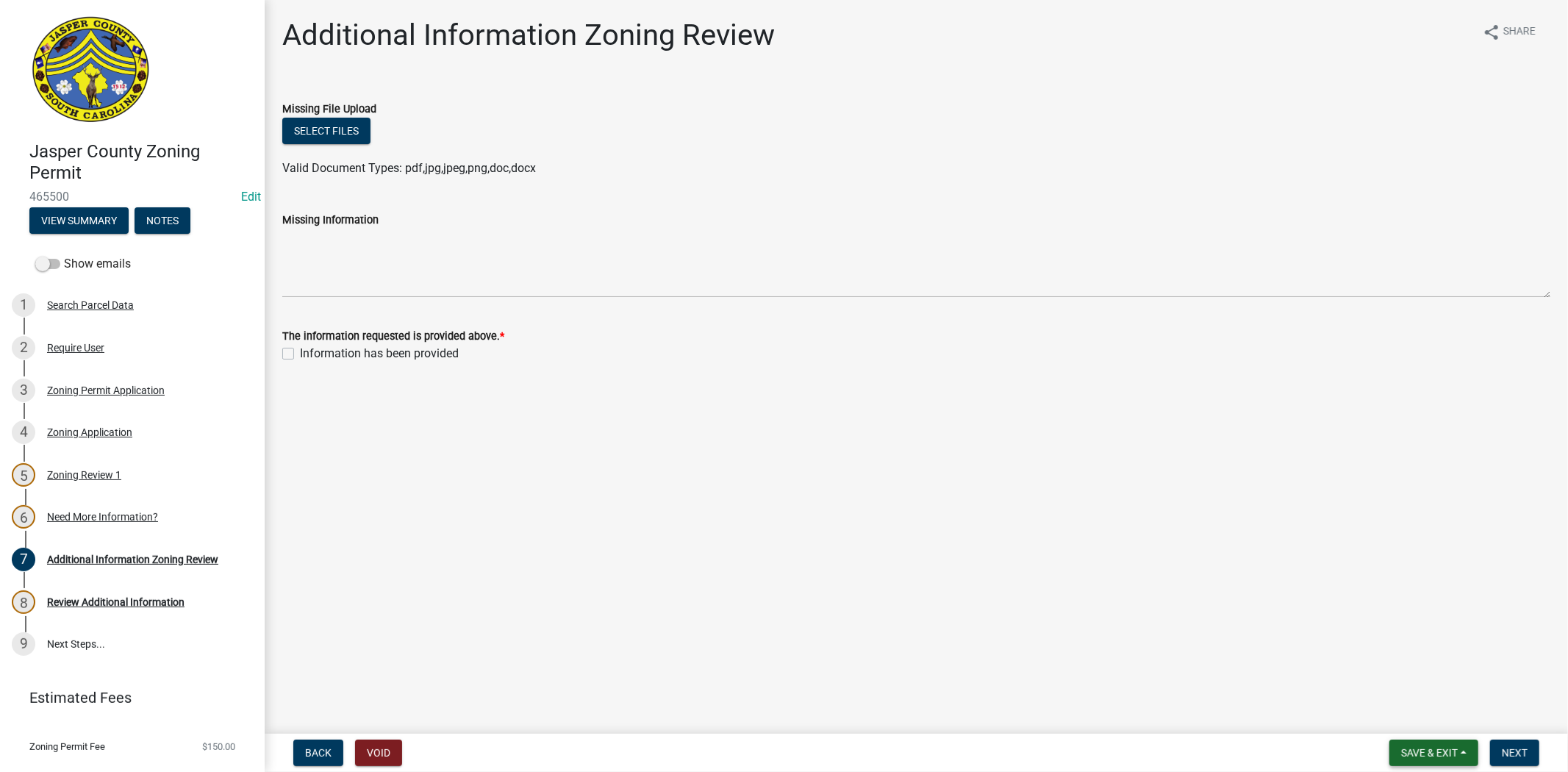
click at [1414, 748] on span "Save & Exit" at bounding box center [1429, 753] width 56 height 12
click at [1411, 722] on button "Save & Exit" at bounding box center [1419, 715] width 117 height 35
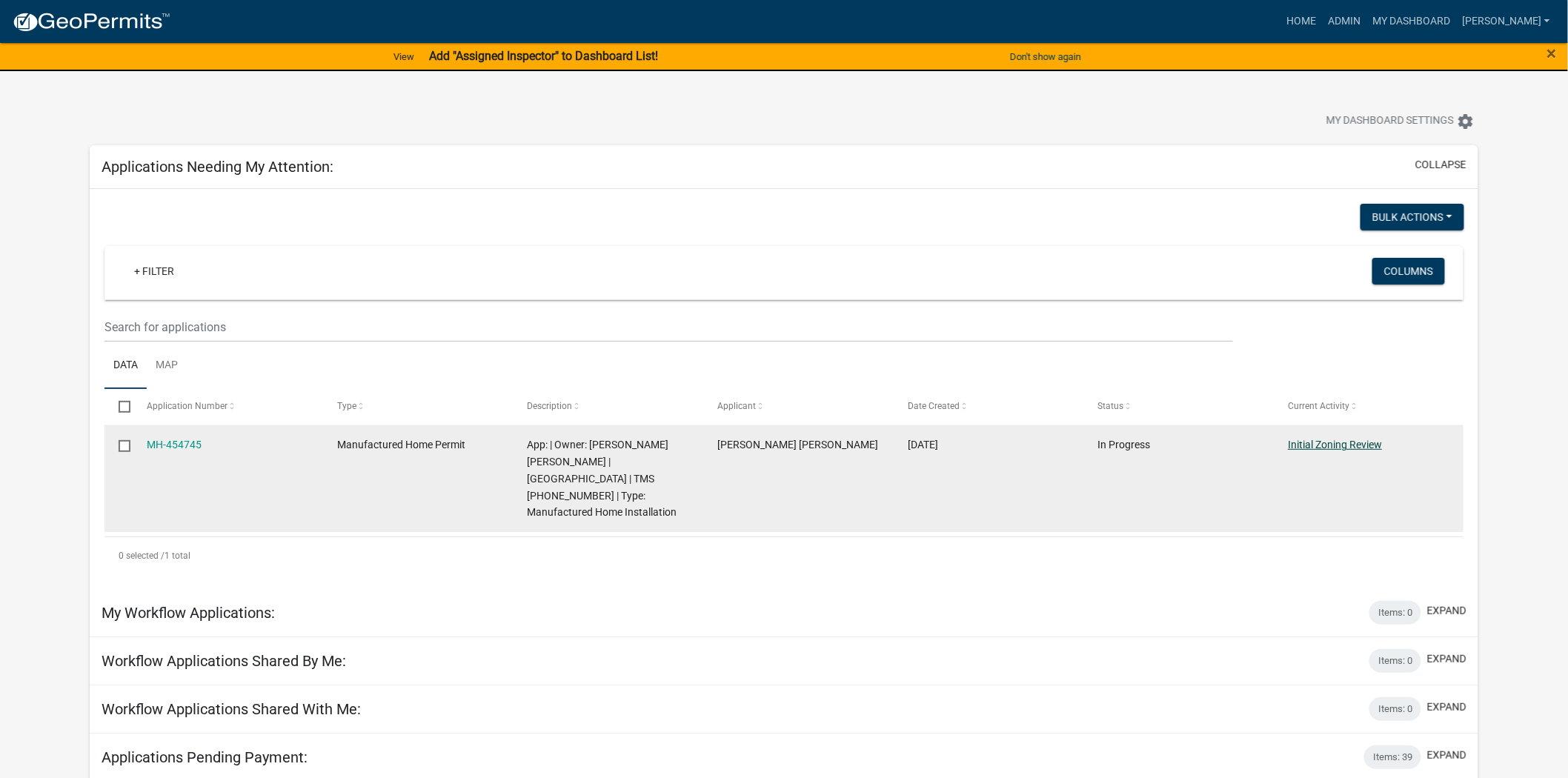
click at [1325, 449] on link "Initial Zoning Review" at bounding box center [1335, 444] width 94 height 12
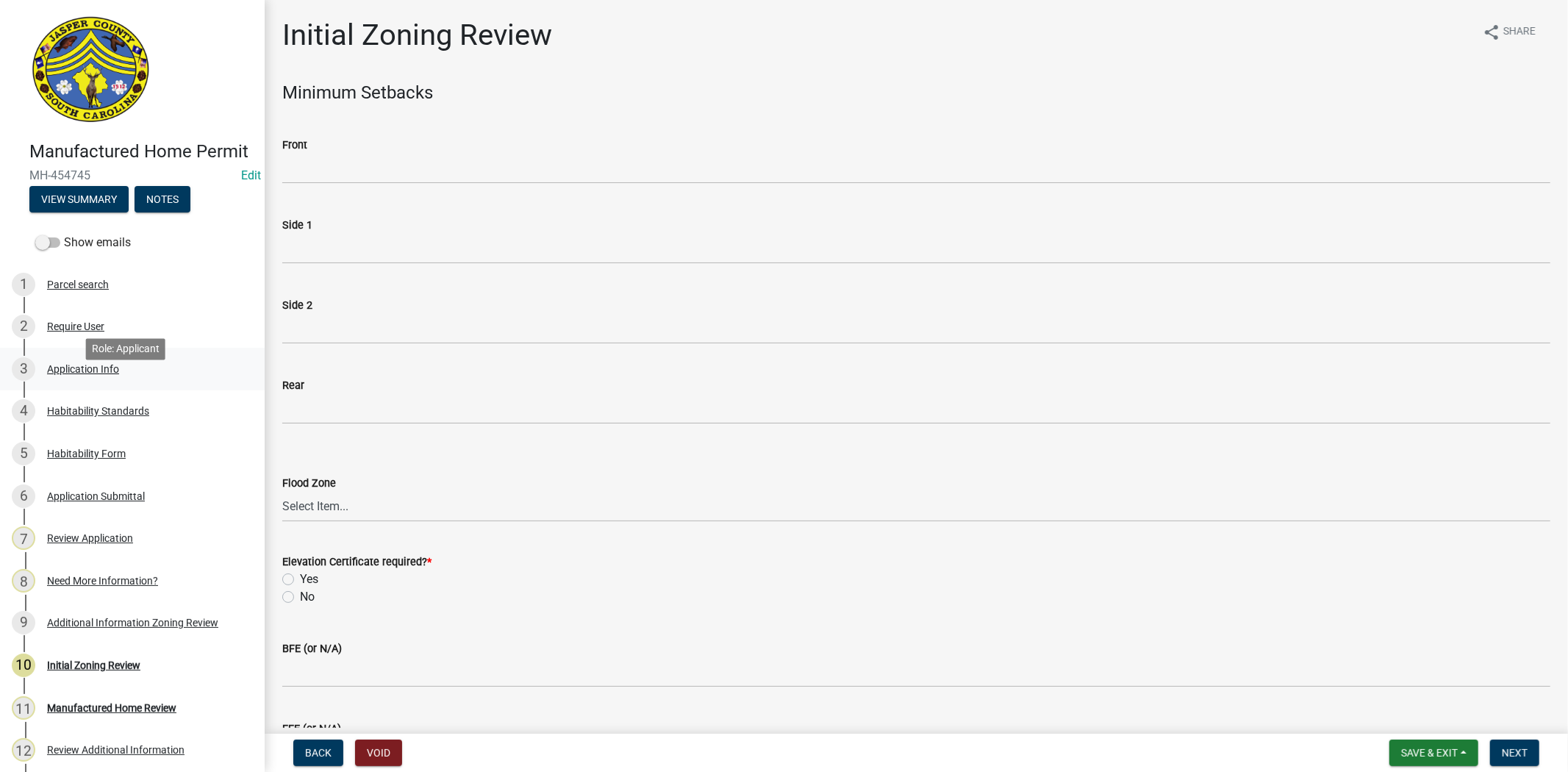
click at [101, 374] on div "Application Info" at bounding box center [83, 369] width 72 height 10
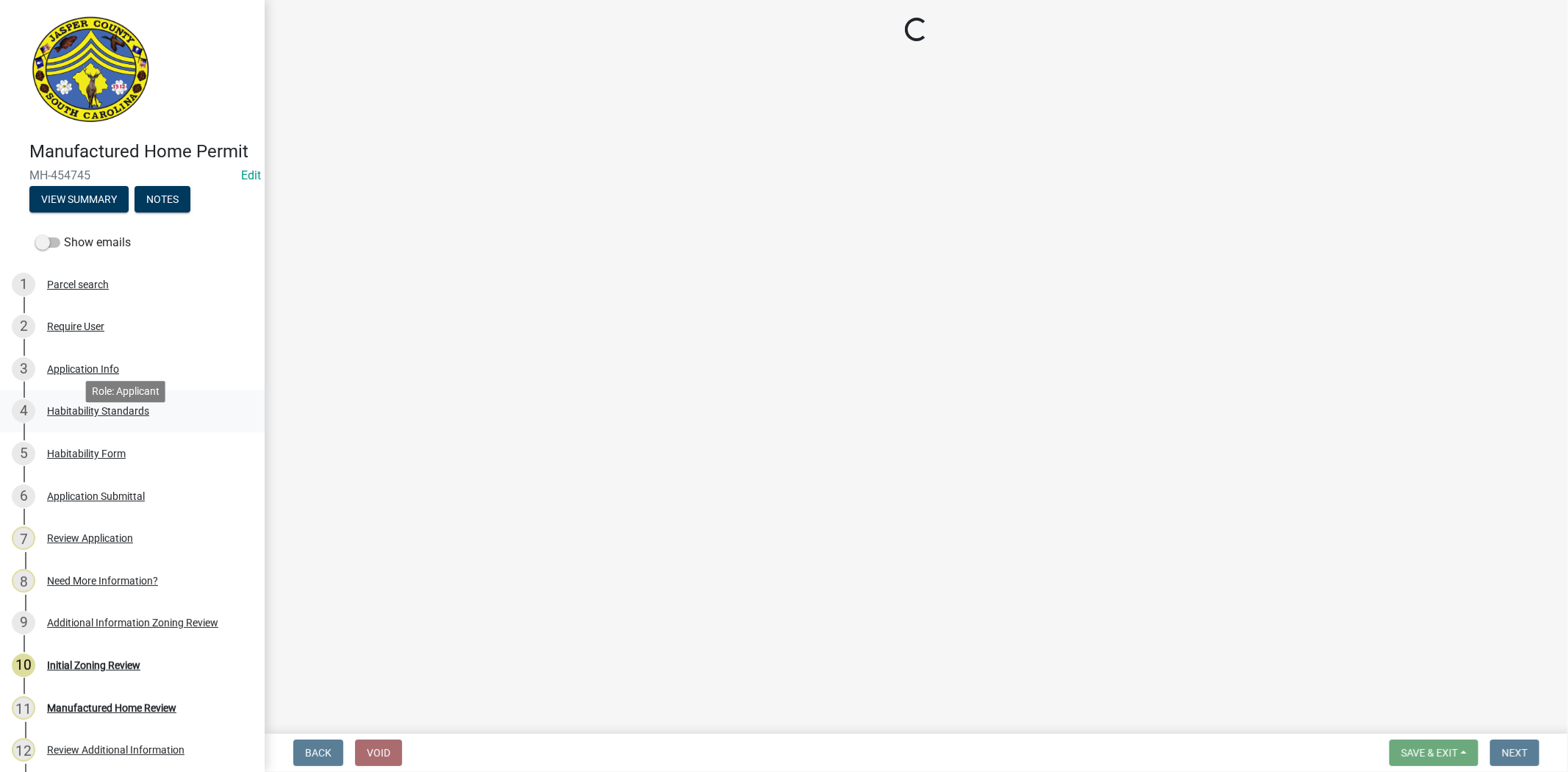
select select "00748aa1-56c2-4786-b7ff-9b3cb1d8d455"
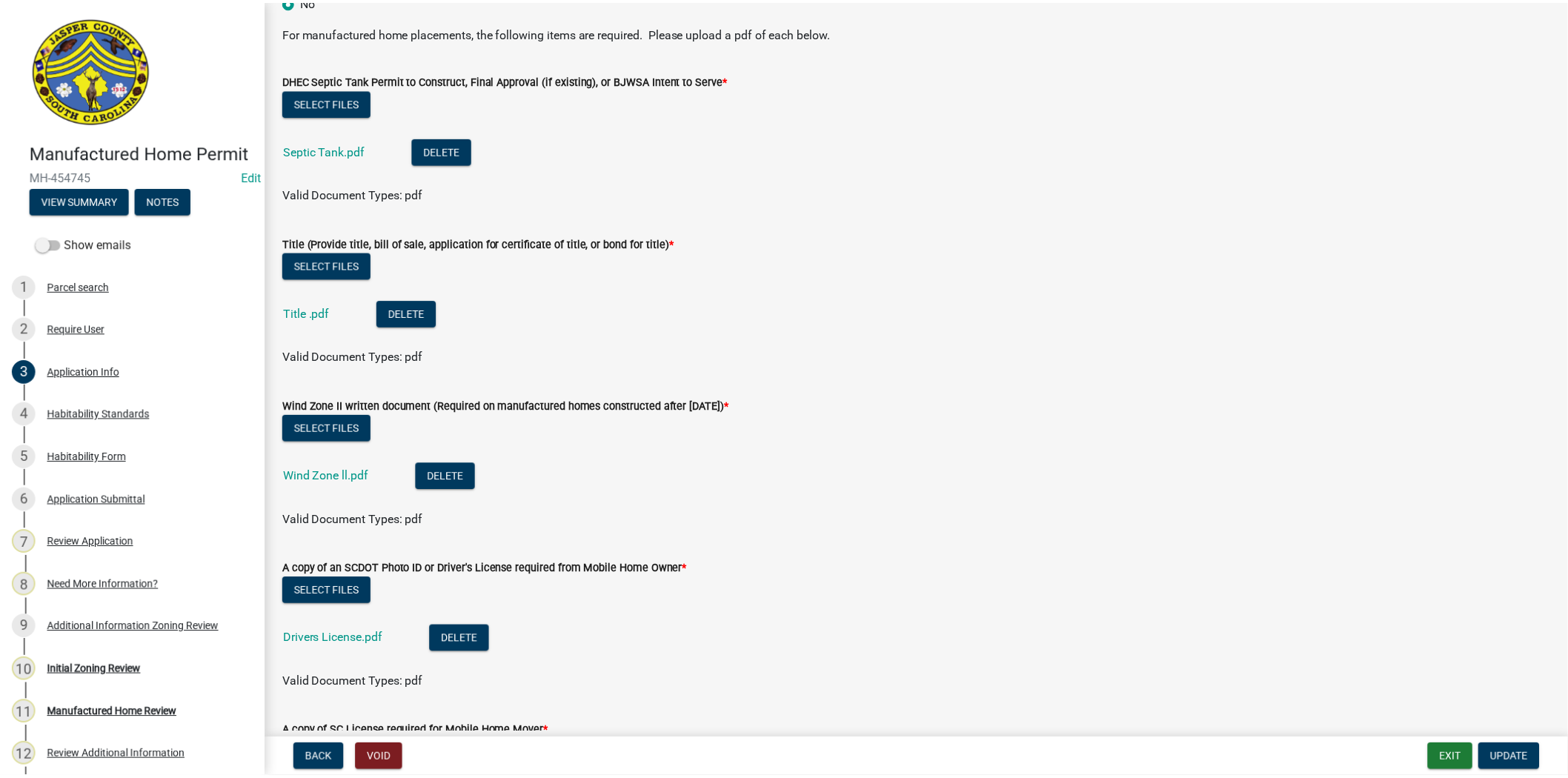
scroll to position [4192, 0]
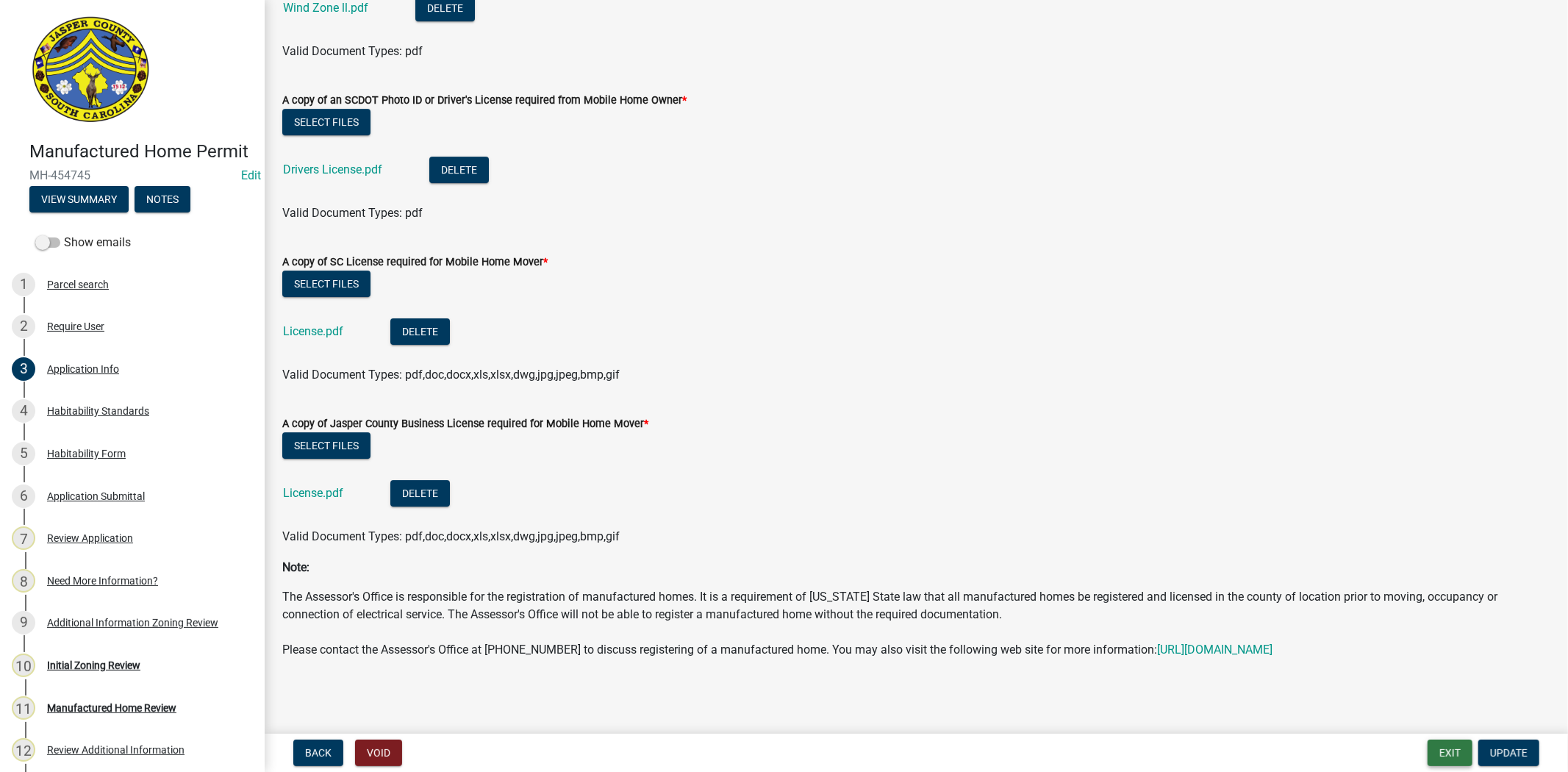
click at [1439, 754] on button "Exit" at bounding box center [1450, 753] width 45 height 27
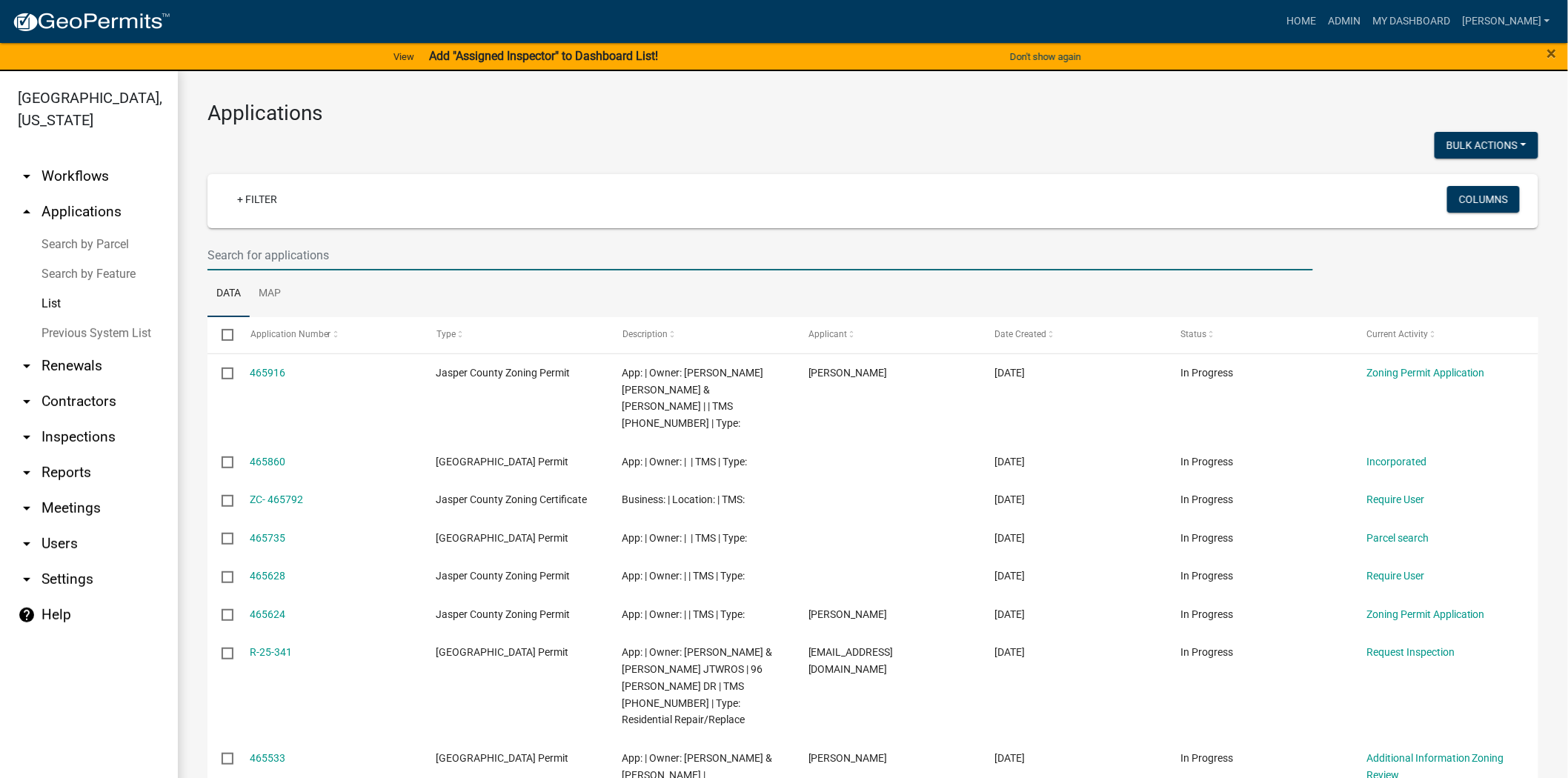
click at [297, 242] on input "text" at bounding box center [760, 256] width 1106 height 31
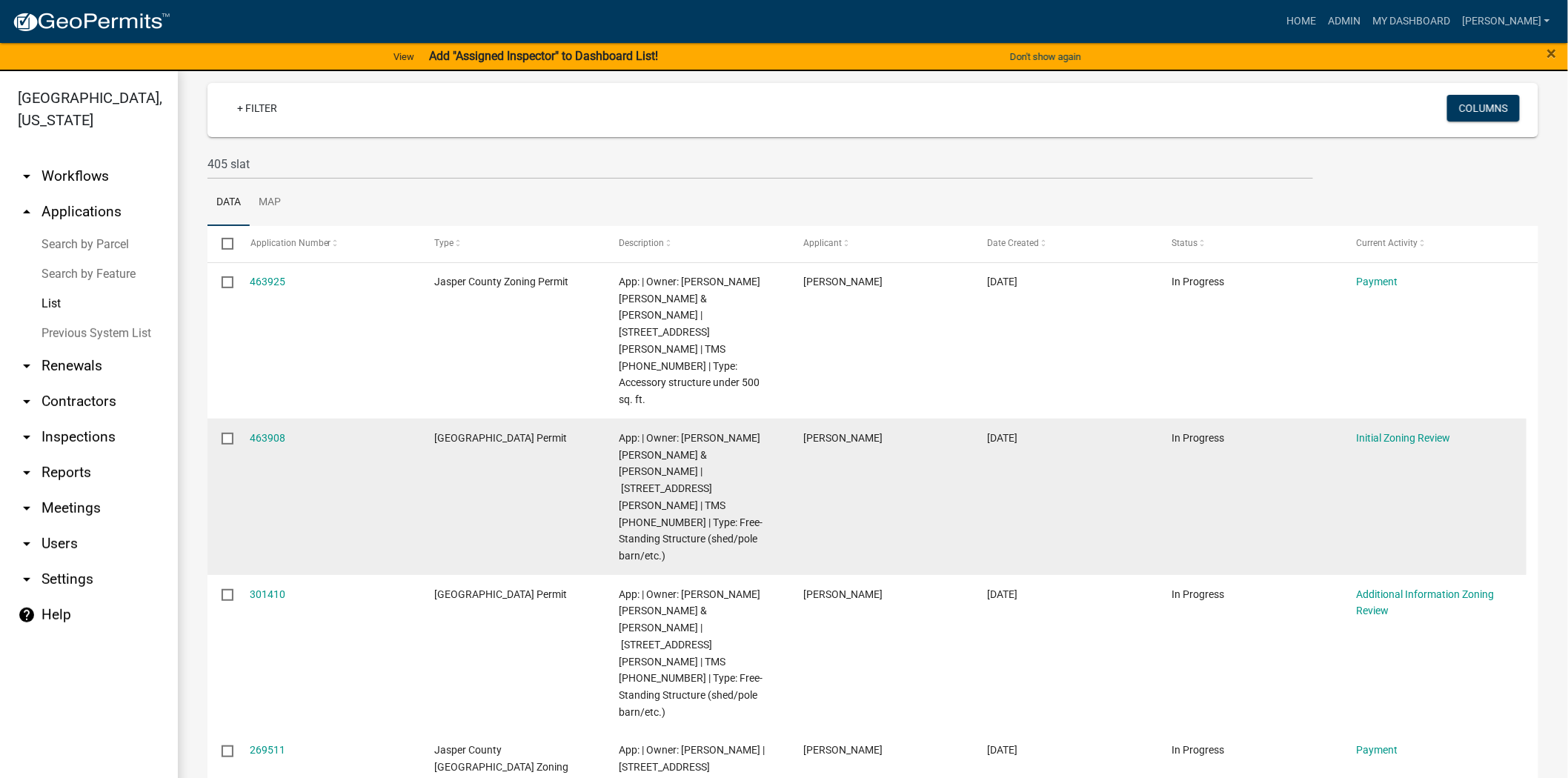
scroll to position [18, 0]
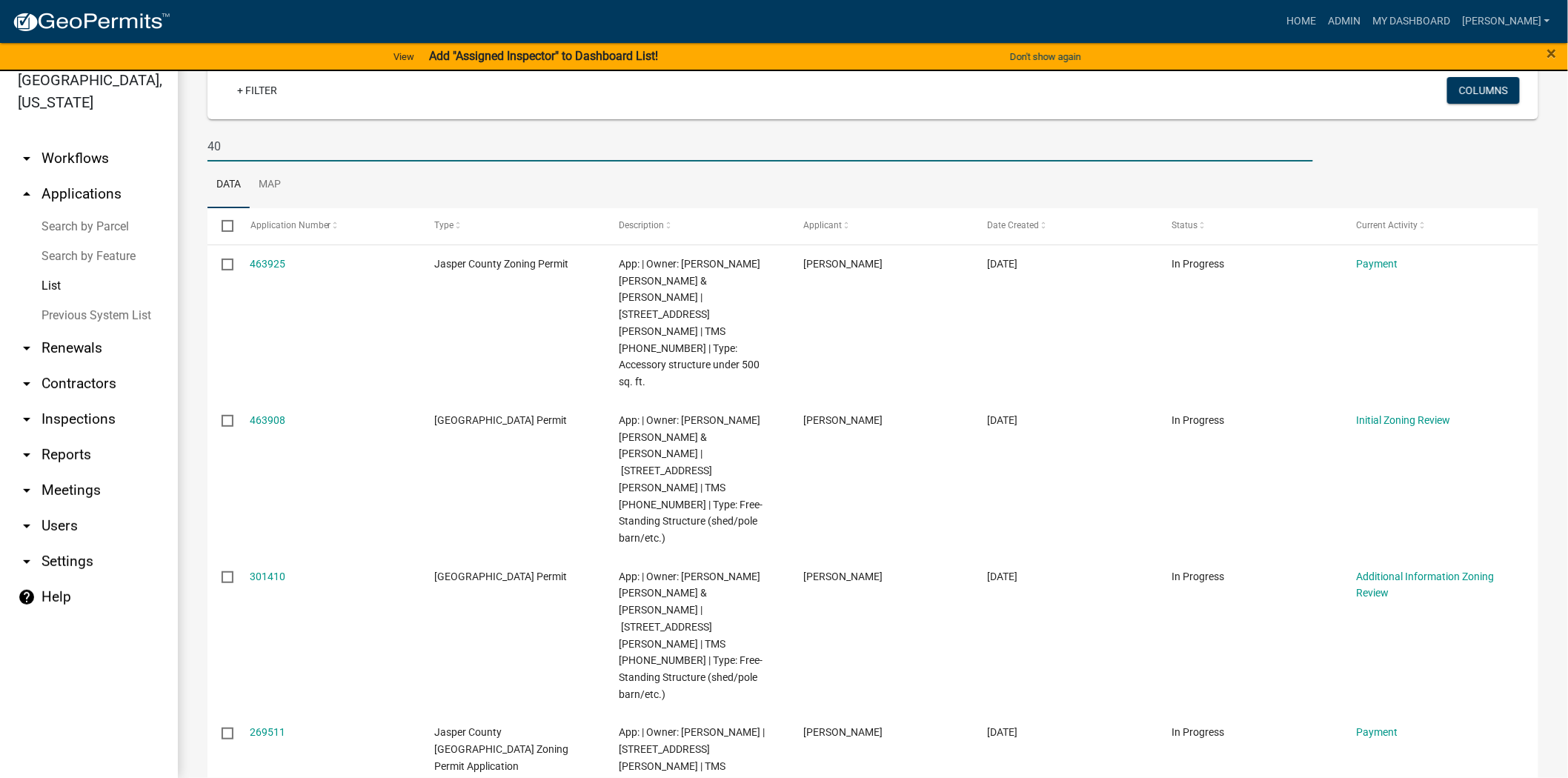
type input "4"
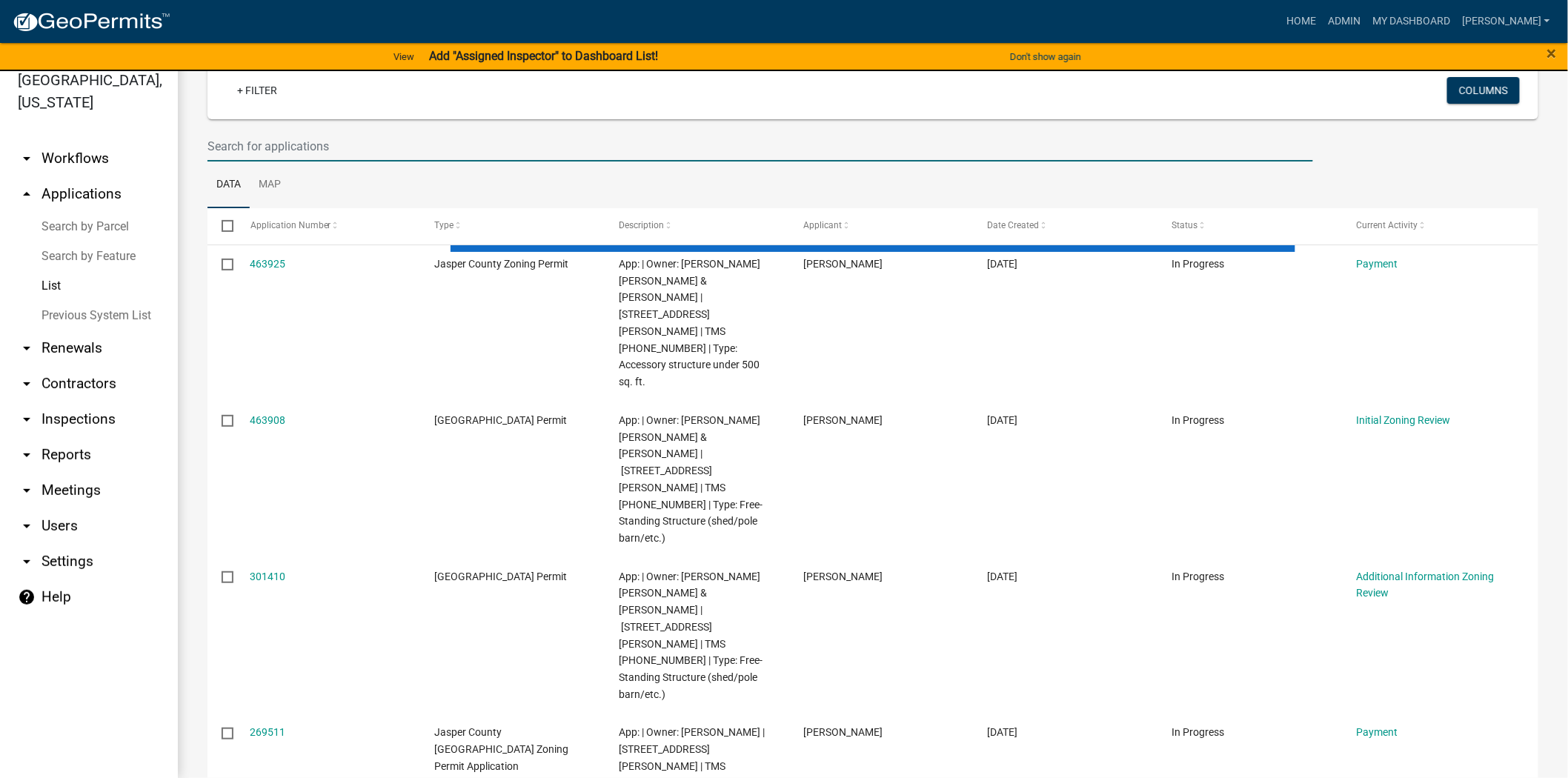
paste input "046-00-05-140"
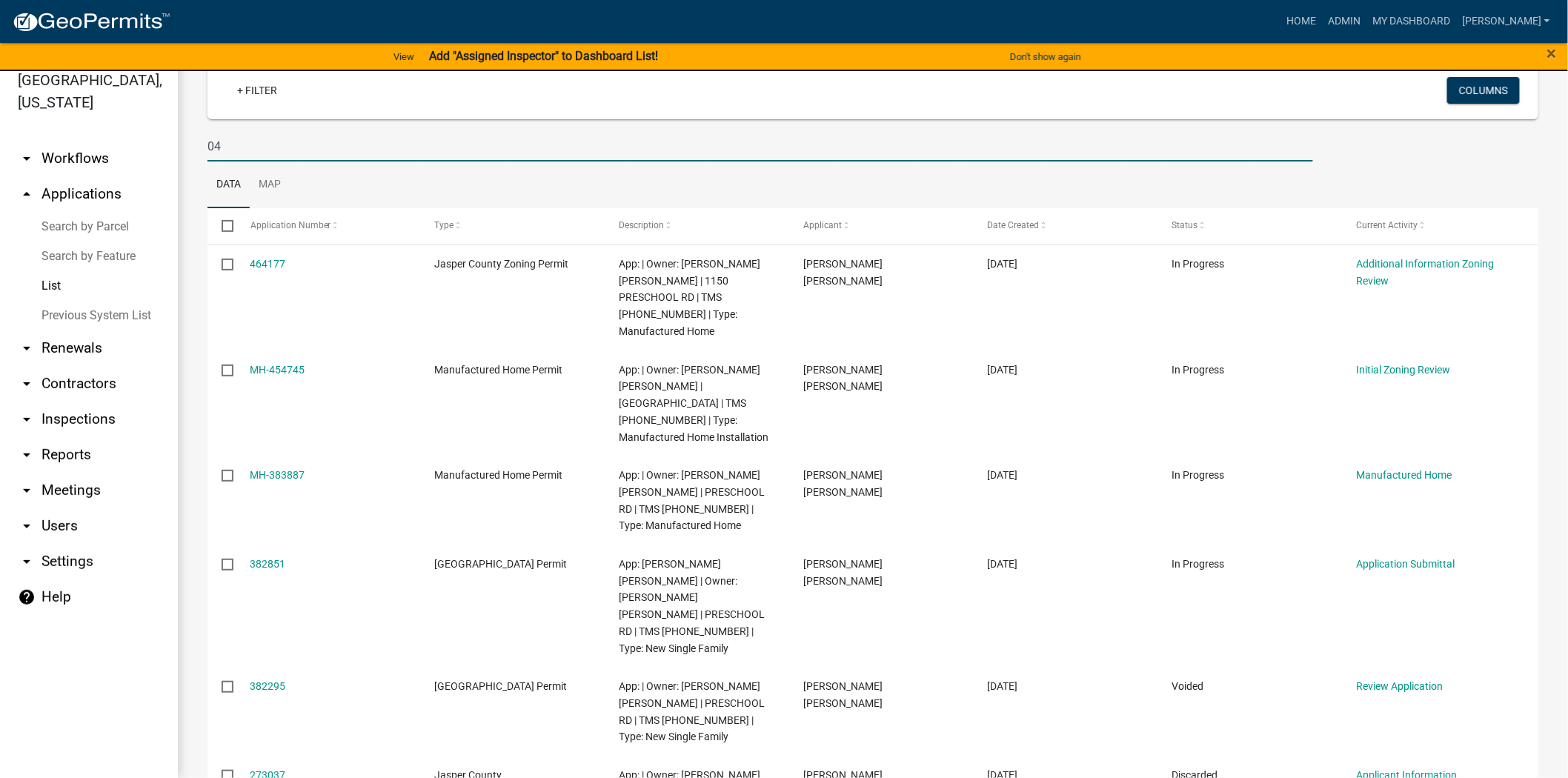
type input "0"
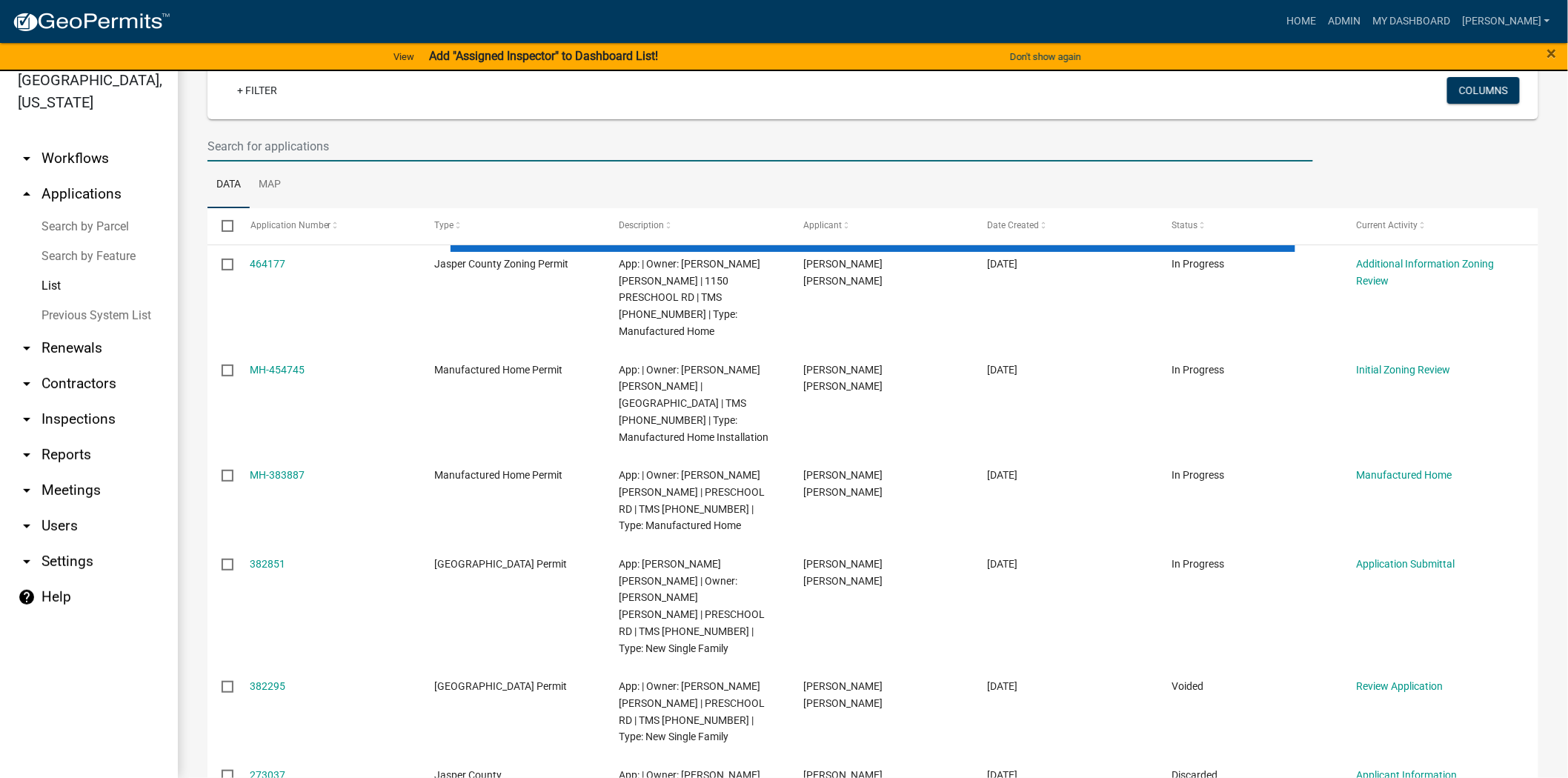
paste input "046-00-06-178"
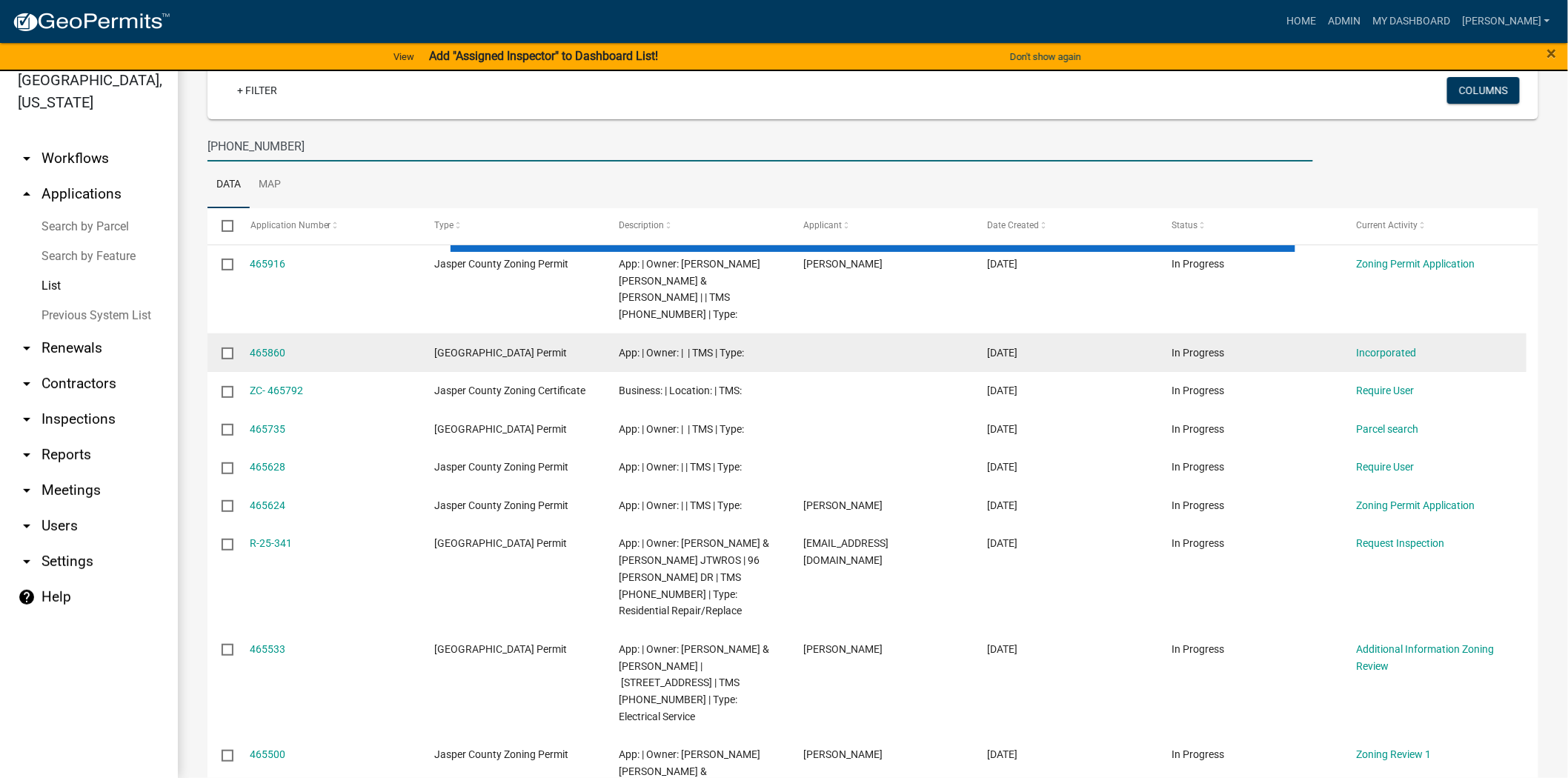
scroll to position [0, 0]
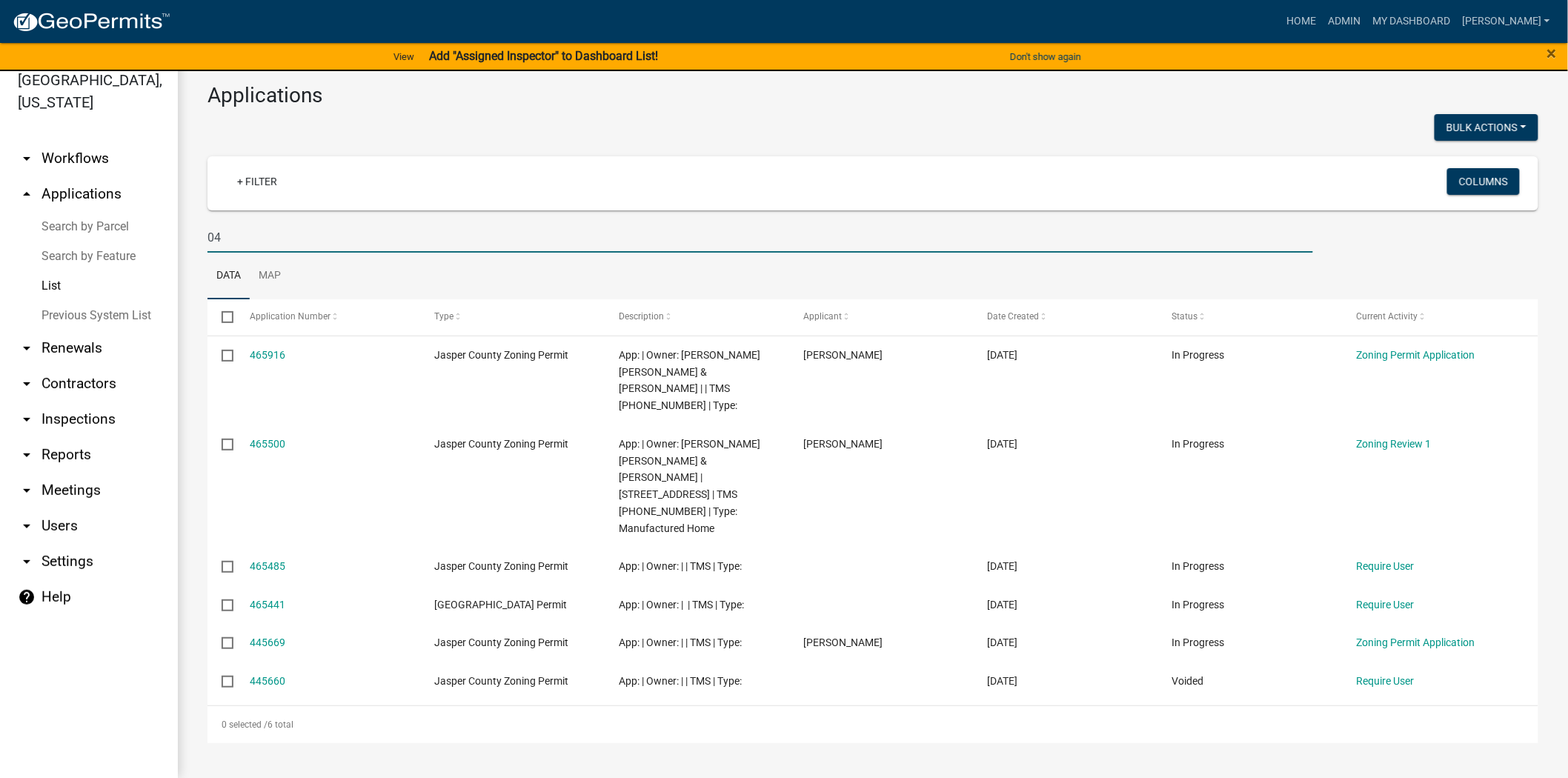
type input "0"
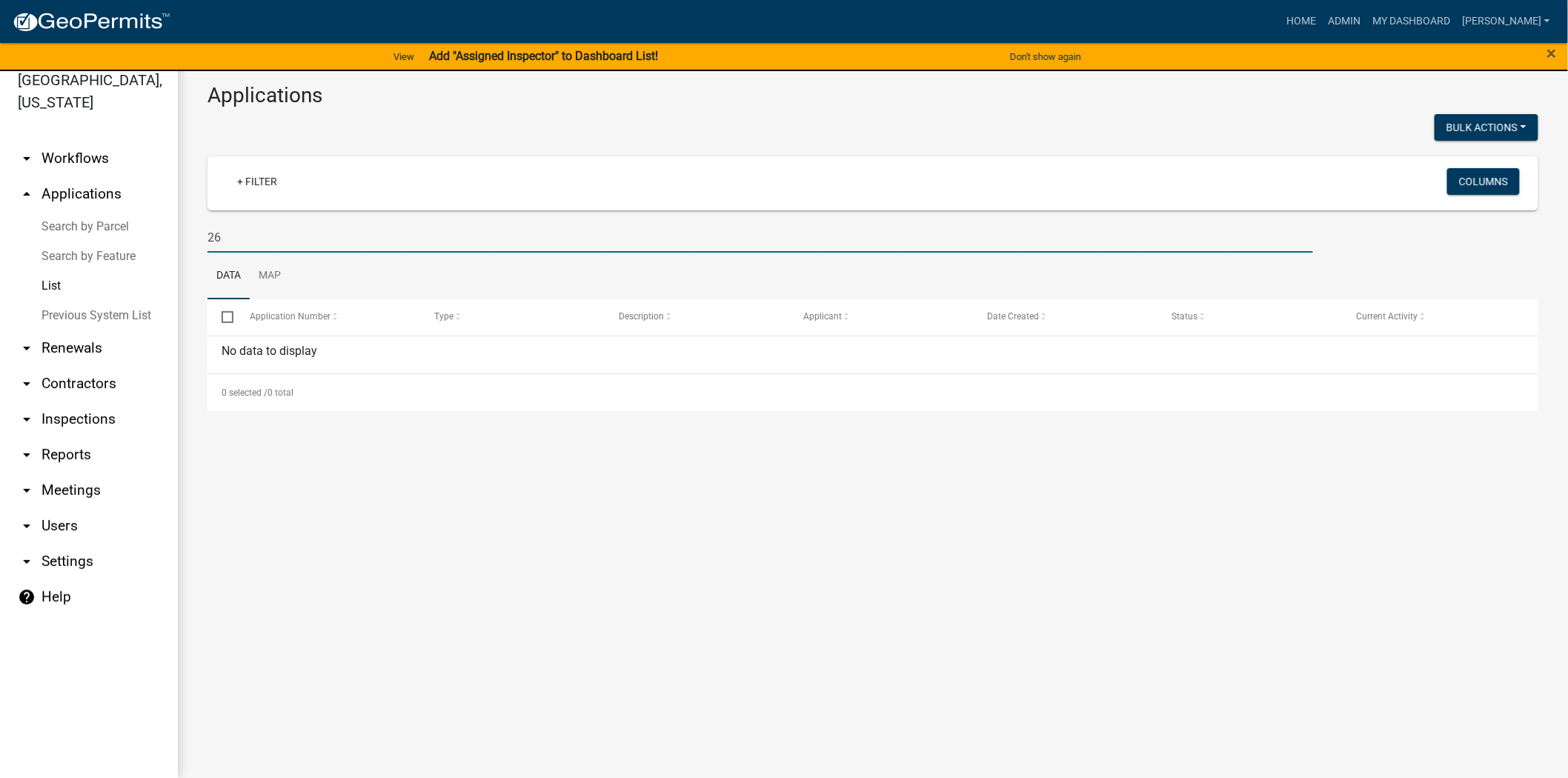
type input "2"
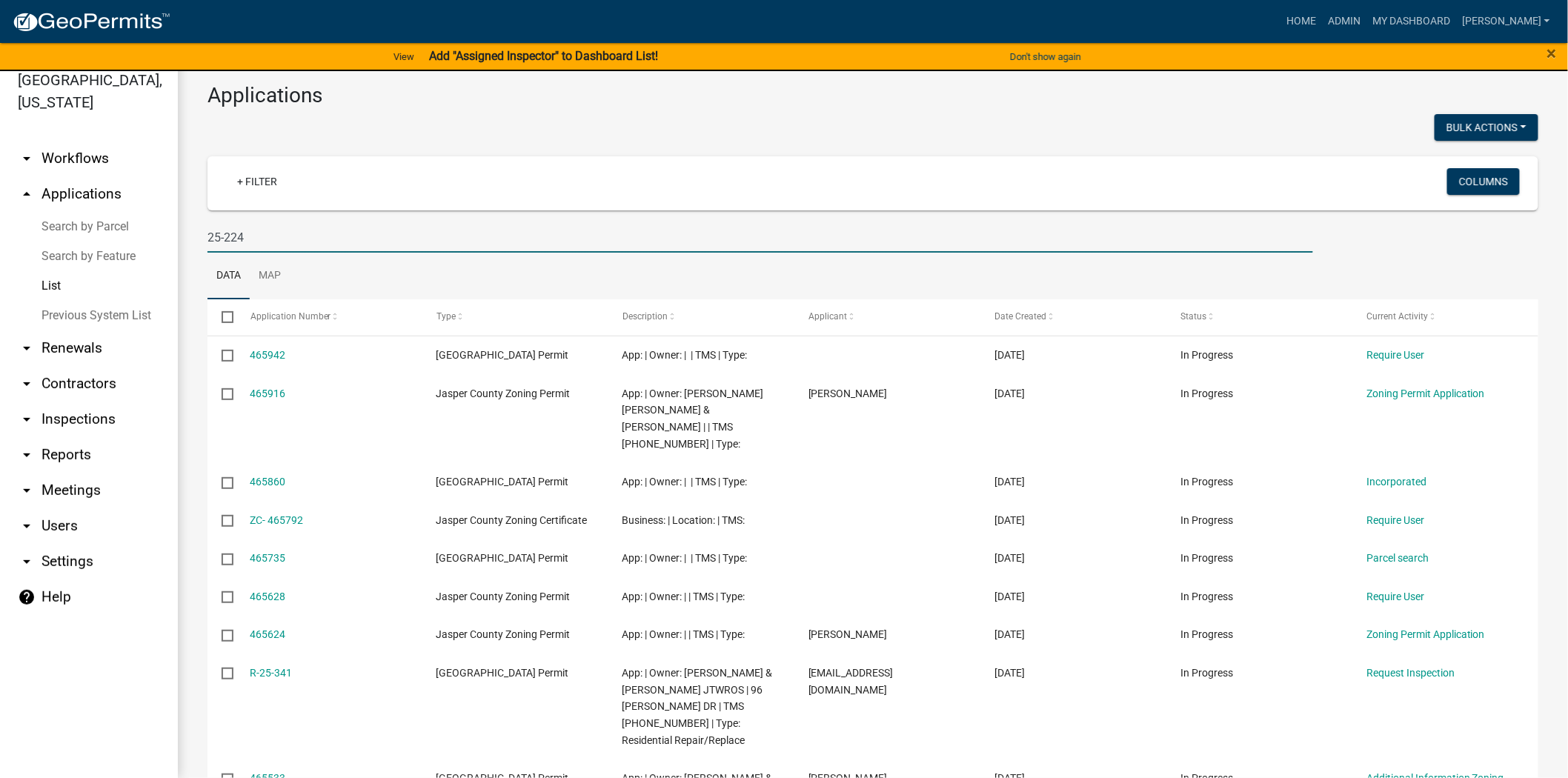
type input "25-224"
